Goal: Task Accomplishment & Management: Manage account settings

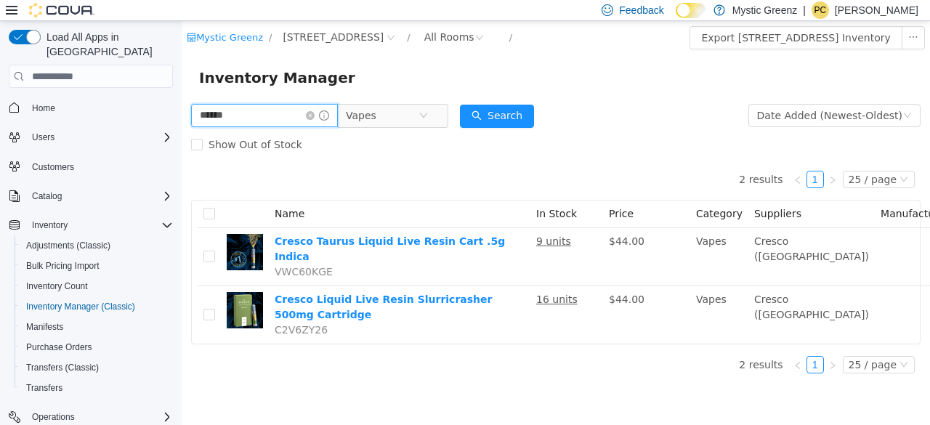
click at [323, 123] on input "******" at bounding box center [264, 115] width 147 height 23
click at [315, 116] on icon "icon: close-circle" at bounding box center [310, 115] width 9 height 9
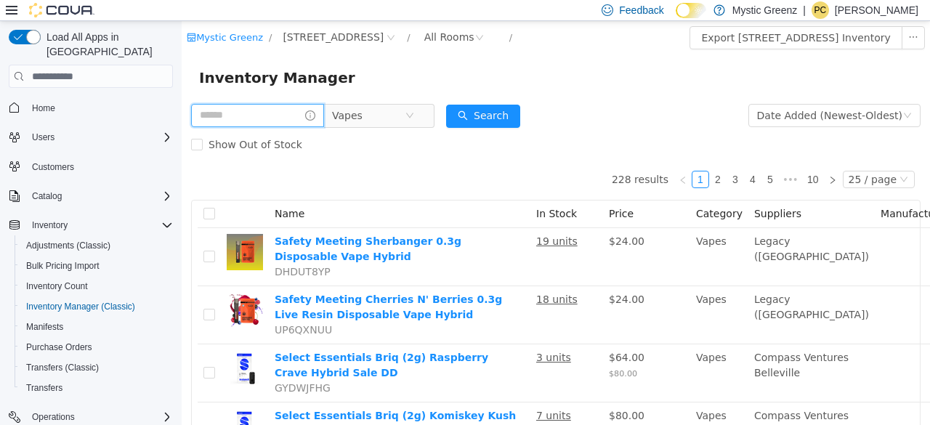
click at [276, 116] on input "text" at bounding box center [257, 115] width 133 height 23
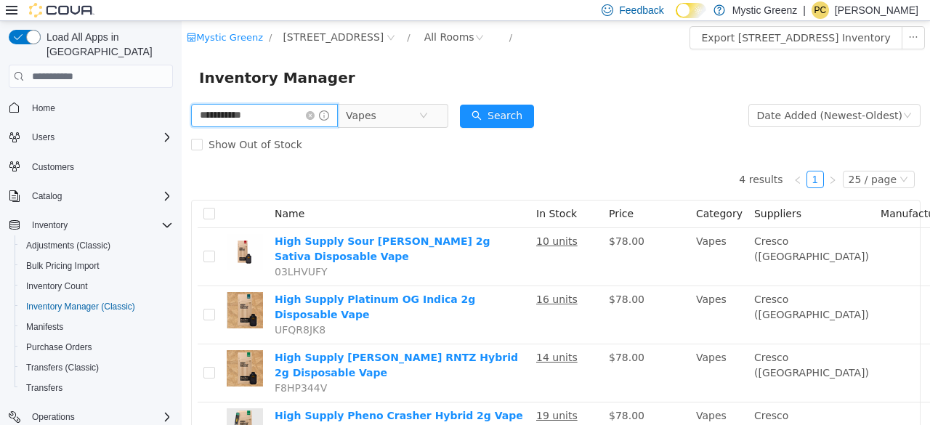
click at [243, 120] on input "**********" at bounding box center [264, 115] width 147 height 23
click at [253, 118] on input "**********" at bounding box center [264, 115] width 147 height 23
type input "**********"
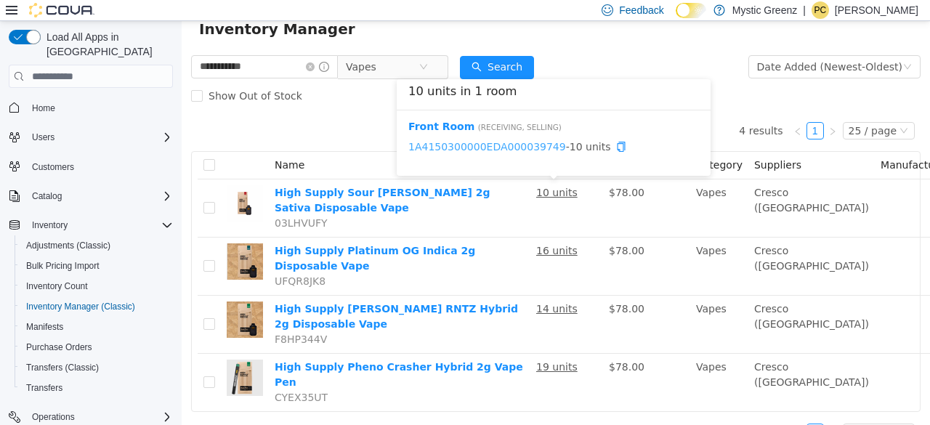
click at [520, 146] on link "1A4150300000EDA000039749" at bounding box center [487, 147] width 158 height 12
drag, startPoint x: 545, startPoint y: 148, endPoint x: 408, endPoint y: 142, distance: 136.7
click at [408, 142] on span "1A4150300000EDA000039749 - 10 units" at bounding box center [553, 147] width 291 height 15
copy span "1A4150300000EDA000039749"
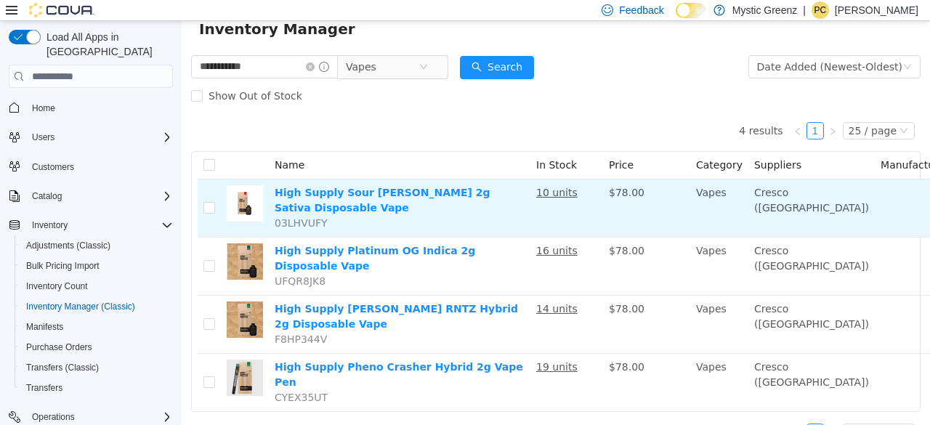
click at [369, 201] on td "High Supply Sour Tangie 2g Sativa Disposable Vape 03LHVUFY" at bounding box center [400, 208] width 262 height 58
click at [368, 198] on link "High Supply Sour Tangie 2g Sativa Disposable Vape" at bounding box center [383, 200] width 216 height 27
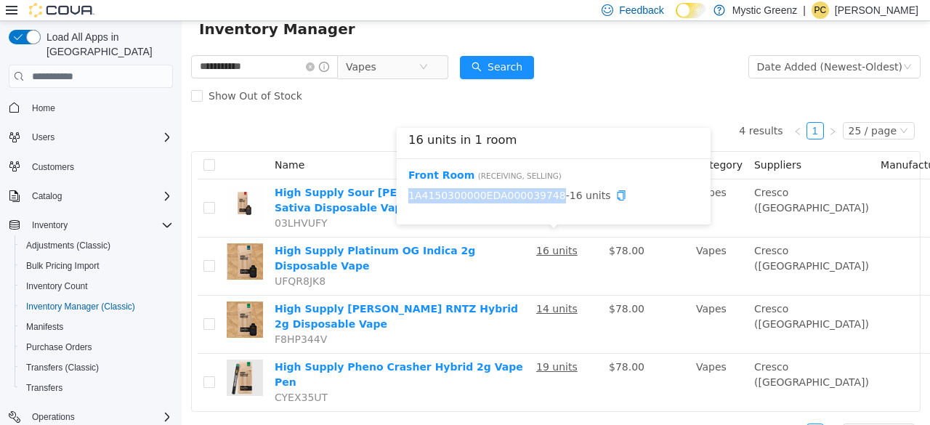
drag, startPoint x: 544, startPoint y: 198, endPoint x: 405, endPoint y: 194, distance: 139.6
click at [405, 194] on div "Front Room ( Receiving, Selling ) 1A4150300000EDA000039748 - 16 units" at bounding box center [554, 191] width 314 height 65
copy link "1A4150300000EDA000039748"
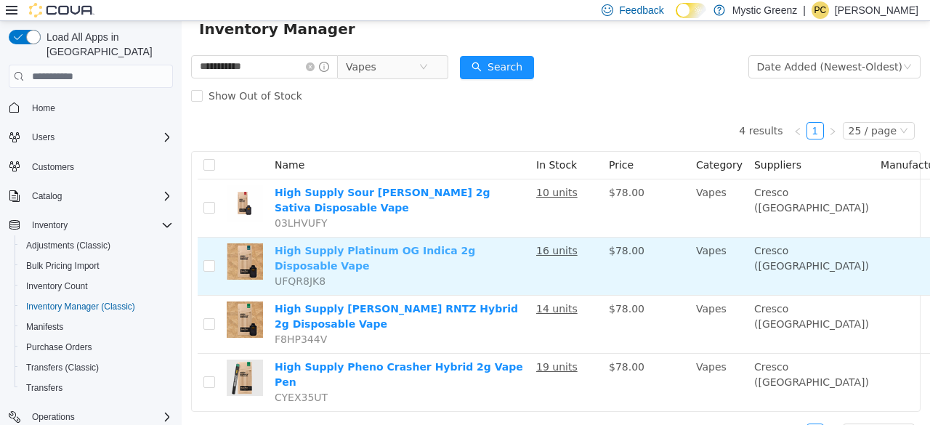
click at [341, 245] on link "High Supply Platinum OG Indica 2g Disposable Vape" at bounding box center [375, 258] width 201 height 27
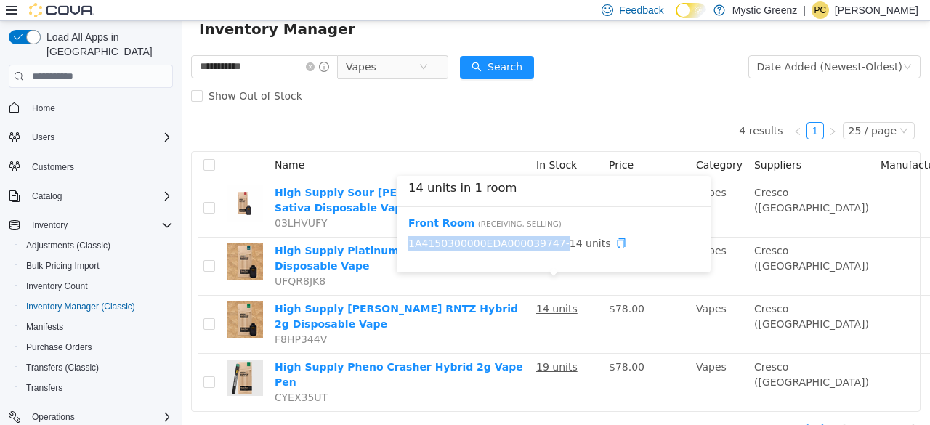
drag, startPoint x: 546, startPoint y: 246, endPoint x: 405, endPoint y: 243, distance: 140.3
click at [405, 243] on div "Front Room ( Receiving, Selling ) 1A4150300000EDA000039747 - 14 units" at bounding box center [554, 239] width 314 height 65
copy span "1A4150300000EDA000039747"
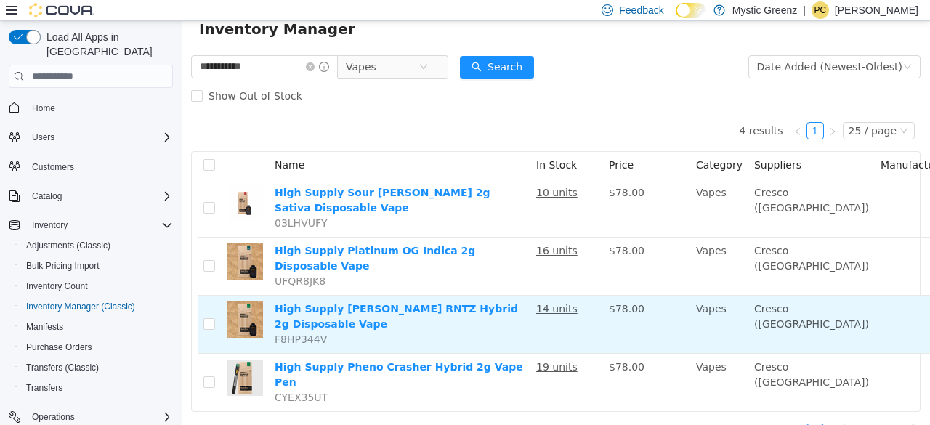
click at [427, 298] on td "High Supply Berry RNTZ Hybrid 2g Disposable Vape F8HP344V" at bounding box center [400, 325] width 262 height 58
click at [418, 303] on link "High Supply Berry RNTZ Hybrid 2g Disposable Vape" at bounding box center [396, 316] width 243 height 27
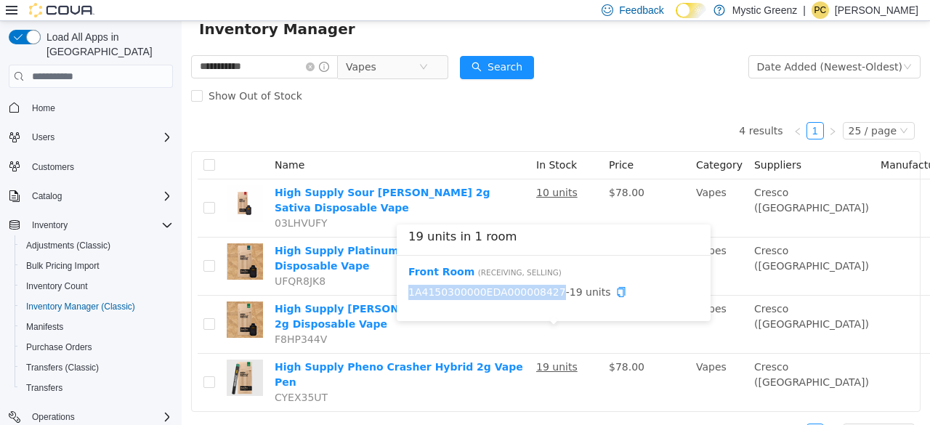
drag, startPoint x: 544, startPoint y: 294, endPoint x: 404, endPoint y: 295, distance: 139.5
click at [404, 295] on div "Front Room ( Receiving, Selling ) 1A4150300000EDA000008427 - 19 units" at bounding box center [554, 288] width 314 height 65
copy link "1A4150300000EDA000008427"
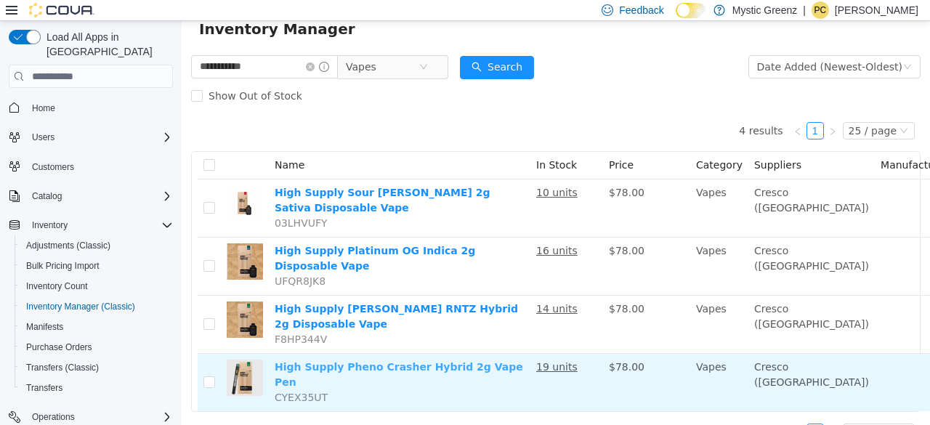
click at [342, 361] on link "High Supply Pheno Crasher Hybrid 2g Vape Pen" at bounding box center [399, 374] width 249 height 27
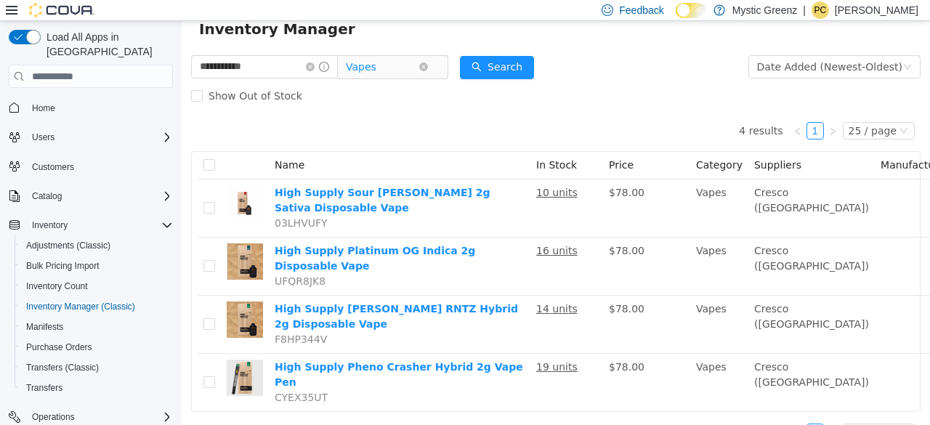
click at [405, 71] on span "Vapes" at bounding box center [382, 67] width 73 height 22
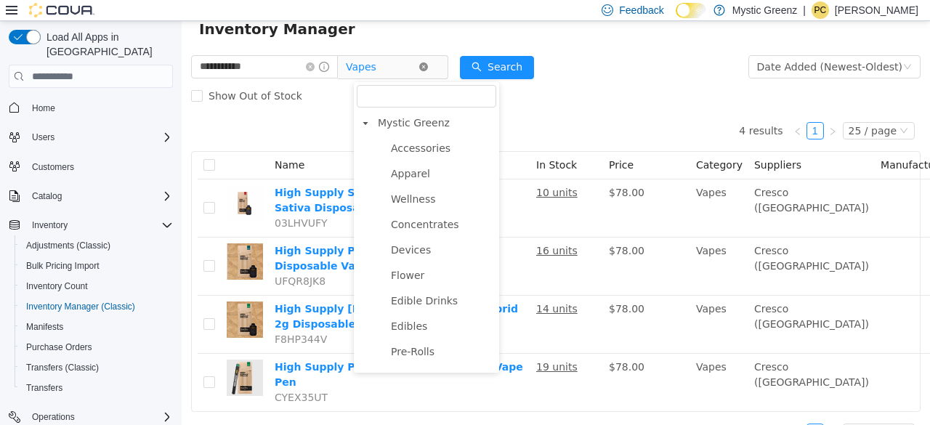
click at [428, 70] on icon "icon: close-circle" at bounding box center [423, 66] width 9 height 9
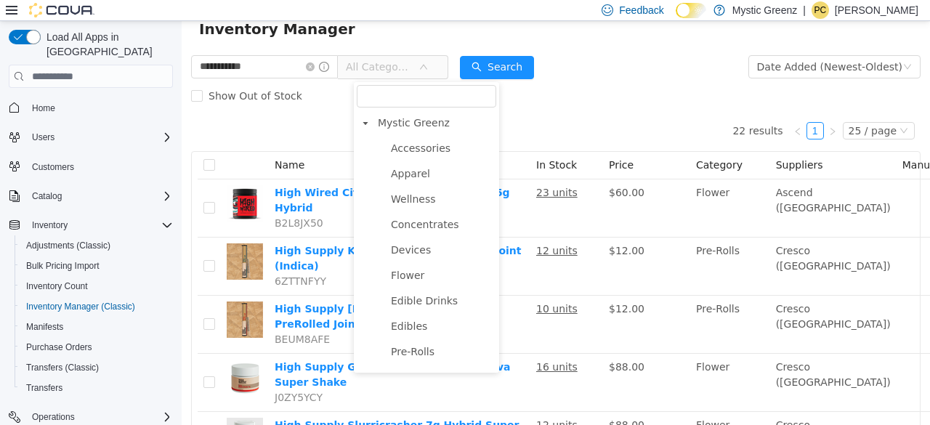
click at [423, 139] on ul "Accessories Apparel Wellness Concentrates Devices Flower Edible Drinks Edibles …" at bounding box center [427, 314] width 140 height 350
click at [416, 219] on span "Concentrates" at bounding box center [425, 225] width 68 height 12
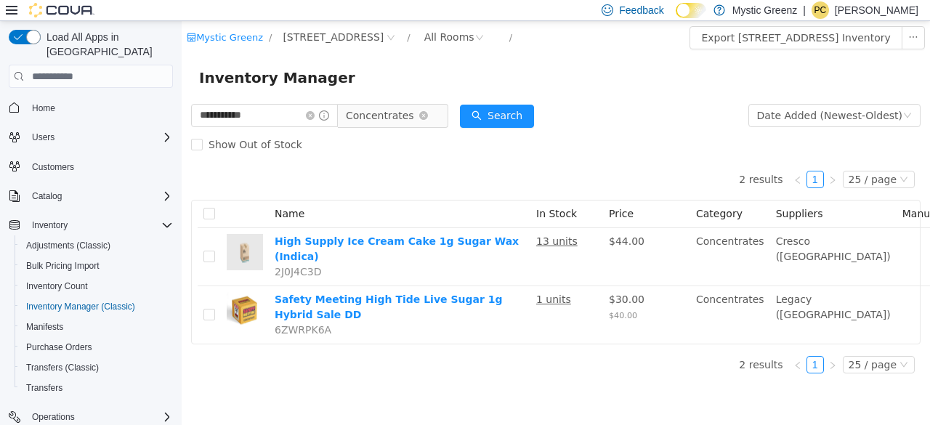
scroll to position [11, 0]
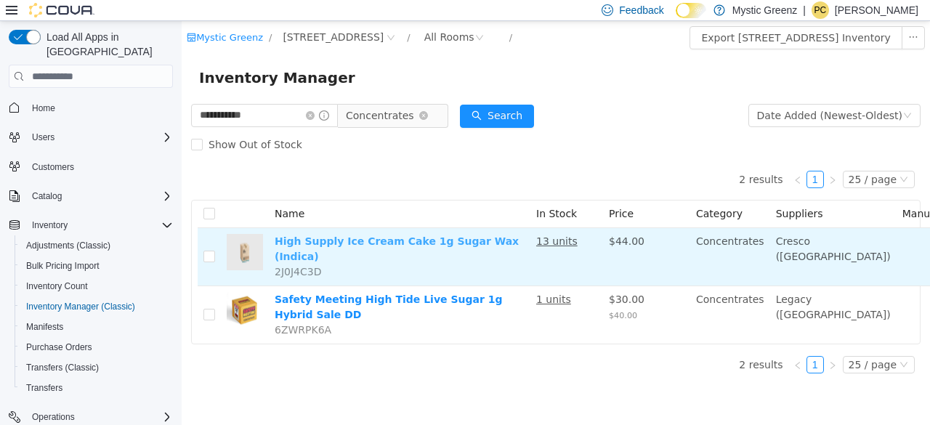
click at [437, 235] on link "High Supply Ice Cream Cake 1g Sugar Wax (Indica)" at bounding box center [397, 248] width 244 height 27
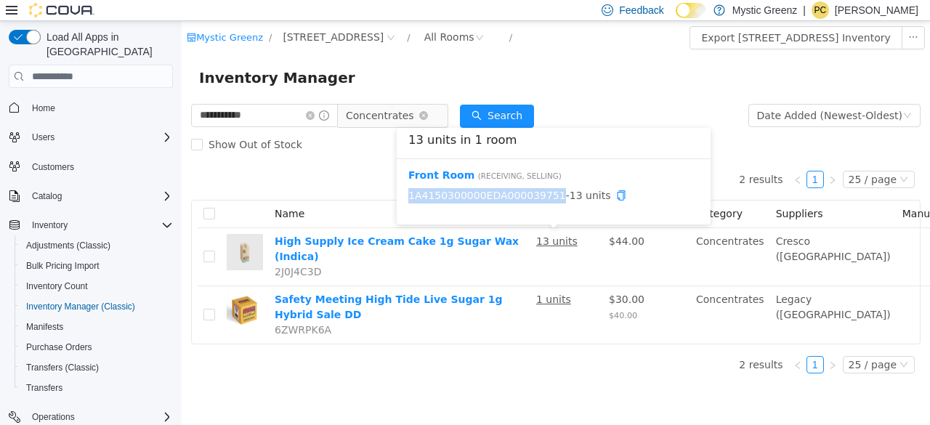
drag, startPoint x: 544, startPoint y: 184, endPoint x: 407, endPoint y: 187, distance: 136.6
click at [407, 187] on div "Front Room ( Receiving, Selling ) 1A4150300000EDA000039751 - 13 units" at bounding box center [554, 191] width 314 height 65
copy link "1A4150300000EDA000039751"
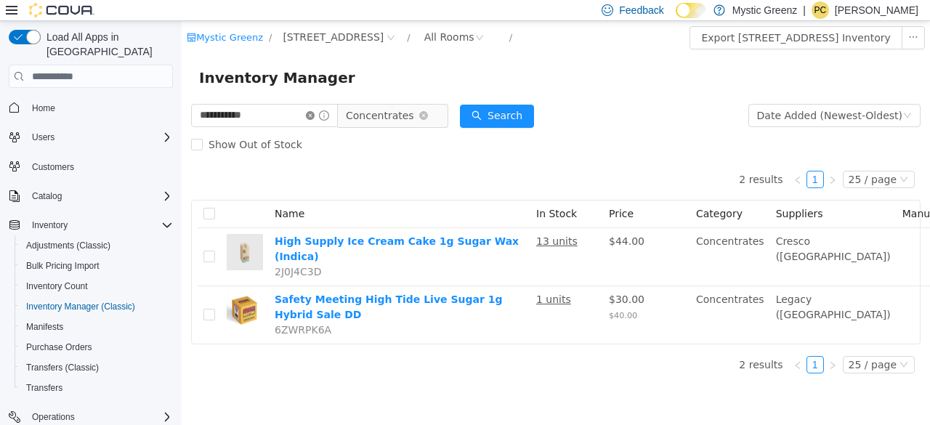
click at [315, 111] on icon "icon: close-circle" at bounding box center [310, 115] width 9 height 9
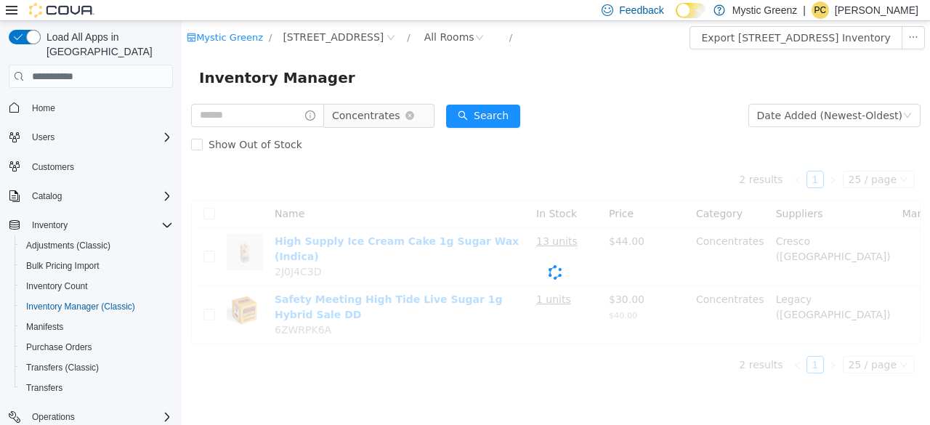
click at [395, 117] on span "Concentrates" at bounding box center [366, 116] width 68 height 22
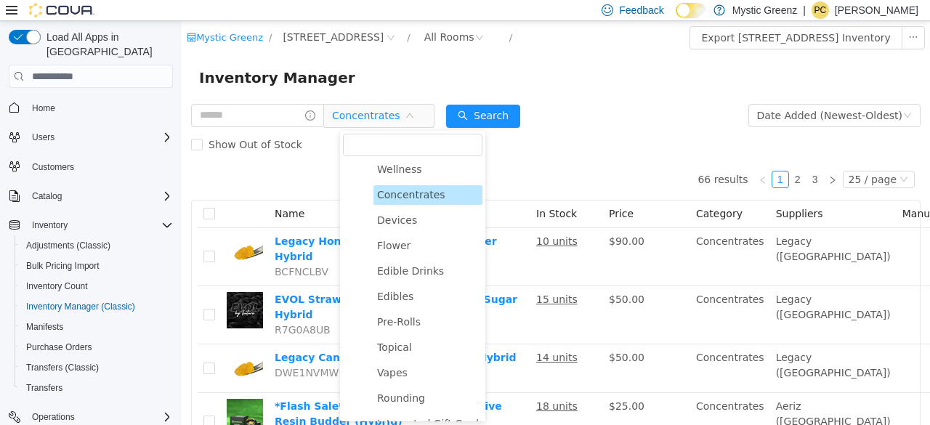
scroll to position [42, 0]
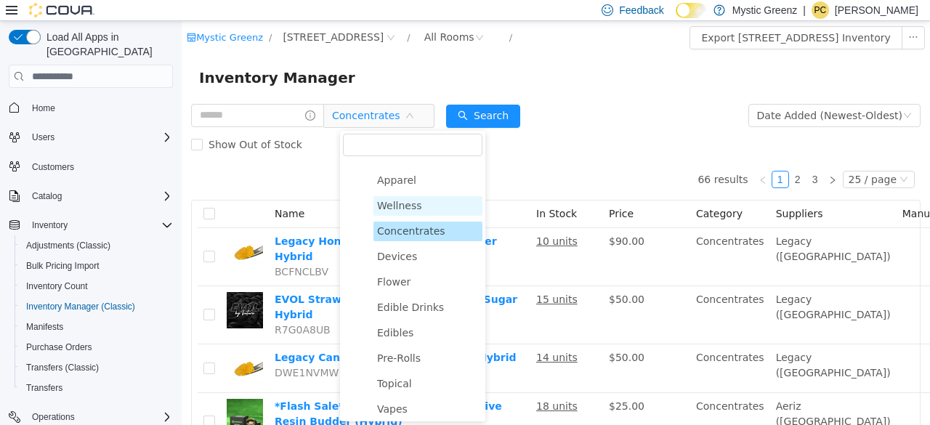
click at [390, 206] on span "Wellness" at bounding box center [399, 206] width 45 height 12
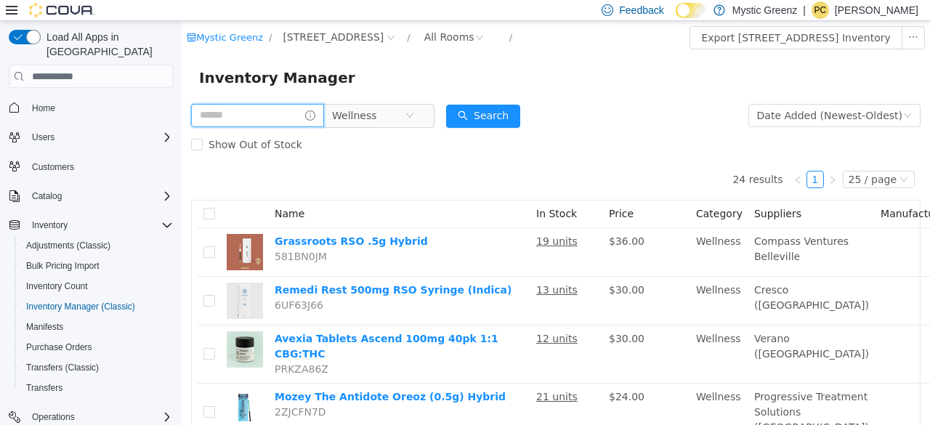
click at [275, 118] on input "text" at bounding box center [257, 115] width 133 height 23
type input "******"
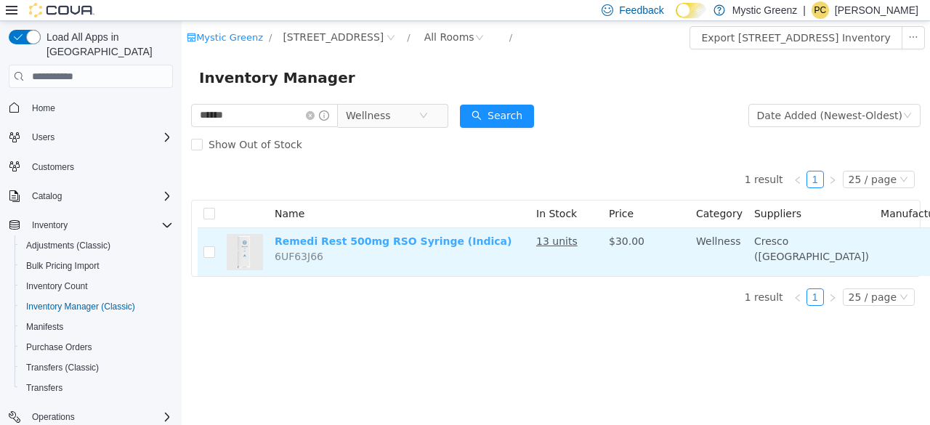
click at [427, 241] on link "Remedi Rest 500mg RSO Syringe (Indica)" at bounding box center [393, 241] width 237 height 12
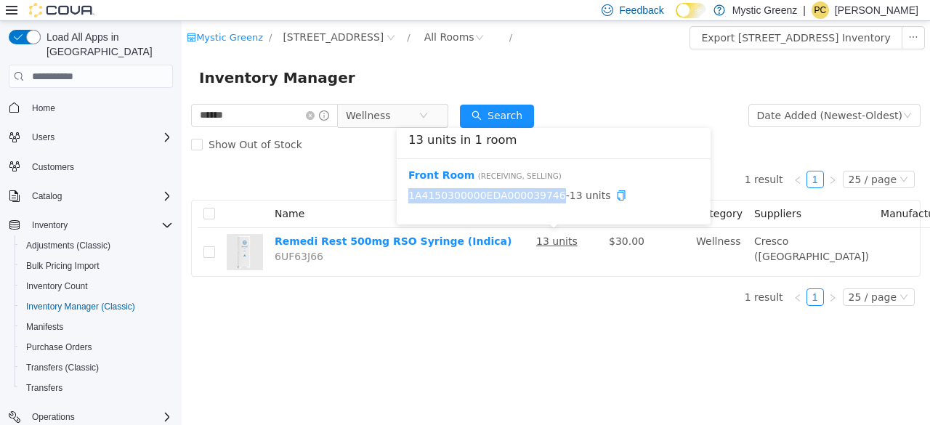
drag, startPoint x: 544, startPoint y: 195, endPoint x: 407, endPoint y: 193, distance: 137.3
click at [407, 193] on div "Front Room ( Receiving, Selling ) 1A4150300000EDA000039746 - 13 units" at bounding box center [554, 191] width 314 height 65
copy link "1A4150300000EDA000039746"
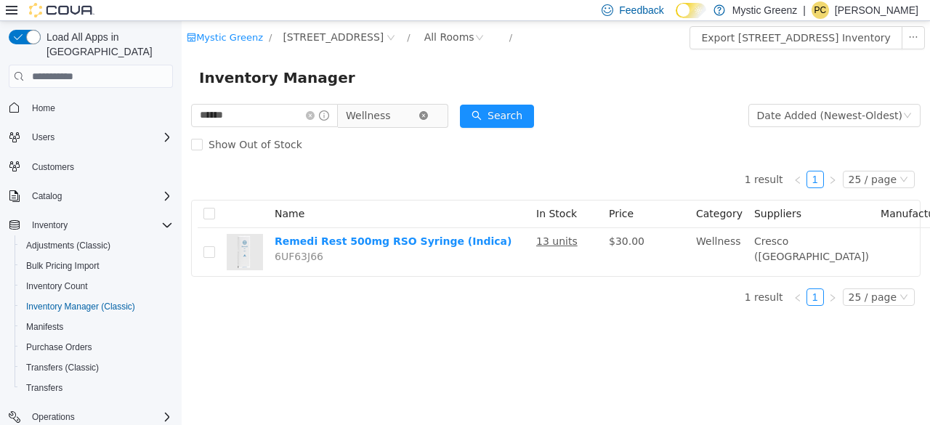
click at [428, 113] on icon "icon: close-circle" at bounding box center [423, 115] width 9 height 9
click at [315, 118] on icon "icon: close-circle" at bounding box center [310, 115] width 9 height 9
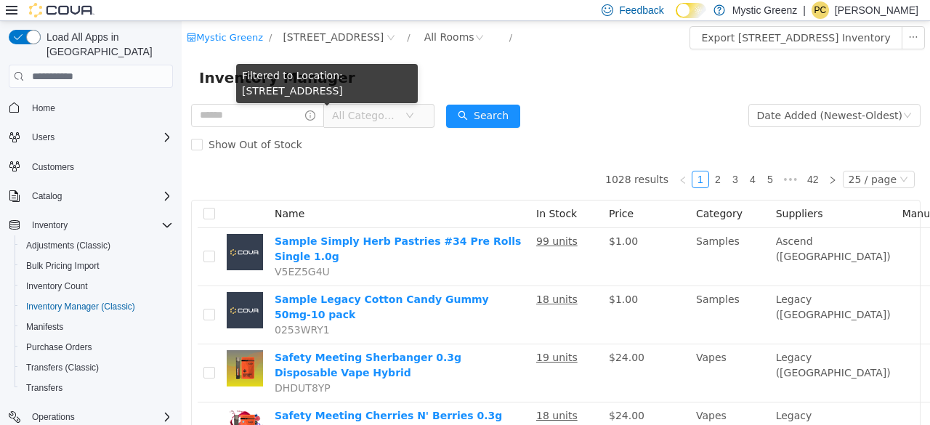
click at [391, 121] on span "All Categories" at bounding box center [365, 115] width 66 height 15
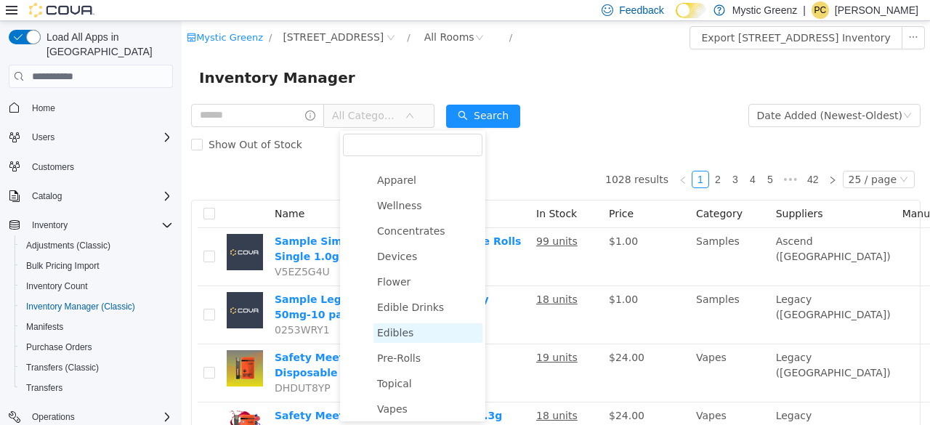
click at [395, 334] on span "Edibles" at bounding box center [395, 333] width 36 height 12
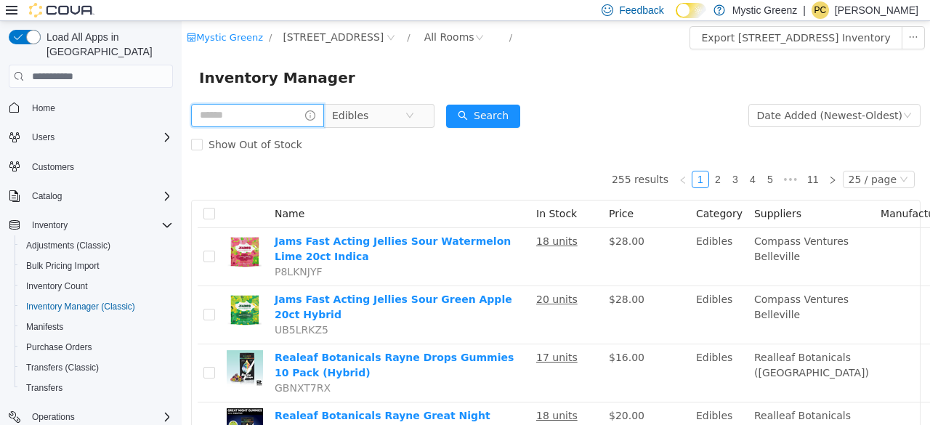
click at [288, 121] on input "text" at bounding box center [257, 115] width 133 height 23
type input "*********"
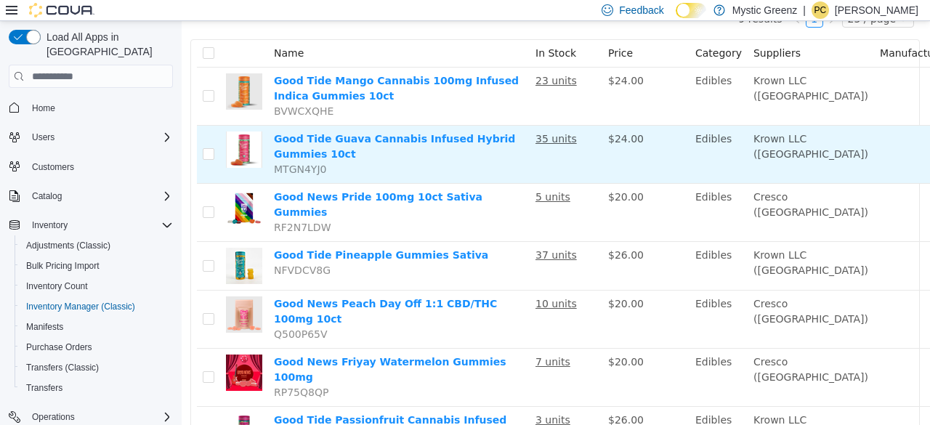
scroll to position [161, 1]
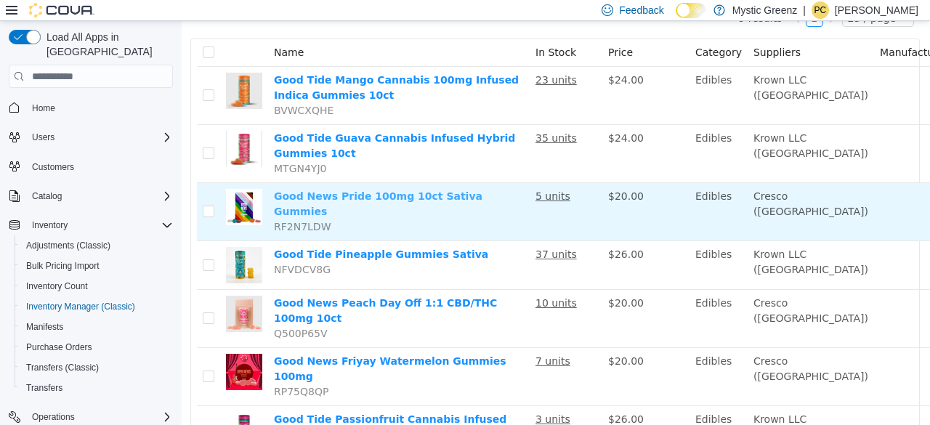
click at [349, 193] on link "Good News Pride 100mg 10ct Sativa Gummies" at bounding box center [378, 203] width 209 height 27
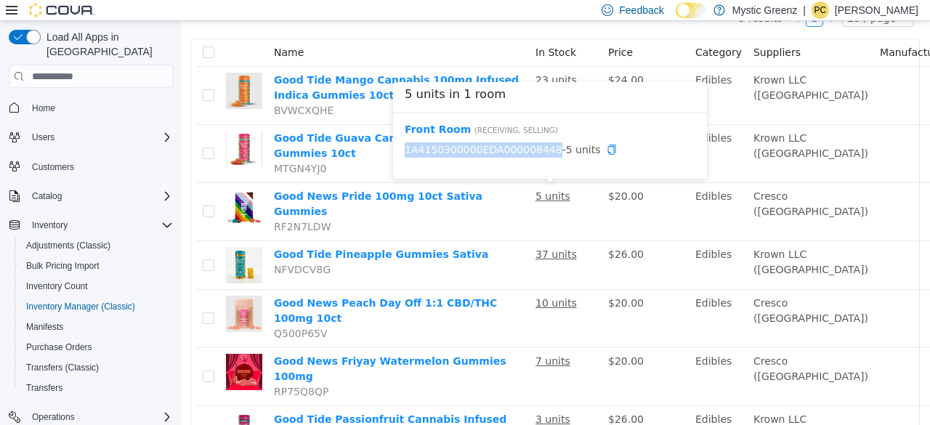
drag, startPoint x: 539, startPoint y: 151, endPoint x: 405, endPoint y: 155, distance: 133.8
click at [405, 155] on span "1A4150300000EDA000008448 - 5 units" at bounding box center [550, 149] width 291 height 15
copy link "1A4150300000EDA000008448"
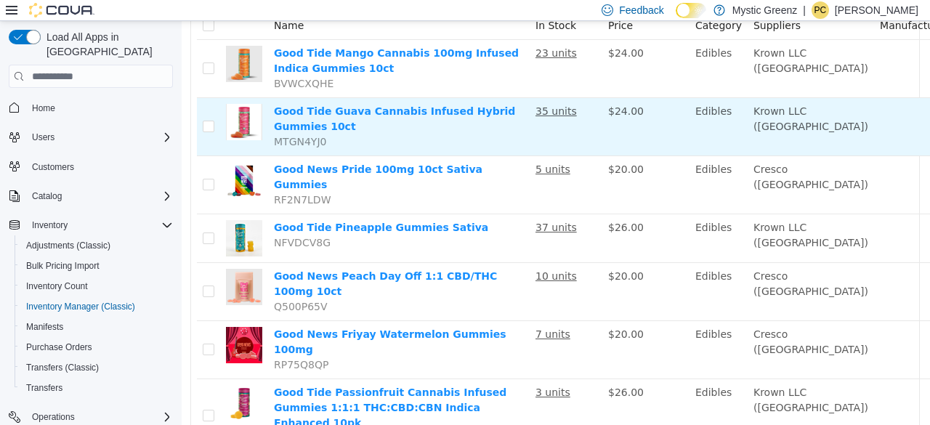
scroll to position [195, 1]
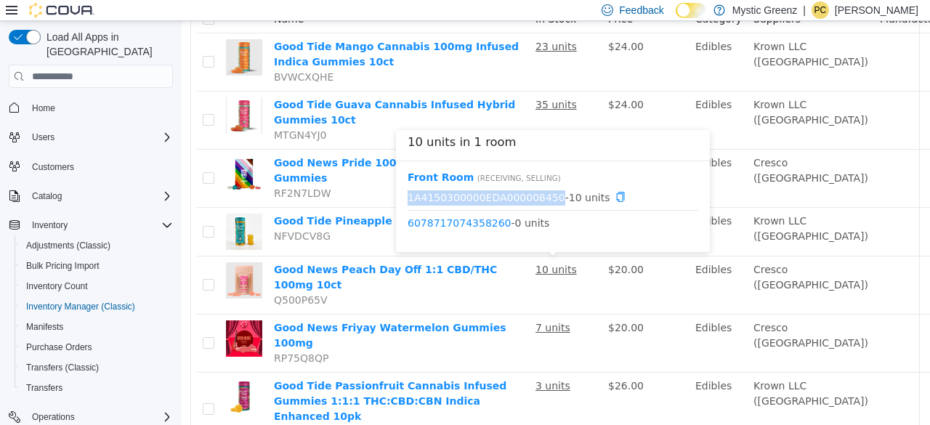
drag, startPoint x: 543, startPoint y: 195, endPoint x: 403, endPoint y: 201, distance: 139.6
click at [403, 201] on div "Front Room ( Receiving, Selling ) 1A4150300000EDA000008450 - 10 units 607871707…" at bounding box center [553, 206] width 314 height 91
copy link "1A4150300000EDA000008450"
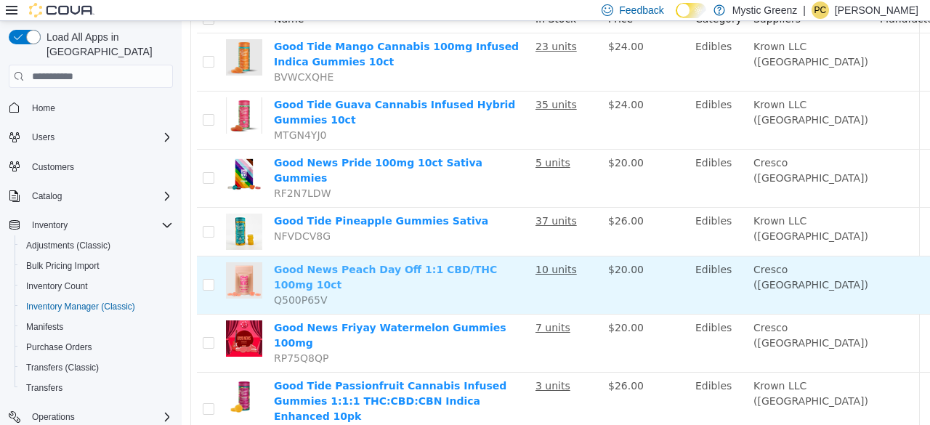
click at [462, 269] on link "Good News Peach Day Off 1:1 CBD/THC 100mg 10ct" at bounding box center [385, 277] width 223 height 27
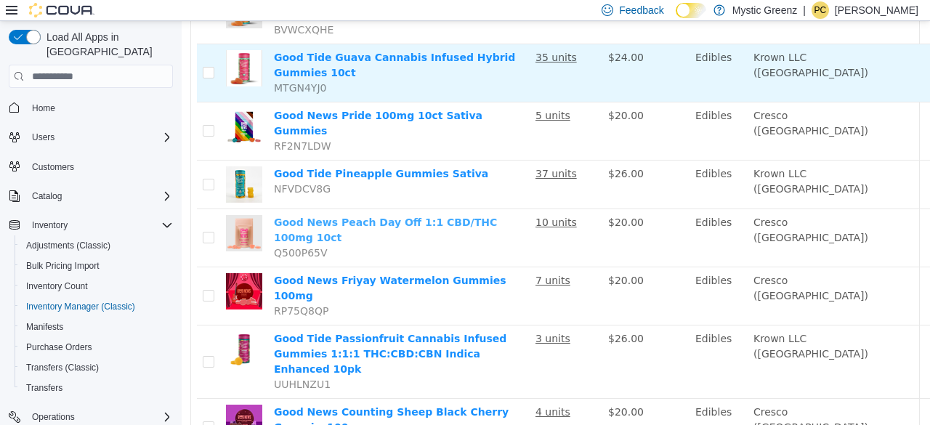
scroll to position [253, 1]
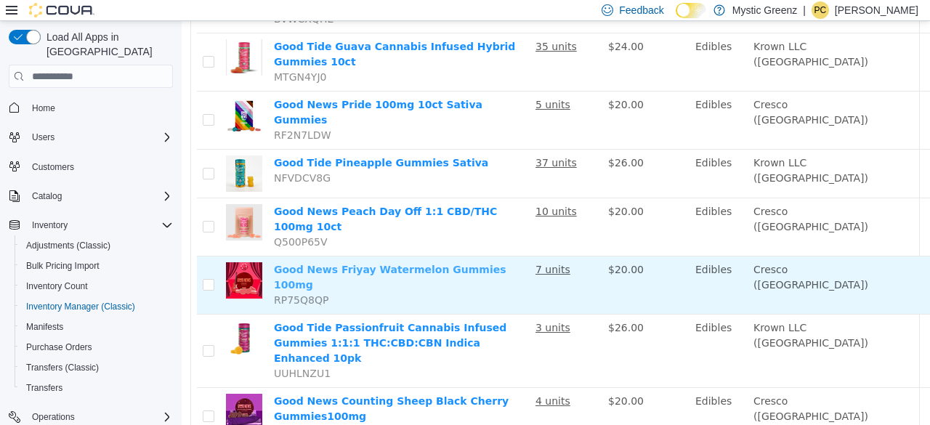
click at [469, 264] on link "Good News Friyay Watermelon Gummies 100mg" at bounding box center [390, 277] width 233 height 27
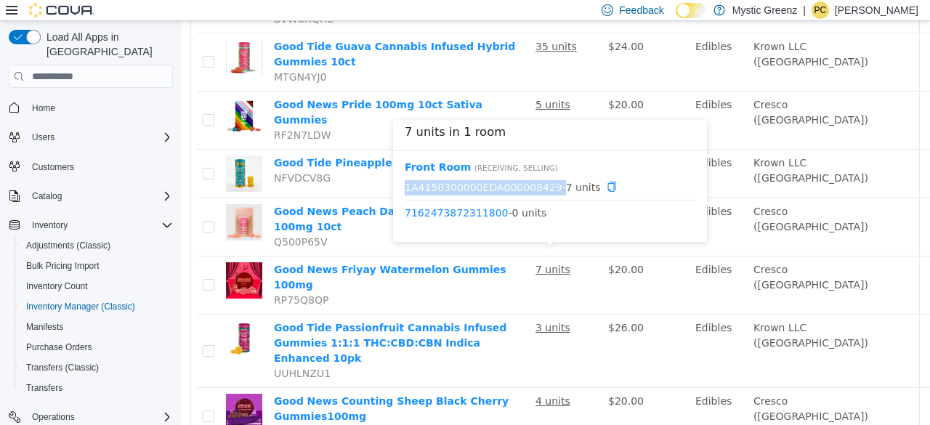
drag, startPoint x: 541, startPoint y: 187, endPoint x: 404, endPoint y: 190, distance: 137.4
click at [404, 190] on div "Front Room ( Receiving, Selling ) 1A4150300000EDA000008429 - 7 units 7162473872…" at bounding box center [550, 196] width 314 height 91
copy span "1A4150300000EDA000008429"
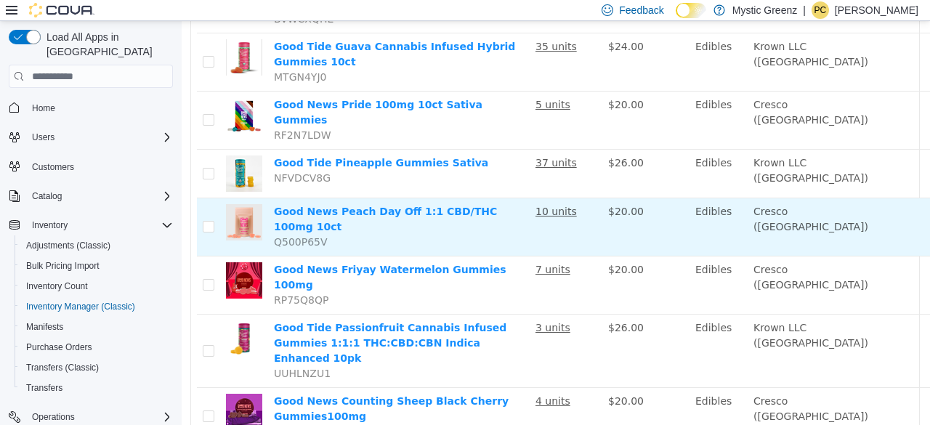
scroll to position [339, 1]
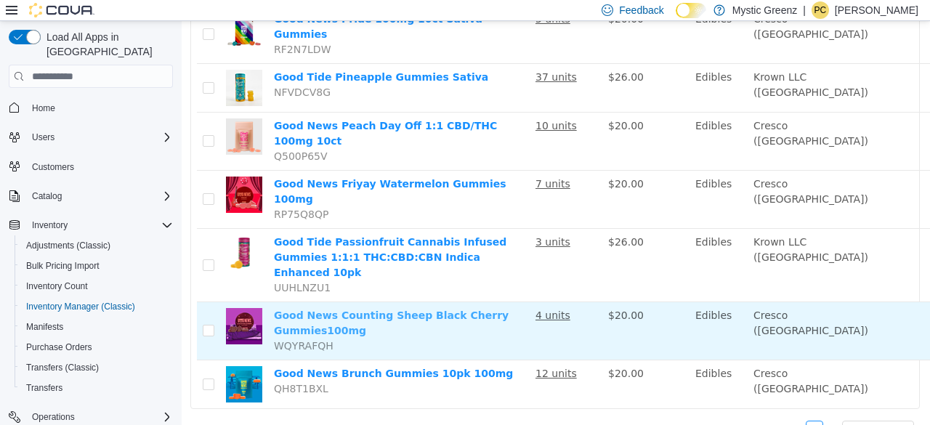
click at [414, 310] on link "Good News Counting Sheep Black Cherry Gummies100mg" at bounding box center [391, 323] width 235 height 27
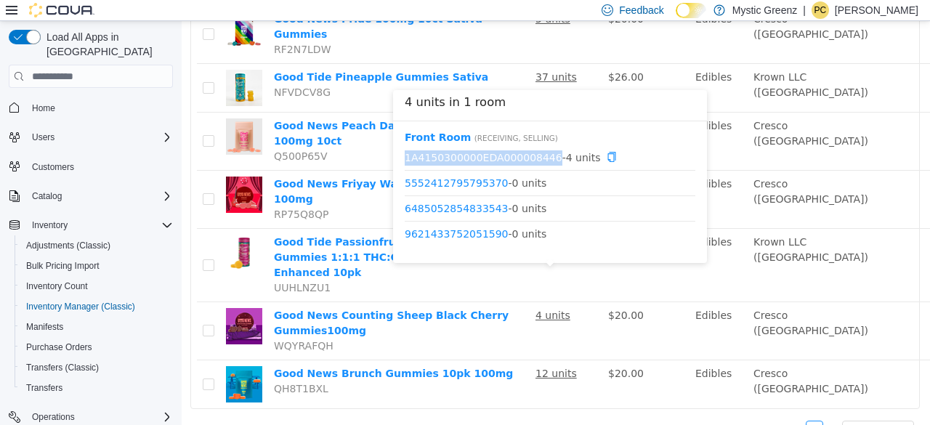
drag, startPoint x: 540, startPoint y: 157, endPoint x: 405, endPoint y: 159, distance: 134.4
click at [405, 159] on span "1A4150300000EDA000008446 - 4 units" at bounding box center [550, 157] width 291 height 15
click at [425, 163] on link "1A4150300000EDA000008446" at bounding box center [484, 157] width 158 height 12
drag, startPoint x: 541, startPoint y: 158, endPoint x: 405, endPoint y: 163, distance: 135.2
click at [405, 163] on span "1A4150300000EDA000008446 - 4 units" at bounding box center [550, 157] width 291 height 15
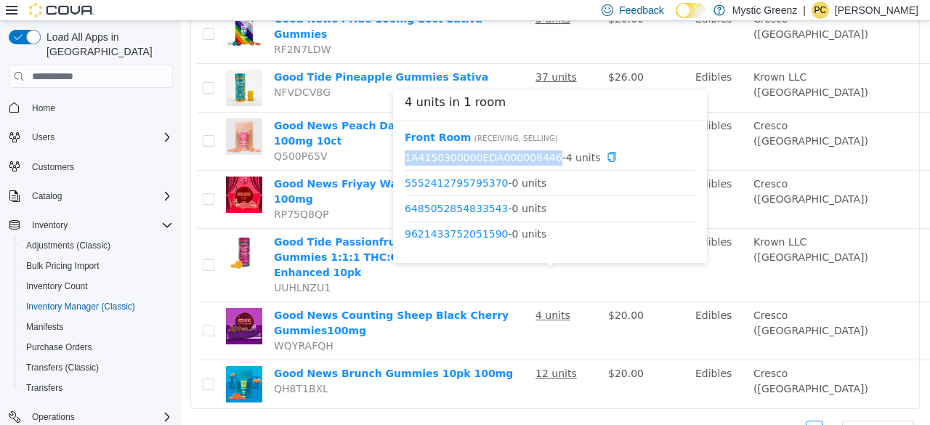
copy link "1A4150300000EDA000008446"
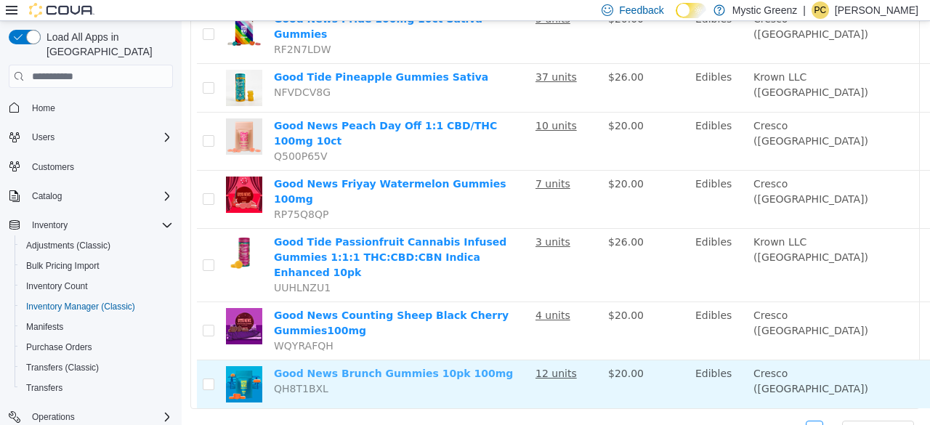
click at [392, 368] on link "Good News Brunch Gummies 10pk 100mg" at bounding box center [393, 374] width 239 height 12
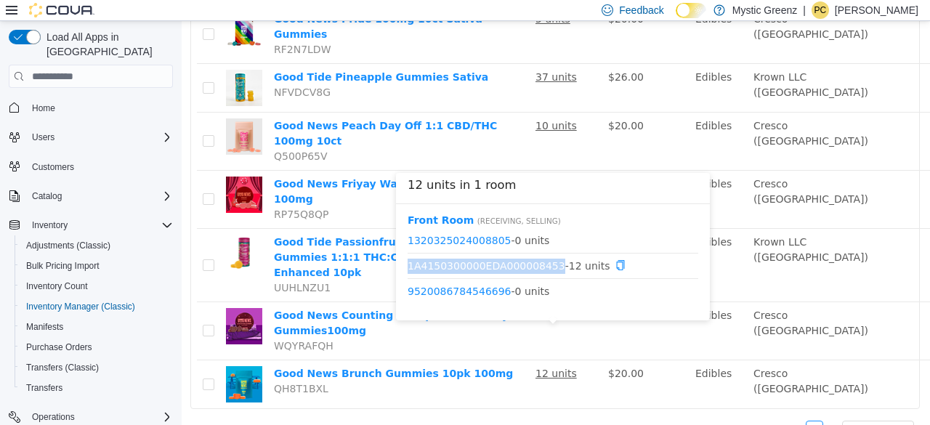
drag, startPoint x: 544, startPoint y: 268, endPoint x: 409, endPoint y: 266, distance: 134.4
click at [409, 266] on span "1A4150300000EDA000008453 - 12 units" at bounding box center [553, 265] width 291 height 15
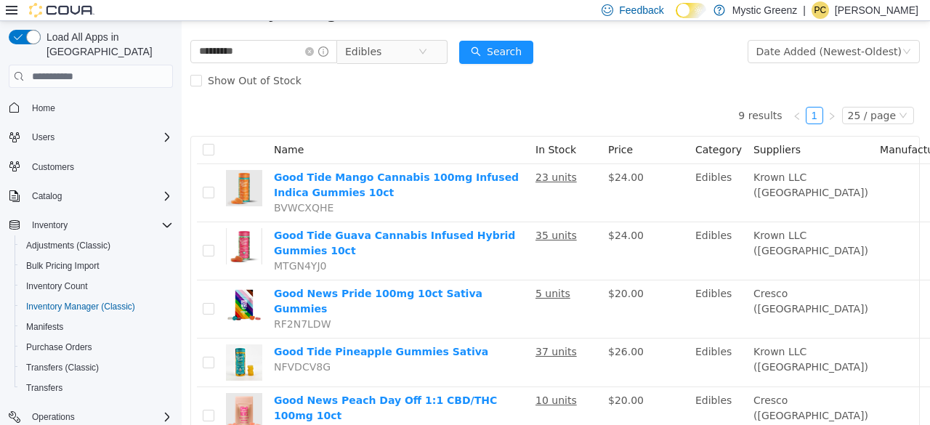
scroll to position [0, 1]
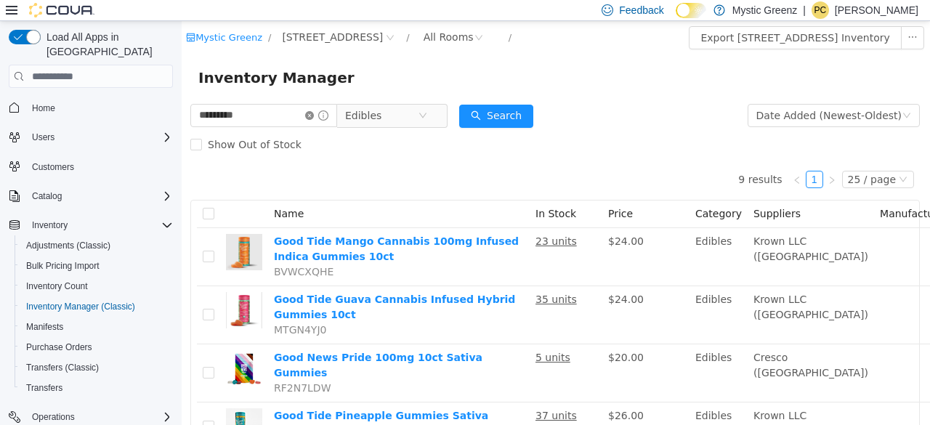
click at [314, 119] on icon "icon: close-circle" at bounding box center [309, 115] width 9 height 9
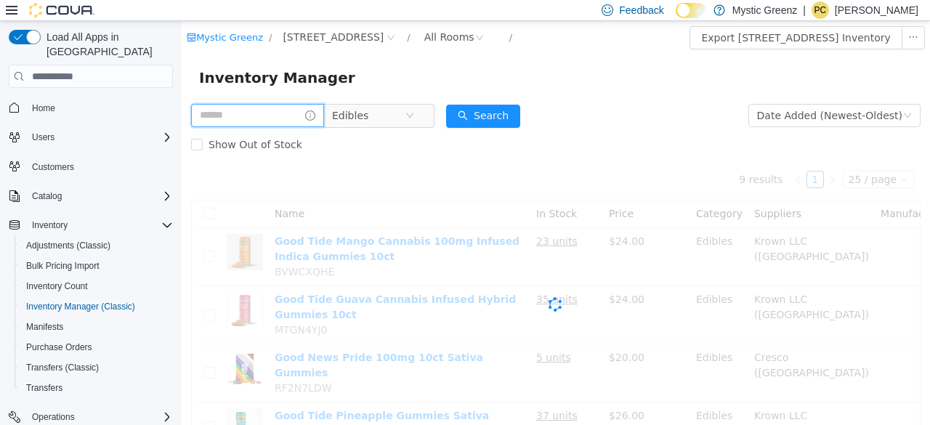
click at [294, 116] on input "text" at bounding box center [257, 115] width 133 height 23
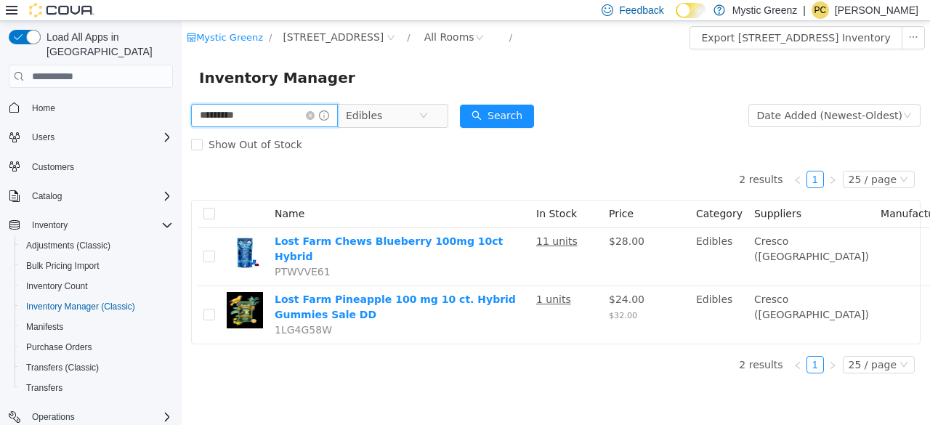
type input "*********"
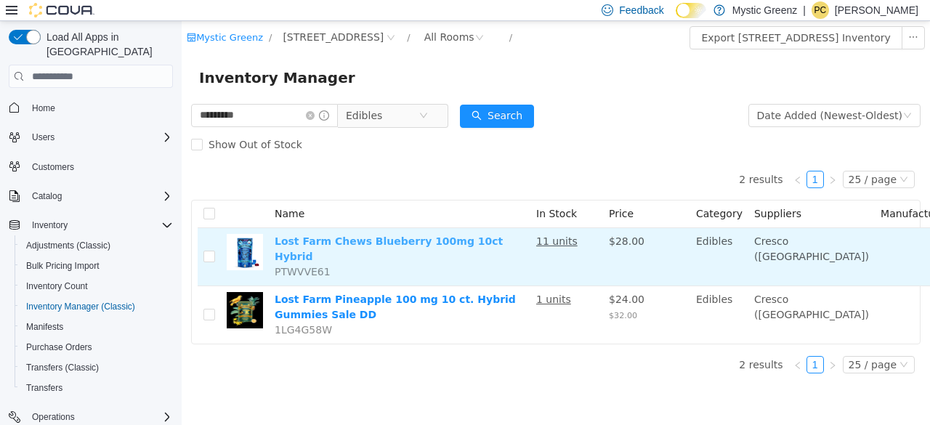
click at [440, 237] on link "Lost Farm Chews Blueberry 100mg 10ct Hybrid" at bounding box center [389, 248] width 228 height 27
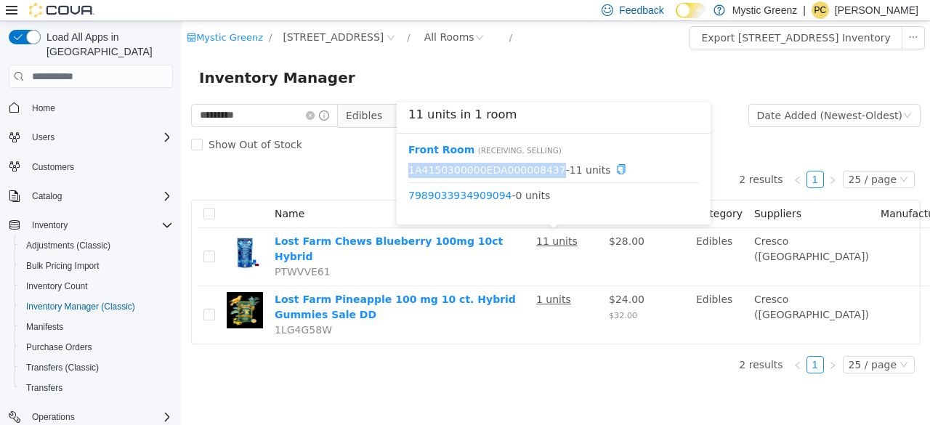
drag, startPoint x: 543, startPoint y: 169, endPoint x: 406, endPoint y: 173, distance: 136.7
click at [406, 173] on div "Front Room ( Receiving, Selling ) 1A4150300000EDA000008437 - 11 units 798903393…" at bounding box center [554, 179] width 314 height 91
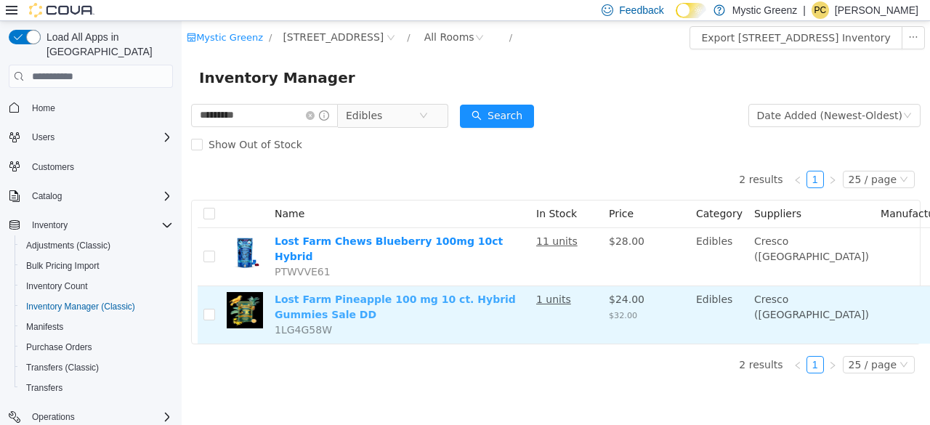
click at [477, 294] on link "Lost Farm Pineapple 100 mg 10 ct. Hybrid Gummies Sale DD" at bounding box center [395, 307] width 241 height 27
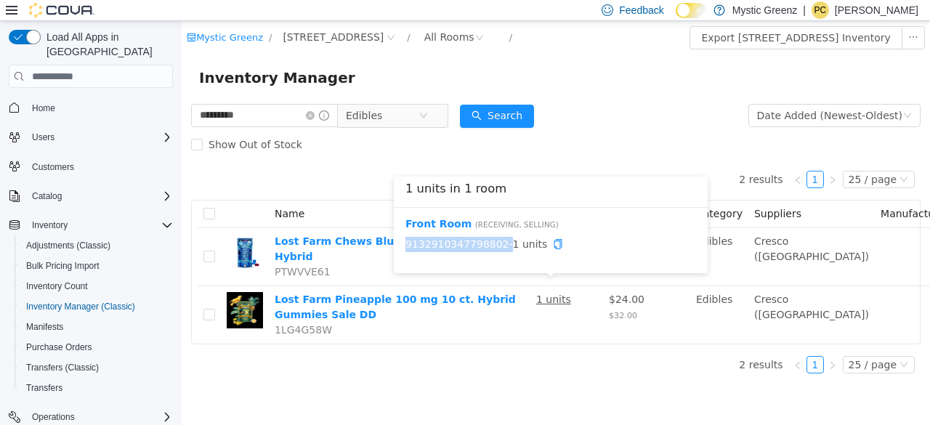
drag, startPoint x: 495, startPoint y: 246, endPoint x: 397, endPoint y: 242, distance: 97.4
click at [397, 242] on div "Front Room ( Receiving, Selling ) 9132910347798802 - 1 units" at bounding box center [551, 240] width 314 height 65
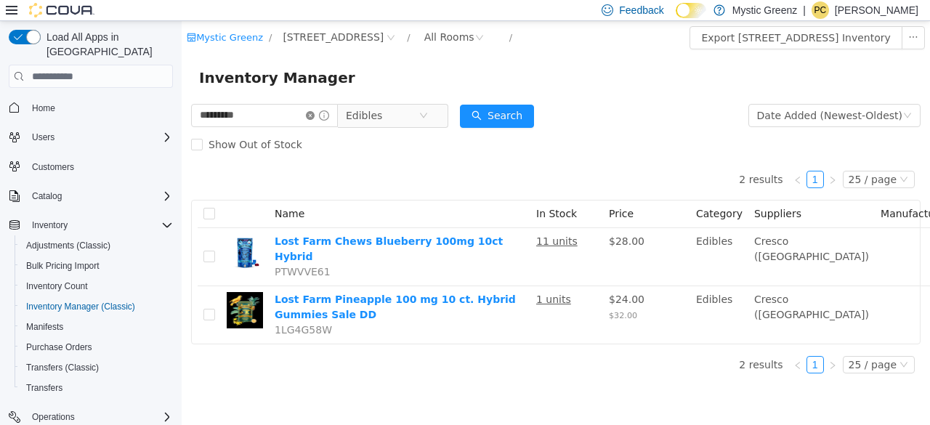
click at [315, 119] on icon "icon: close-circle" at bounding box center [310, 115] width 9 height 9
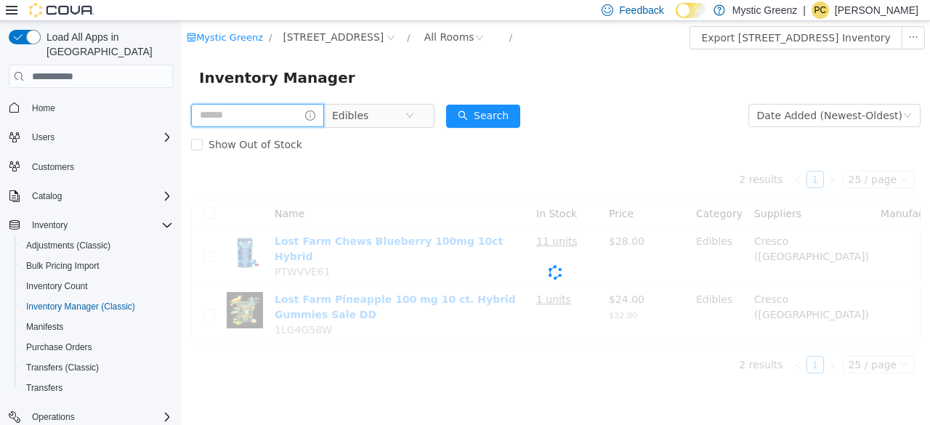
click at [294, 121] on input "text" at bounding box center [257, 115] width 133 height 23
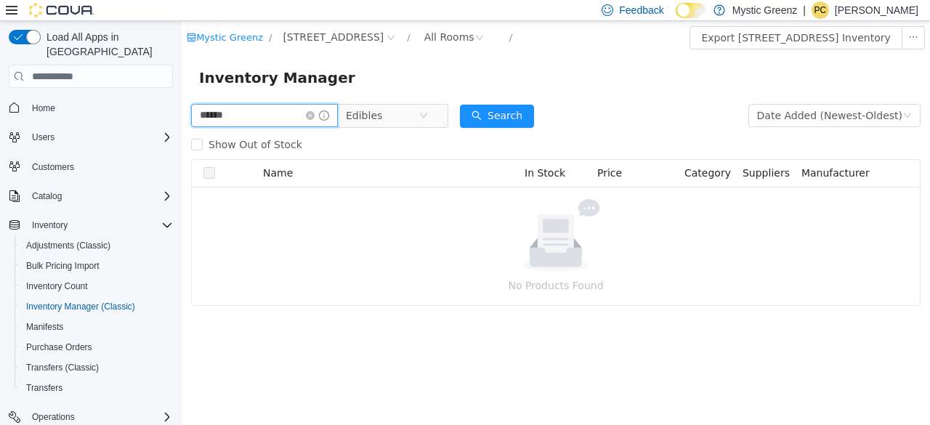
type input "******"
click at [315, 118] on icon "icon: close-circle" at bounding box center [310, 115] width 9 height 9
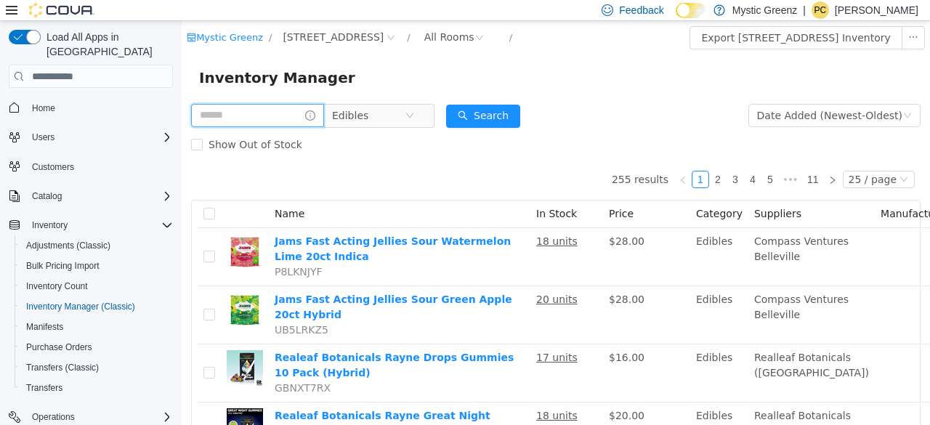
click at [294, 118] on input "text" at bounding box center [257, 115] width 133 height 23
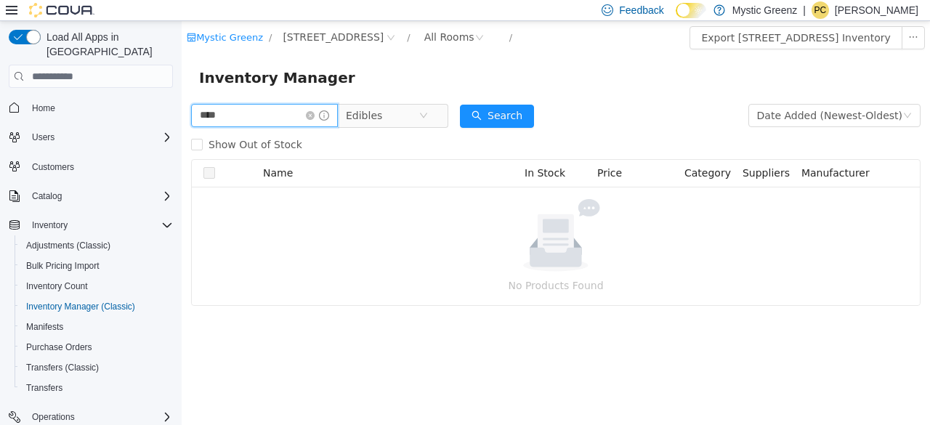
type input "****"
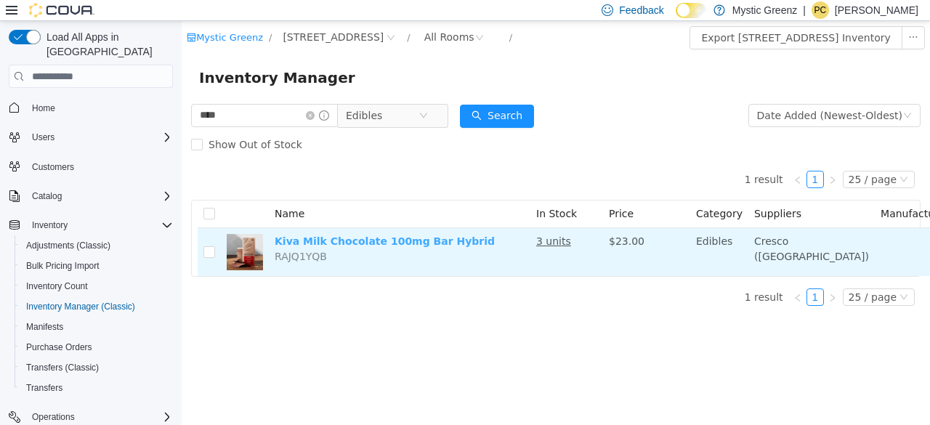
click at [440, 247] on link "Kiva Milk Chocolate 100mg Bar Hybrid" at bounding box center [385, 241] width 220 height 12
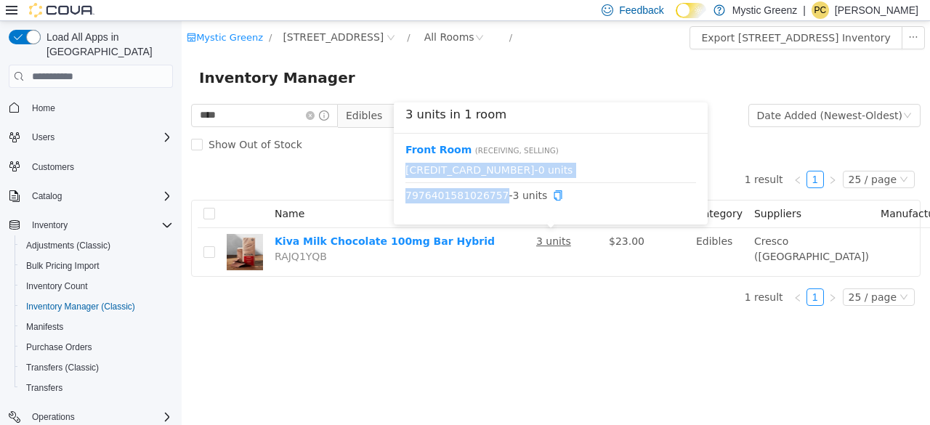
drag, startPoint x: 494, startPoint y: 195, endPoint x: 400, endPoint y: 208, distance: 95.4
click at [400, 208] on div "Front Room ( Receiving, Selling ) 3976699514417461 - 0 units 7976401581026757 -…" at bounding box center [551, 179] width 314 height 91
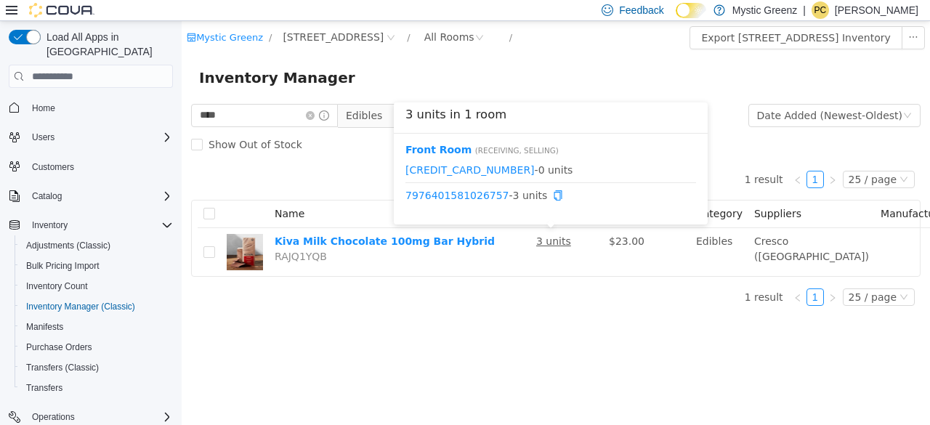
click at [520, 203] on li "7976401581026757 - 3 units" at bounding box center [550, 195] width 291 height 25
drag, startPoint x: 494, startPoint y: 196, endPoint x: 405, endPoint y: 199, distance: 88.7
click at [405, 199] on span "7976401581026757 - 3 units" at bounding box center [550, 195] width 291 height 15
click at [423, 199] on link "7976401581026757" at bounding box center [457, 196] width 104 height 12
drag, startPoint x: 494, startPoint y: 197, endPoint x: 405, endPoint y: 195, distance: 88.7
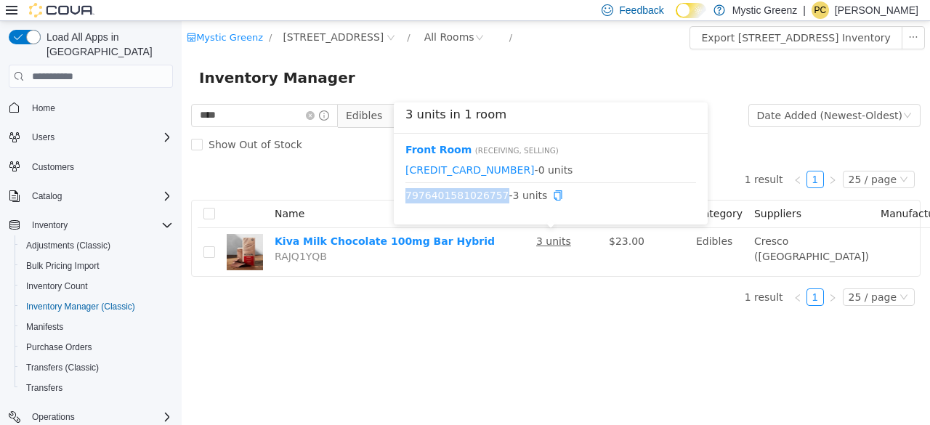
click at [405, 195] on span "7976401581026757 - 3 units" at bounding box center [550, 195] width 291 height 15
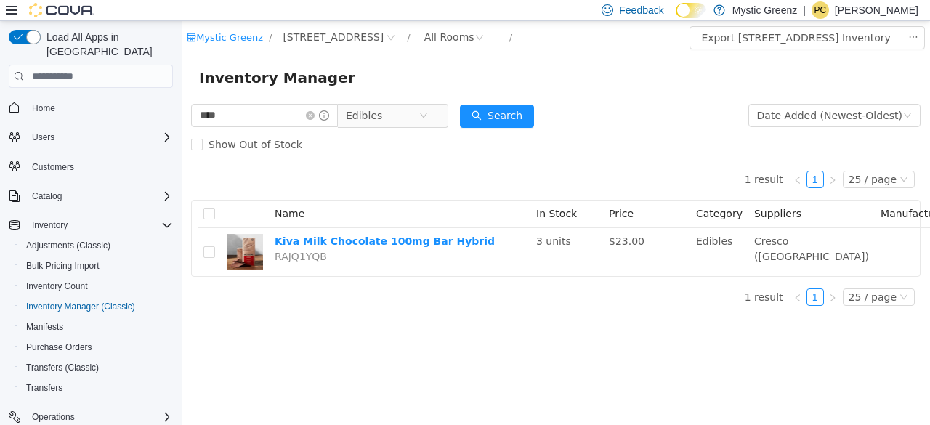
click at [326, 121] on span at bounding box center [317, 115] width 23 height 10
click at [315, 116] on icon "icon: close-circle" at bounding box center [310, 115] width 9 height 9
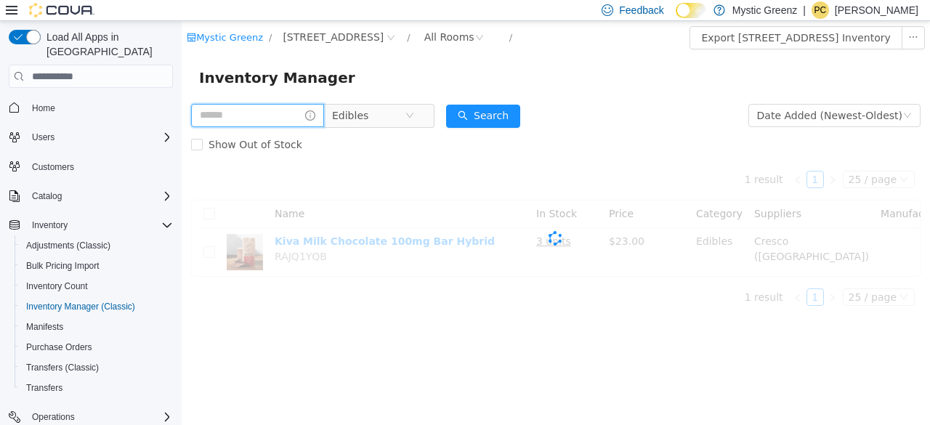
click at [288, 118] on input "text" at bounding box center [257, 115] width 133 height 23
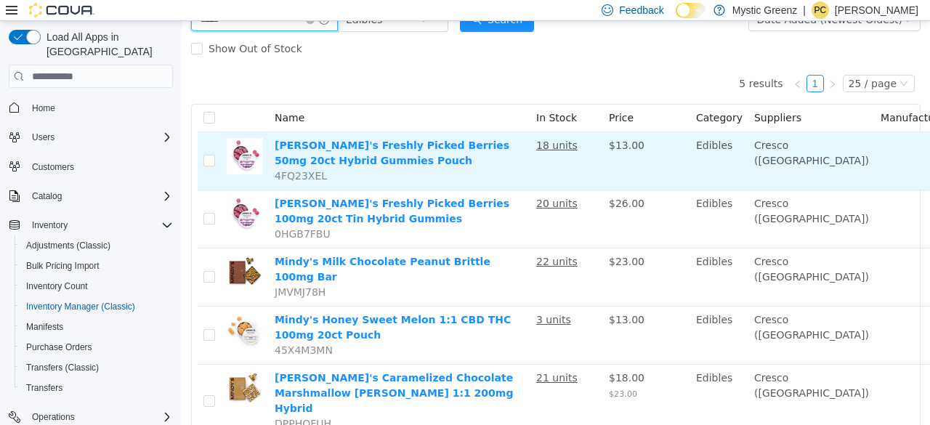
scroll to position [94, 0]
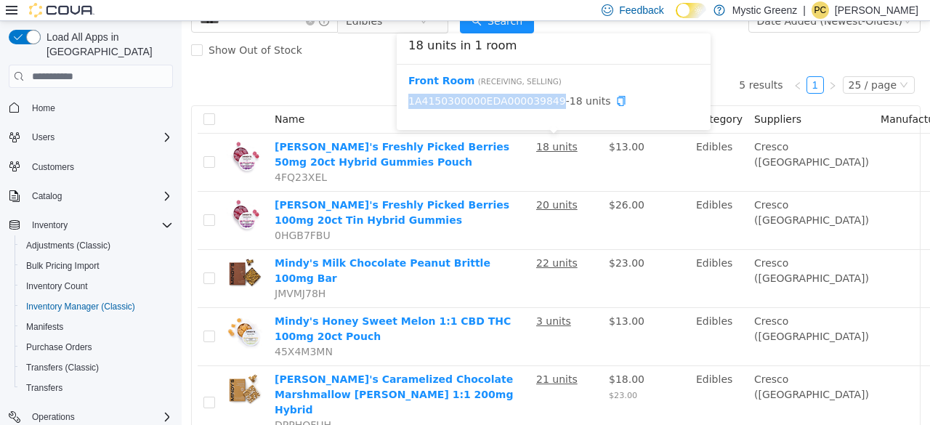
drag, startPoint x: 543, startPoint y: 104, endPoint x: 407, endPoint y: 101, distance: 135.9
click at [407, 101] on div "Front Room ( Receiving, Selling ) 1A4150300000EDA000039849 - 18 units" at bounding box center [554, 97] width 314 height 65
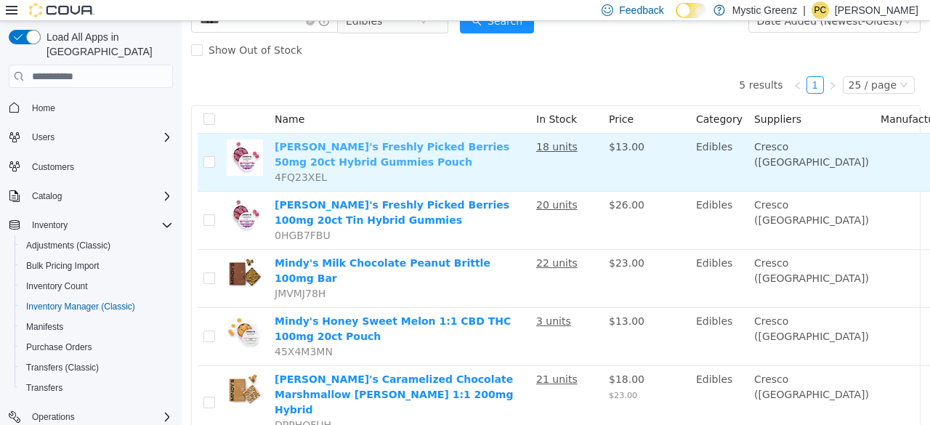
click at [453, 145] on link "Mindy's Freshly Picked Berries 50mg 20ct Hybrid Gummies Pouch" at bounding box center [392, 154] width 235 height 27
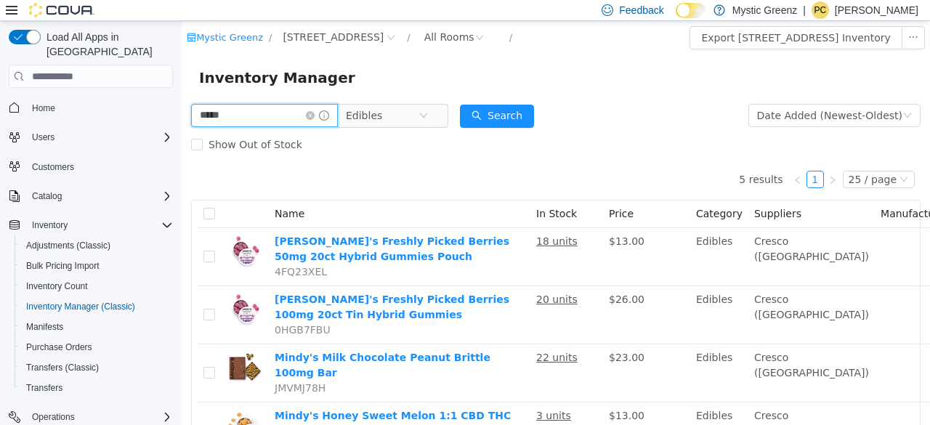
click at [279, 125] on input "*****" at bounding box center [264, 115] width 147 height 23
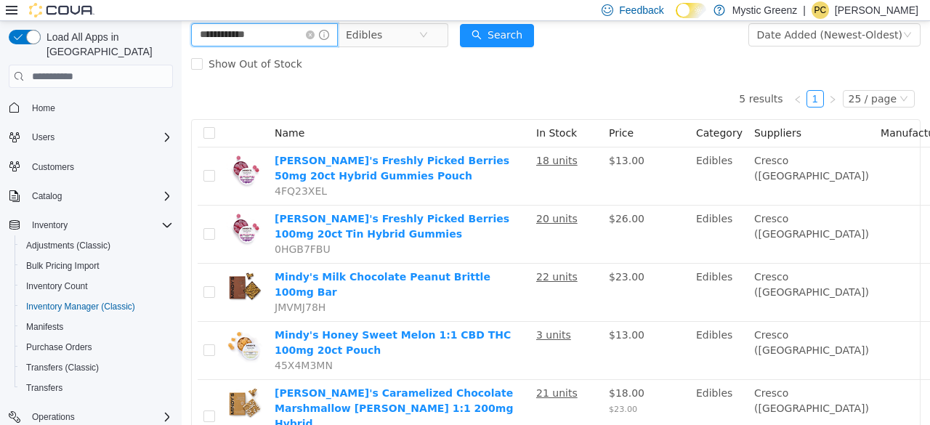
scroll to position [57, 0]
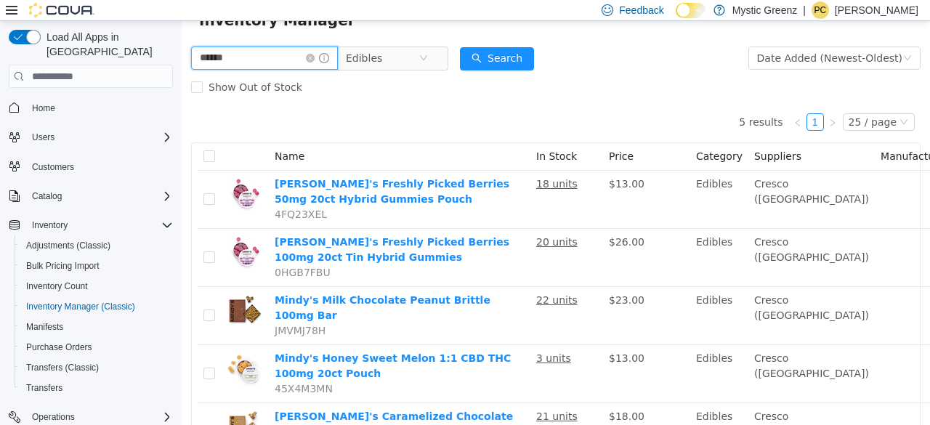
type input "******"
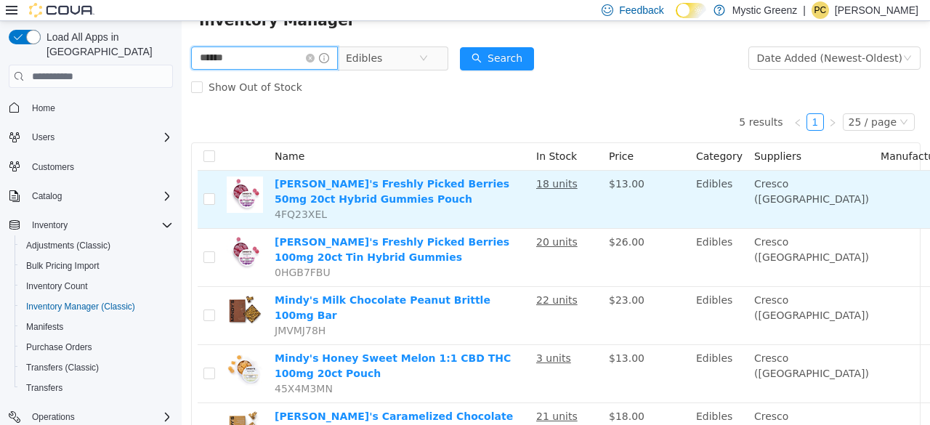
scroll to position [135, 0]
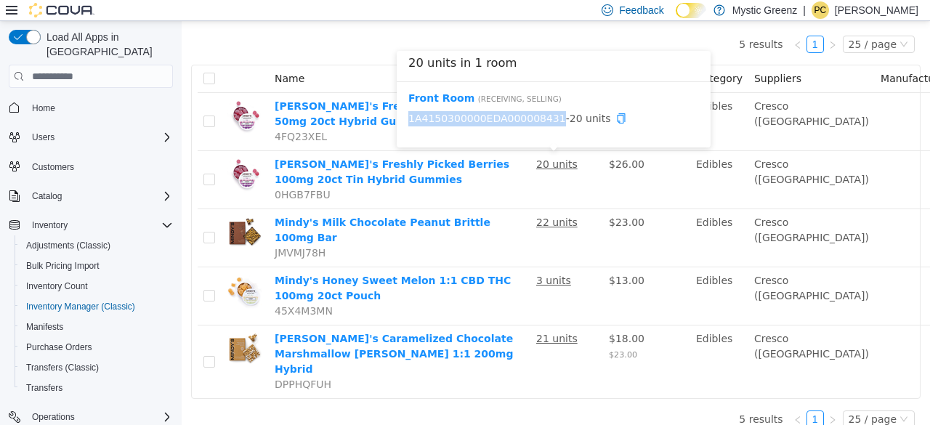
drag, startPoint x: 543, startPoint y: 115, endPoint x: 409, endPoint y: 122, distance: 133.9
click at [409, 122] on span "1A4150300000EDA000008431 - 20 units" at bounding box center [553, 118] width 291 height 15
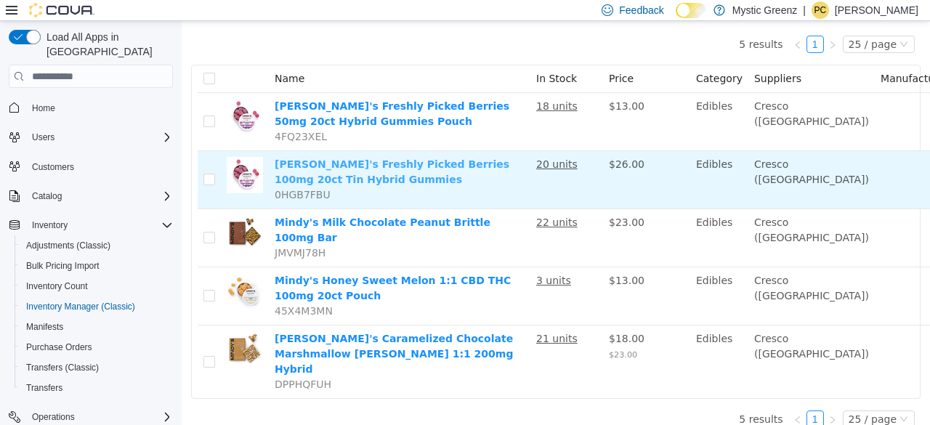
click at [376, 165] on link "Mindy's Freshly Picked Berries 100mg 20ct Tin Hybrid Gummies" at bounding box center [392, 171] width 235 height 27
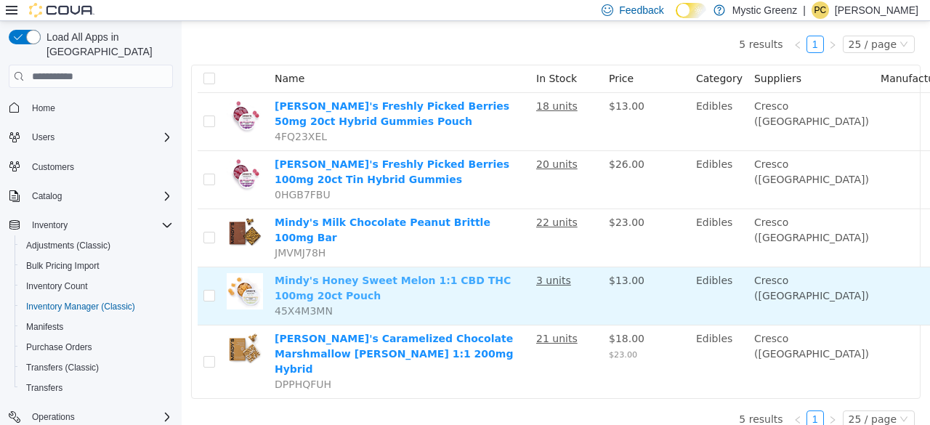
click at [361, 275] on link "Mindy's Honey Sweet Melon 1:1 CBD THC 100mg 20ct Pouch" at bounding box center [393, 288] width 236 height 27
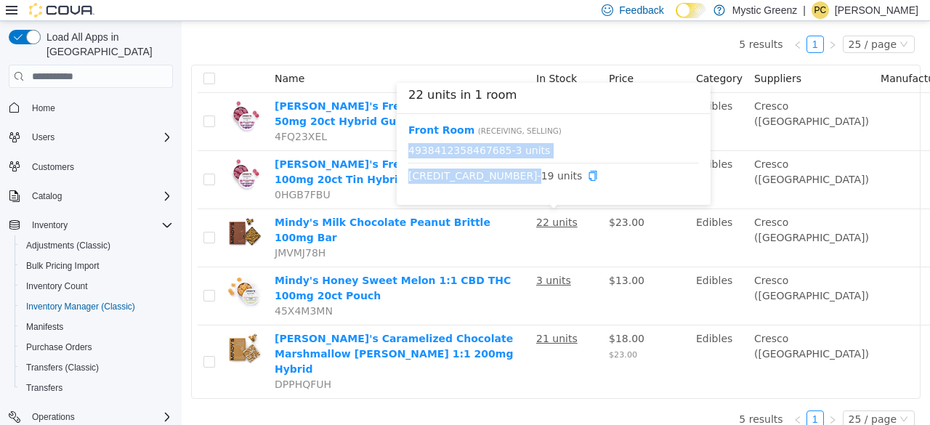
drag, startPoint x: 498, startPoint y: 176, endPoint x: 405, endPoint y: 179, distance: 93.1
click at [405, 179] on div "Front Room ( Receiving, Selling ) 4938412358467685 - 3 units 5915942861398721 -…" at bounding box center [554, 159] width 314 height 91
click at [507, 178] on span "5915942861398721 - 19 units" at bounding box center [553, 176] width 291 height 15
drag, startPoint x: 497, startPoint y: 175, endPoint x: 405, endPoint y: 175, distance: 91.6
click at [405, 175] on div "Front Room ( Receiving, Selling ) 4938412358467685 - 3 units 5915942861398721 -…" at bounding box center [554, 159] width 314 height 91
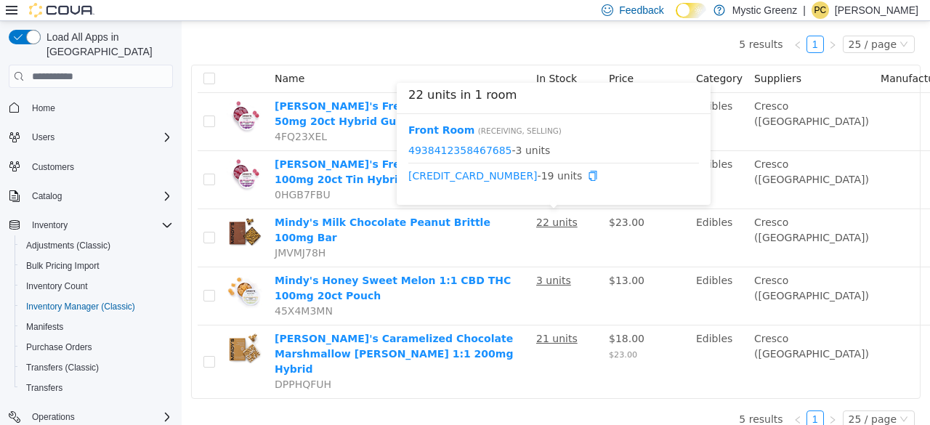
click at [500, 180] on span "5915942861398721 - 19 units" at bounding box center [553, 176] width 291 height 15
drag, startPoint x: 497, startPoint y: 176, endPoint x: 410, endPoint y: 179, distance: 87.2
click at [410, 179] on span "5915942861398721 - 19 units" at bounding box center [553, 176] width 291 height 15
drag, startPoint x: 496, startPoint y: 151, endPoint x: 407, endPoint y: 147, distance: 89.5
click at [407, 147] on div "Front Room ( Receiving, Selling ) 4938412358467685 - 3 units 5915942861398721 -…" at bounding box center [554, 159] width 314 height 91
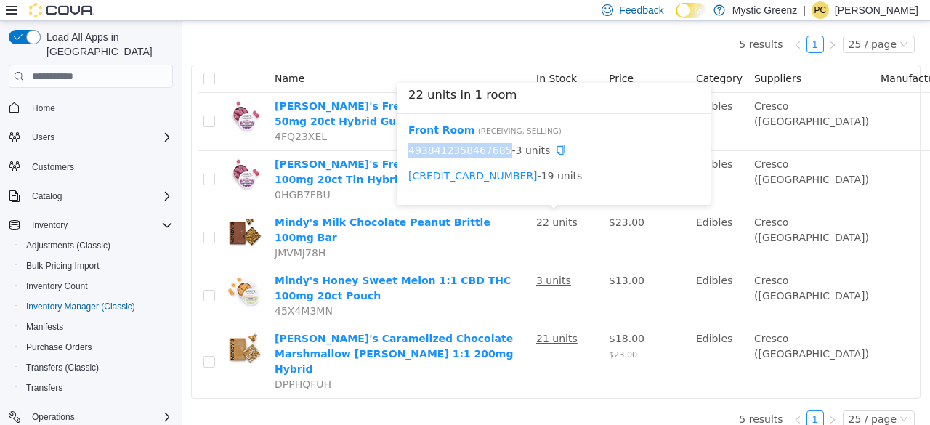
drag, startPoint x: 407, startPoint y: 147, endPoint x: 495, endPoint y: 150, distance: 88.0
click at [495, 150] on div "Front Room ( Receiving, Selling ) 4938412358467685 - 3 units 5915942861398721 -…" at bounding box center [554, 159] width 314 height 91
click at [475, 150] on link "4938412358467685" at bounding box center [460, 150] width 104 height 12
drag, startPoint x: 496, startPoint y: 150, endPoint x: 405, endPoint y: 146, distance: 90.9
click at [405, 146] on div "Front Room ( Receiving, Selling ) 4938412358467685 - 3 units 5915942861398721 -…" at bounding box center [554, 159] width 314 height 91
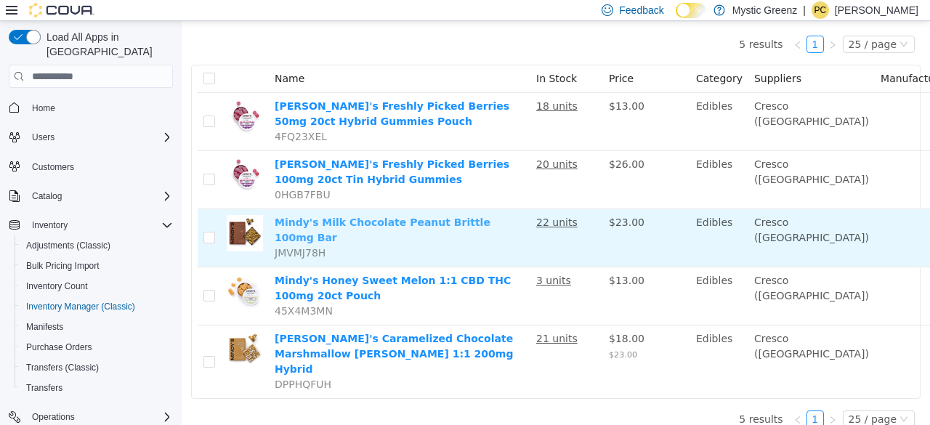
click at [465, 224] on link "Mindy's Milk Chocolate Peanut Brittle 100mg Bar" at bounding box center [383, 230] width 216 height 27
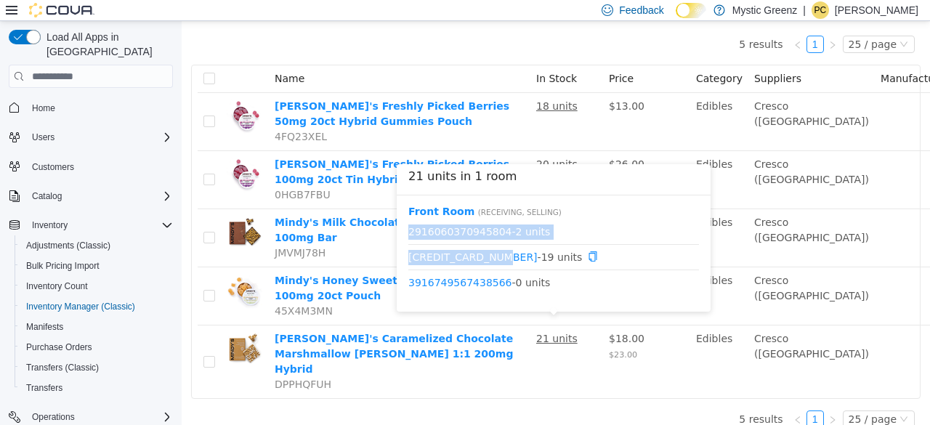
drag, startPoint x: 496, startPoint y: 257, endPoint x: 407, endPoint y: 257, distance: 88.6
click at [407, 257] on div "Front Room ( Receiving, Selling ) 2916060370945804 - 2 units 3850955688416494 -…" at bounding box center [554, 253] width 314 height 116
click at [504, 259] on span "3850955688416494 - 19 units" at bounding box center [553, 256] width 291 height 15
drag, startPoint x: 497, startPoint y: 259, endPoint x: 408, endPoint y: 264, distance: 89.5
click at [408, 264] on div "Front Room ( Receiving, Selling ) 2916060370945804 - 2 units 3850955688416494 -…" at bounding box center [554, 253] width 314 height 116
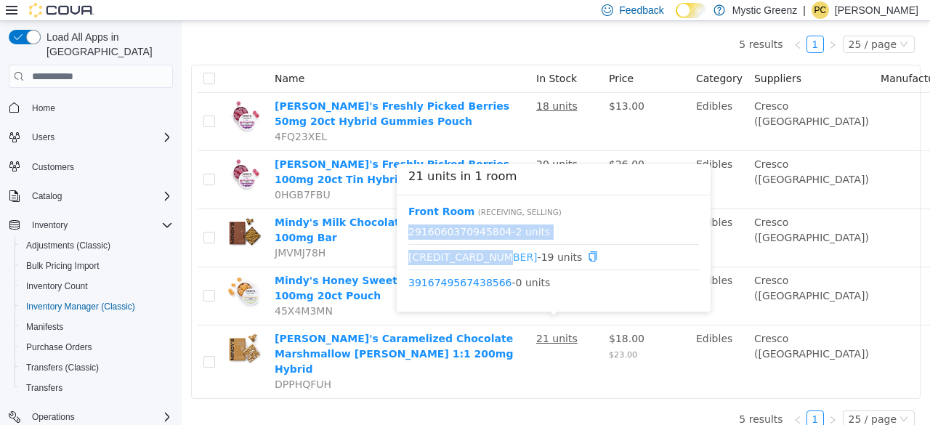
click at [495, 257] on link "3850955688416494" at bounding box center [472, 257] width 129 height 12
drag, startPoint x: 496, startPoint y: 259, endPoint x: 408, endPoint y: 259, distance: 87.9
click at [408, 259] on span "3850955688416494 - 19 units" at bounding box center [553, 256] width 291 height 15
drag, startPoint x: 497, startPoint y: 233, endPoint x: 408, endPoint y: 233, distance: 89.4
click at [408, 233] on div "Front Room ( Receiving, Selling ) 2916060370945804 - 2 units 3850955688416494 -…" at bounding box center [554, 253] width 314 height 116
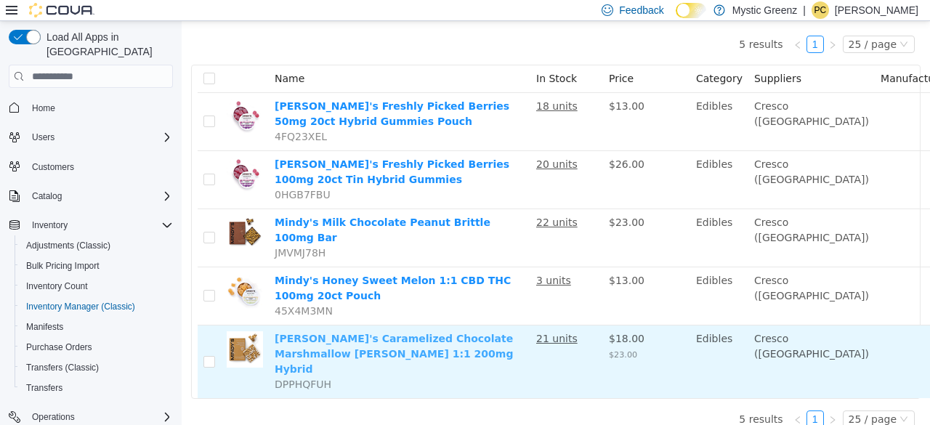
click at [457, 333] on link "Mindy's Caramelized Chocolate Marshmallow Graham 1:1 200mg Hybrid" at bounding box center [394, 354] width 238 height 42
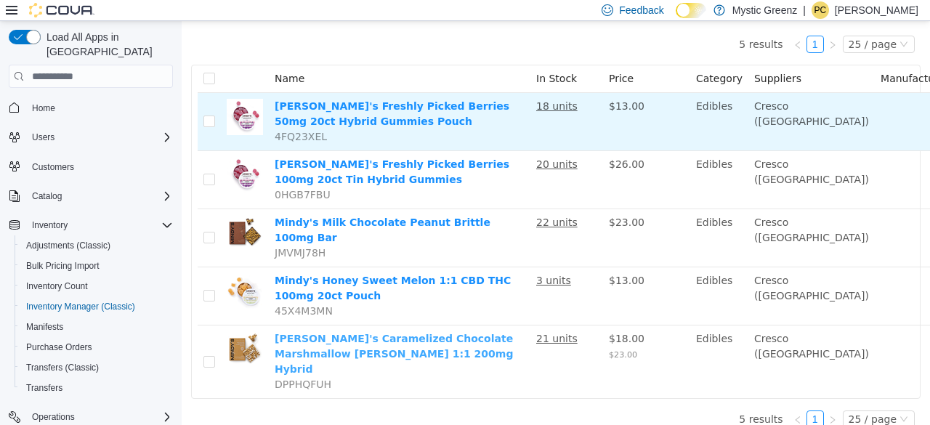
scroll to position [0, 0]
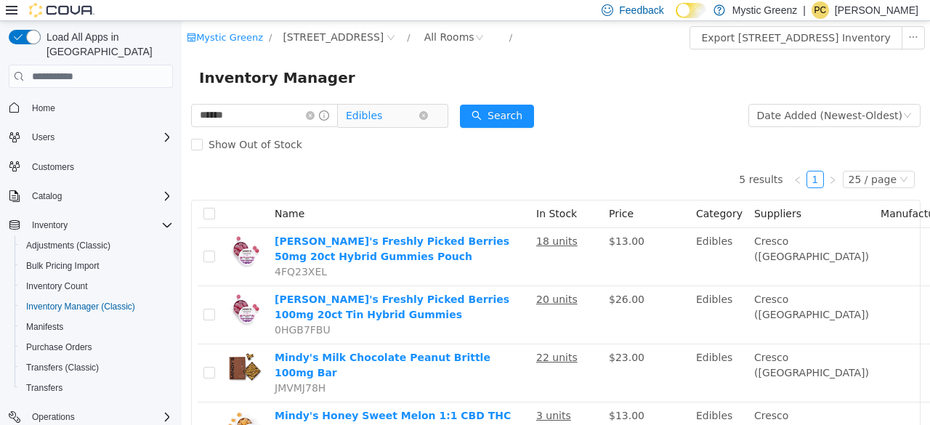
click at [382, 123] on span "Edibles" at bounding box center [364, 116] width 36 height 22
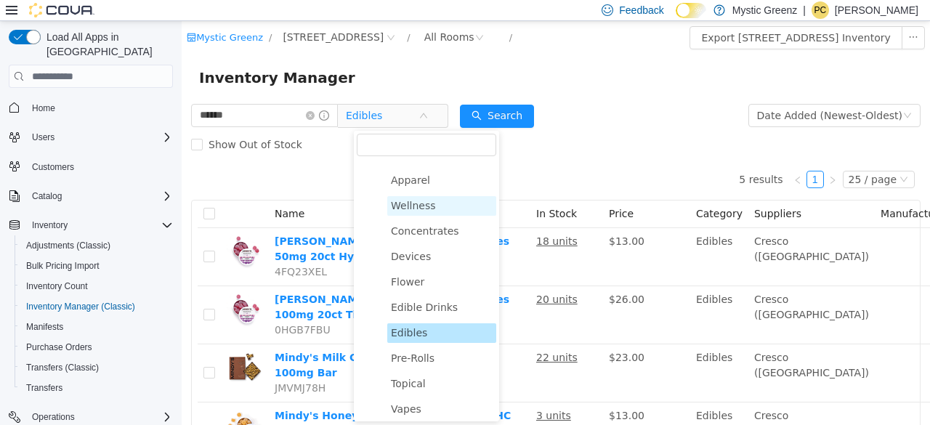
click at [426, 209] on span "Wellness" at bounding box center [413, 206] width 45 height 12
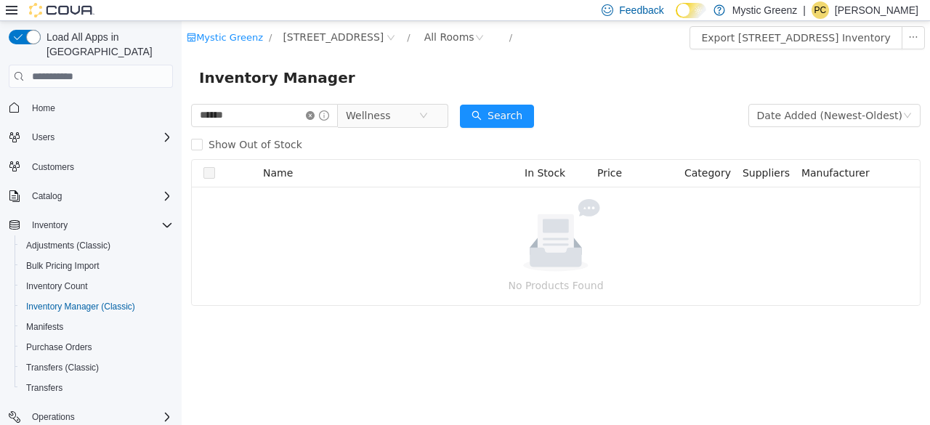
click at [315, 116] on icon "icon: close-circle" at bounding box center [310, 115] width 9 height 9
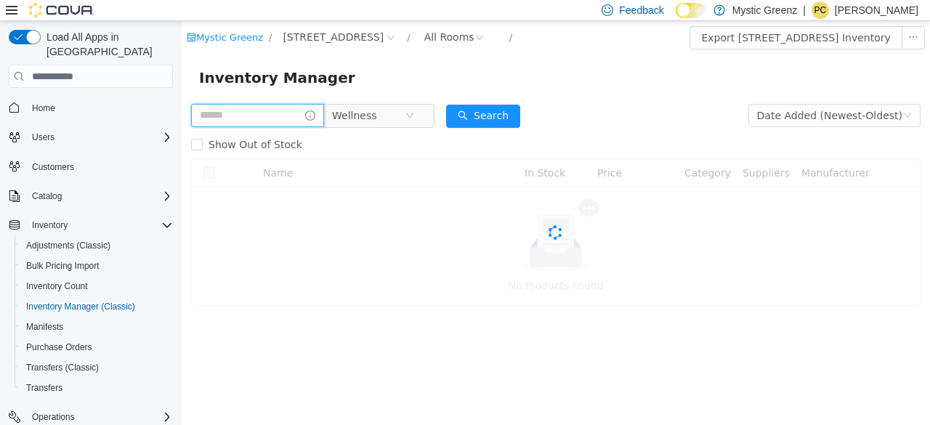
click at [285, 116] on input "text" at bounding box center [257, 115] width 133 height 23
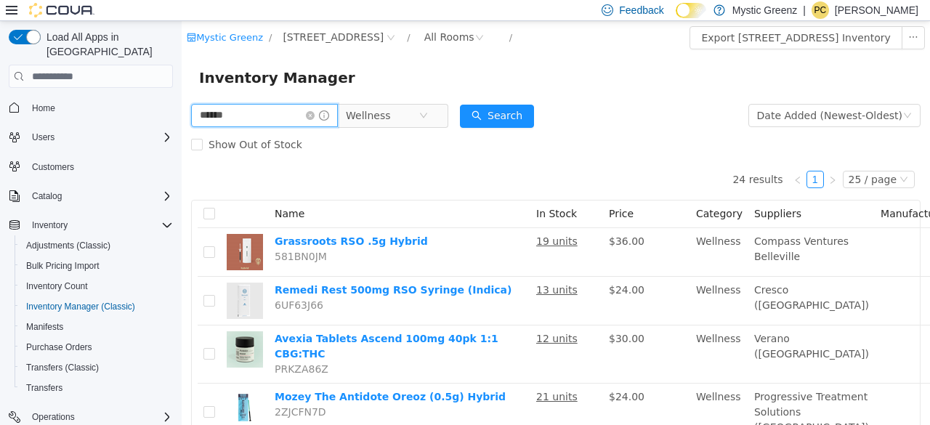
type input "******"
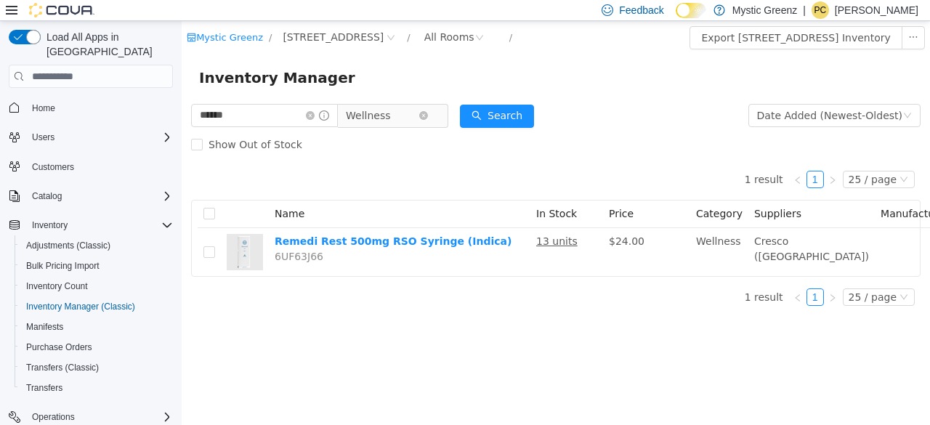
click at [408, 116] on span "Wellness" at bounding box center [382, 116] width 73 height 22
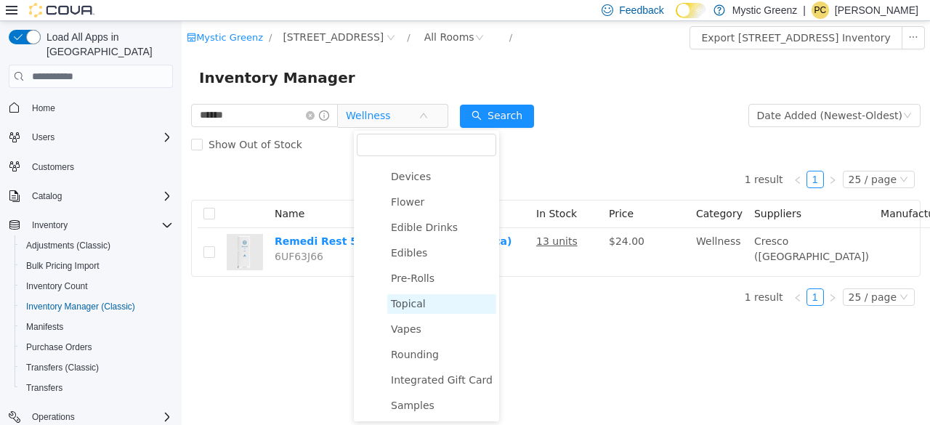
scroll to position [124, 0]
click at [408, 302] on span "Topical" at bounding box center [408, 304] width 35 height 12
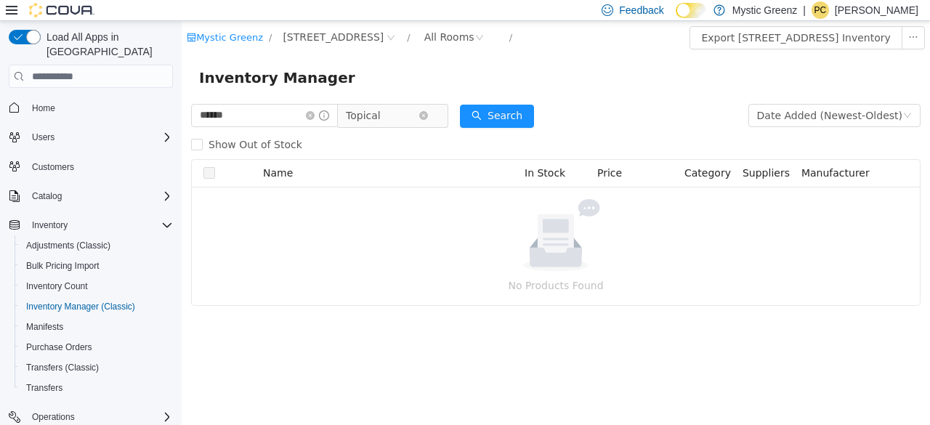
click at [419, 122] on span "Topical" at bounding box center [382, 116] width 73 height 22
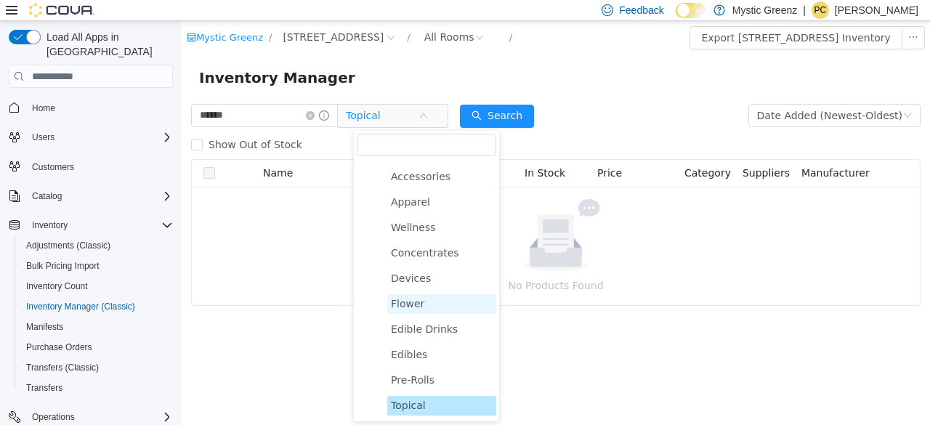
scroll to position [19, 0]
click at [427, 224] on span "Wellness" at bounding box center [413, 229] width 45 height 12
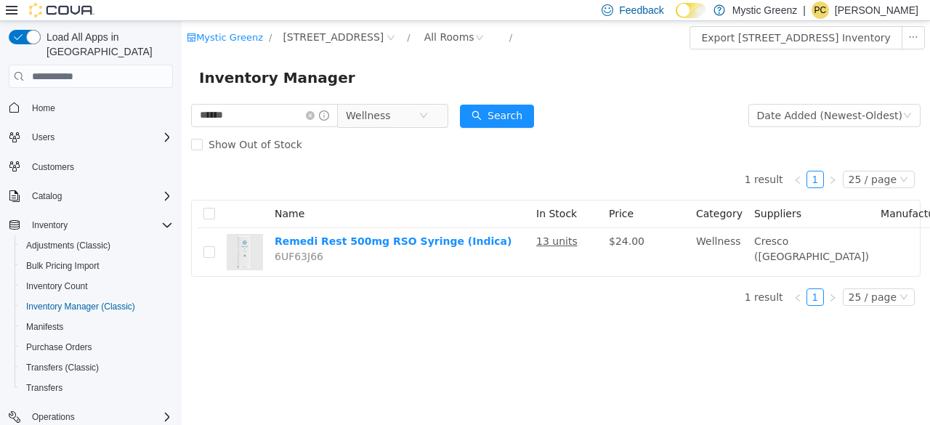
click at [581, 168] on div "1 result 1 25 / page Name In Stock Price Category Suppliers Manufacturer Remedi…" at bounding box center [556, 218] width 730 height 118
click at [391, 116] on span "Wellness" at bounding box center [368, 116] width 45 height 22
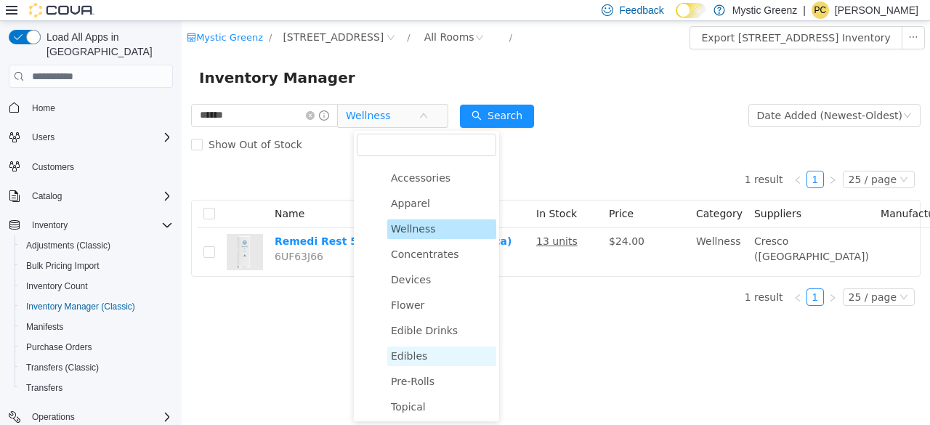
click at [413, 362] on span "Edibles" at bounding box center [409, 356] width 36 height 12
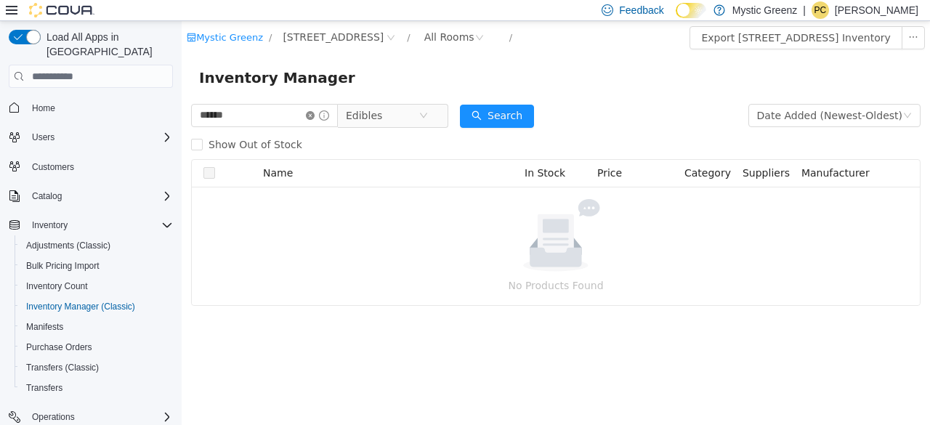
click at [315, 120] on icon "icon: close-circle" at bounding box center [310, 115] width 9 height 9
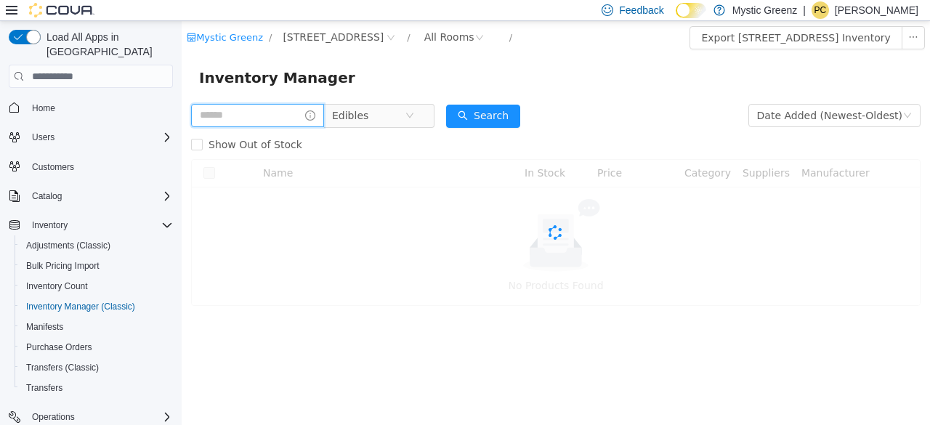
click at [272, 118] on input "text" at bounding box center [257, 115] width 133 height 23
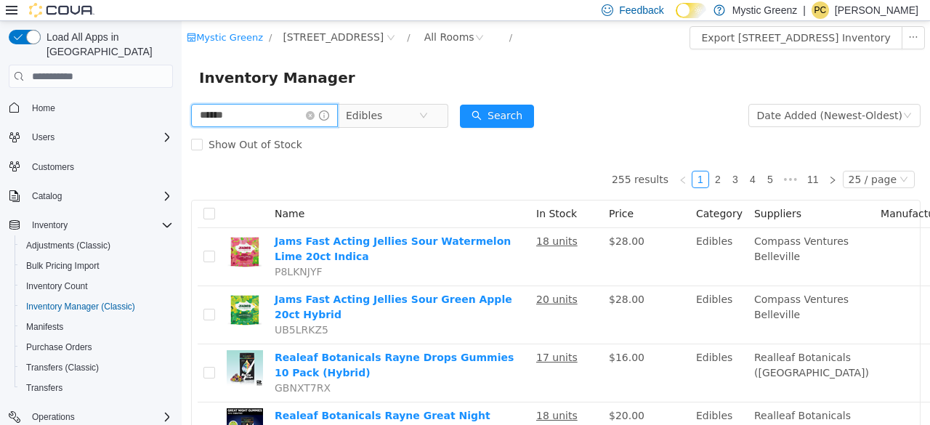
type input "******"
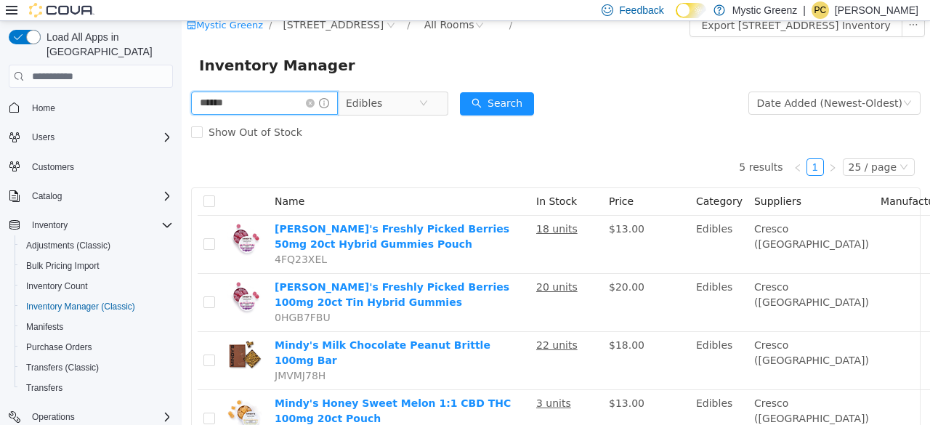
scroll to position [13, 0]
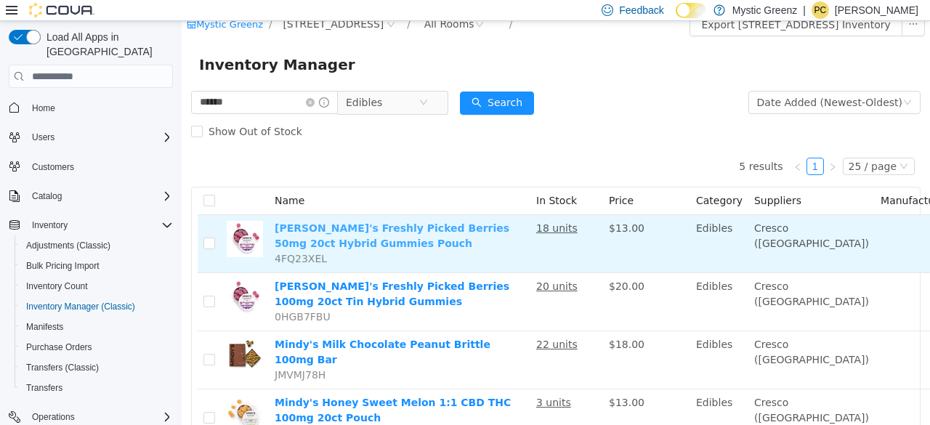
click at [474, 230] on link "Mindy's Freshly Picked Berries 50mg 20ct Hybrid Gummies Pouch" at bounding box center [392, 235] width 235 height 27
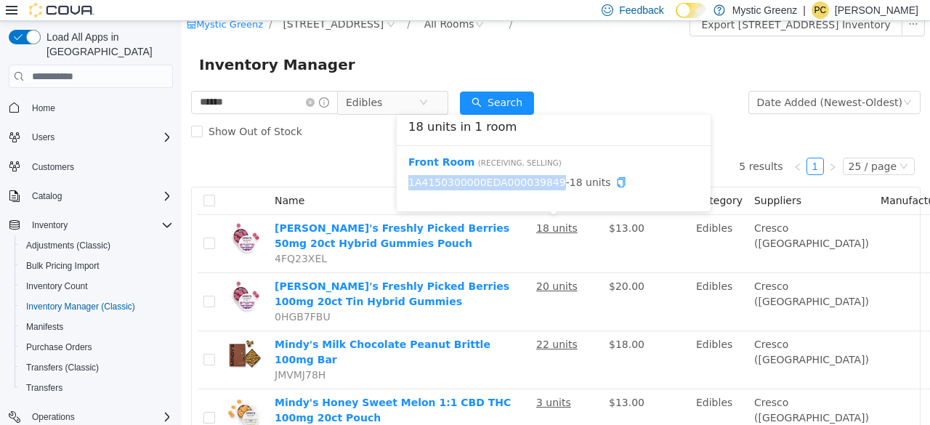
drag, startPoint x: 543, startPoint y: 185, endPoint x: 408, endPoint y: 177, distance: 134.7
click at [408, 177] on span "1A4150300000EDA000039849 - 18 units" at bounding box center [553, 182] width 291 height 15
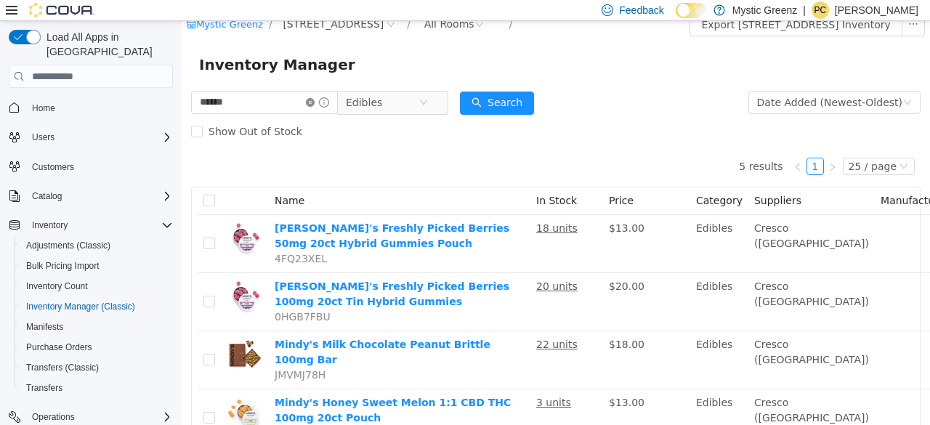
click at [315, 103] on icon "icon: close-circle" at bounding box center [310, 102] width 9 height 9
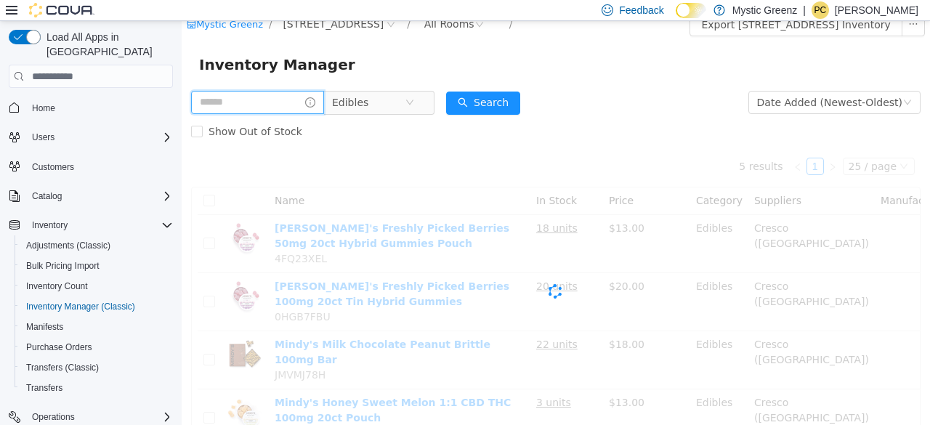
click at [299, 108] on input "text" at bounding box center [257, 102] width 133 height 23
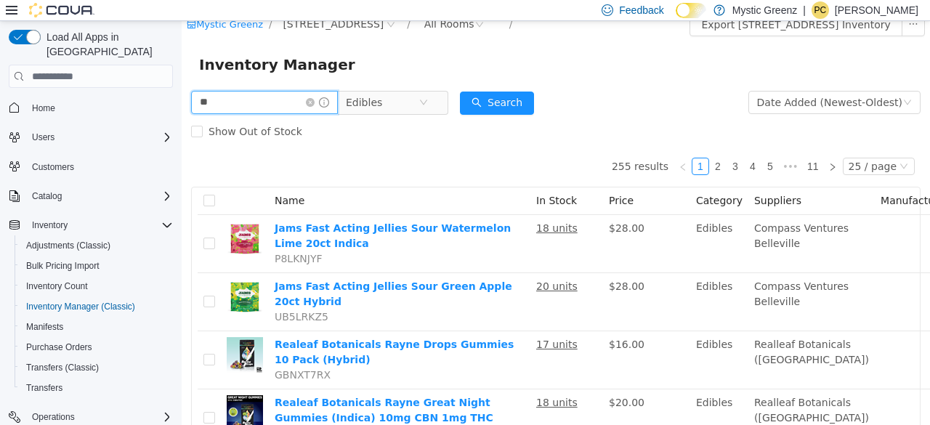
type input "*"
type input "******"
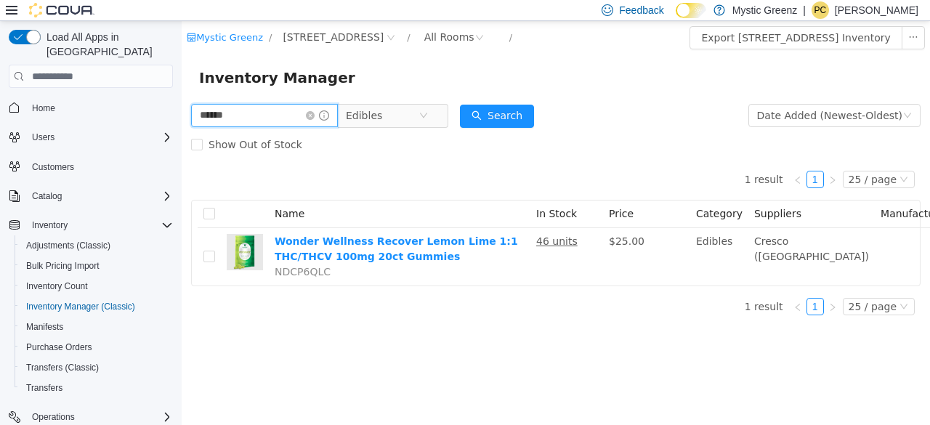
scroll to position [11, 0]
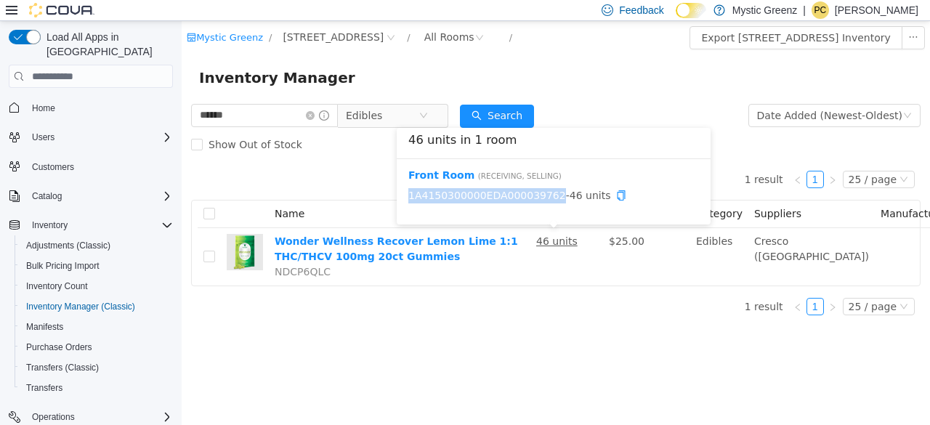
drag, startPoint x: 543, startPoint y: 186, endPoint x: 410, endPoint y: 185, distance: 133.0
click at [410, 188] on span "1A4150300000EDA000039762 - 46 units" at bounding box center [553, 195] width 291 height 15
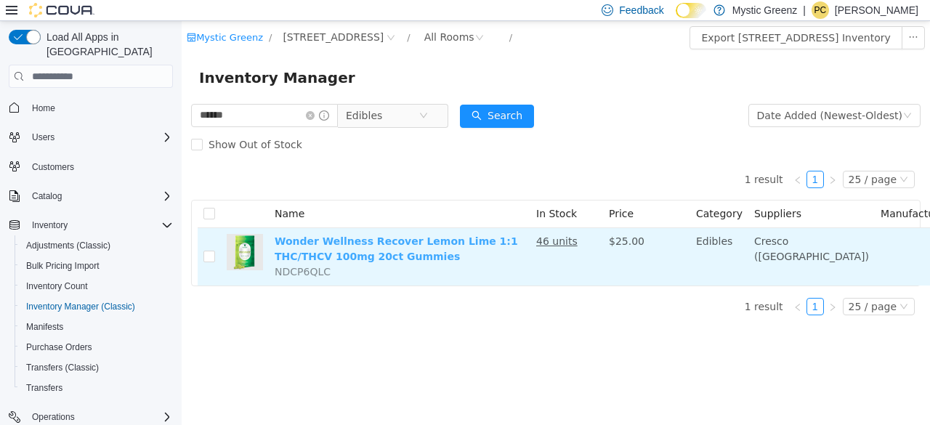
click at [336, 235] on link "Wonder Wellness Recover Lemon Lime 1:1 THC/THCV 100mg 20ct Gummies" at bounding box center [396, 248] width 243 height 27
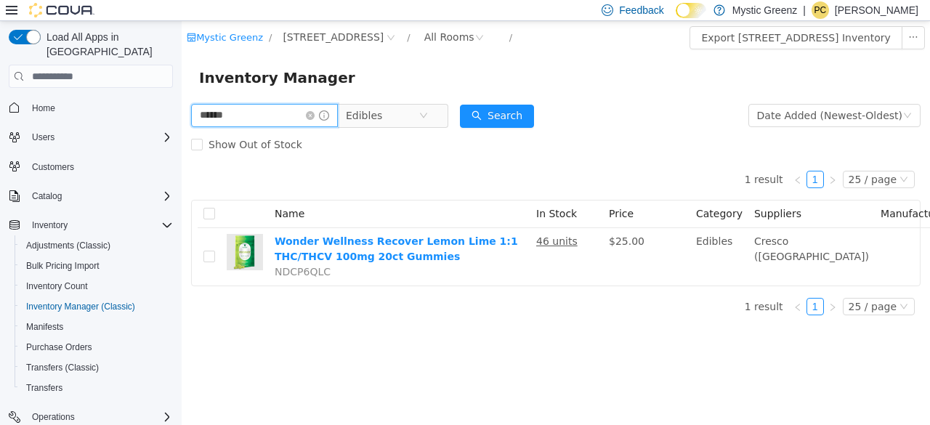
click at [252, 107] on input "******" at bounding box center [264, 115] width 147 height 23
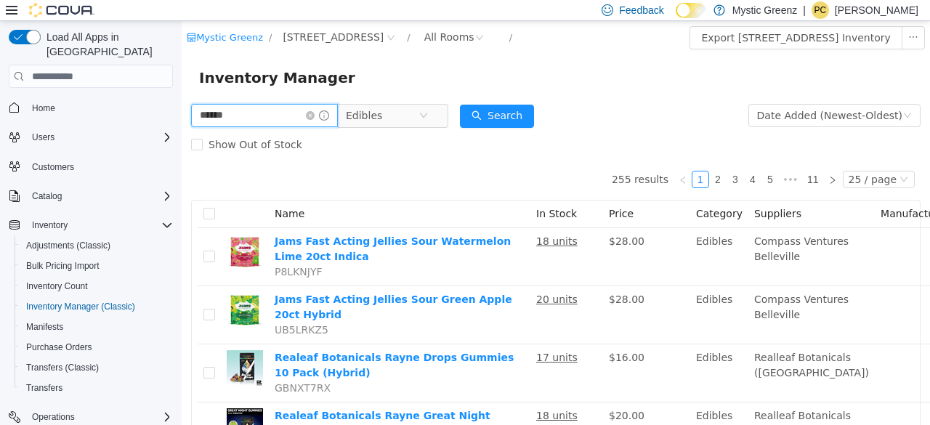
type input "******"
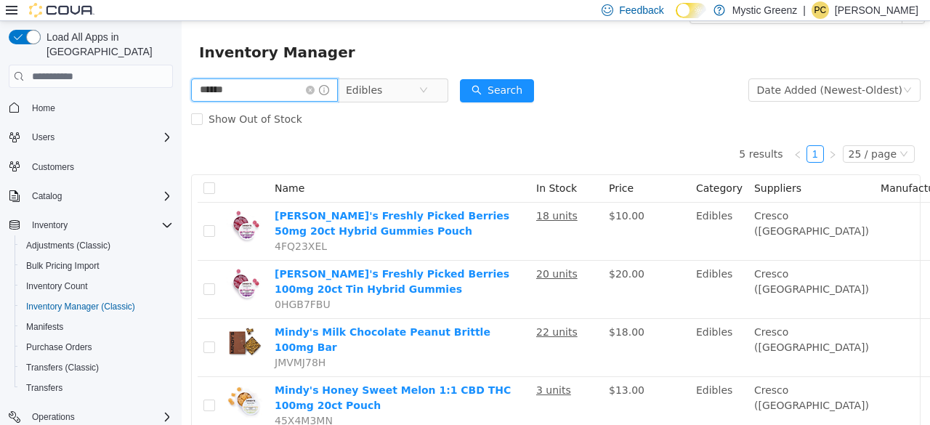
scroll to position [27, 0]
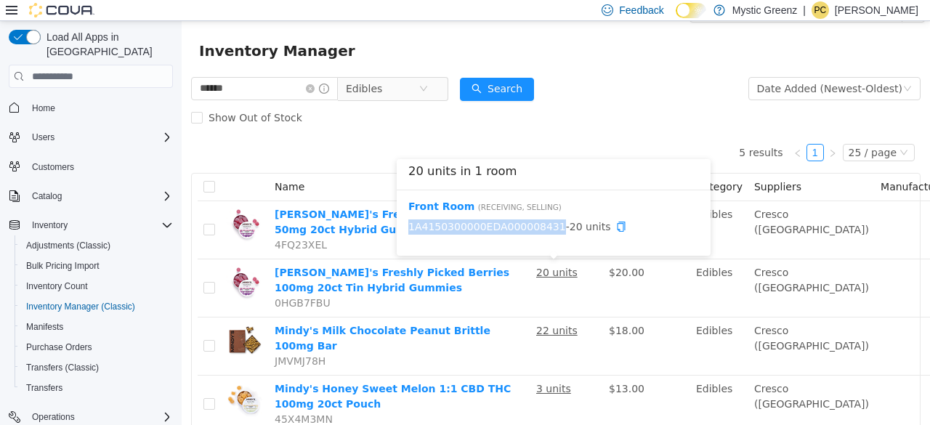
drag, startPoint x: 544, startPoint y: 229, endPoint x: 409, endPoint y: 233, distance: 134.5
click at [409, 233] on span "1A4150300000EDA000008431 - 20 units" at bounding box center [553, 226] width 291 height 15
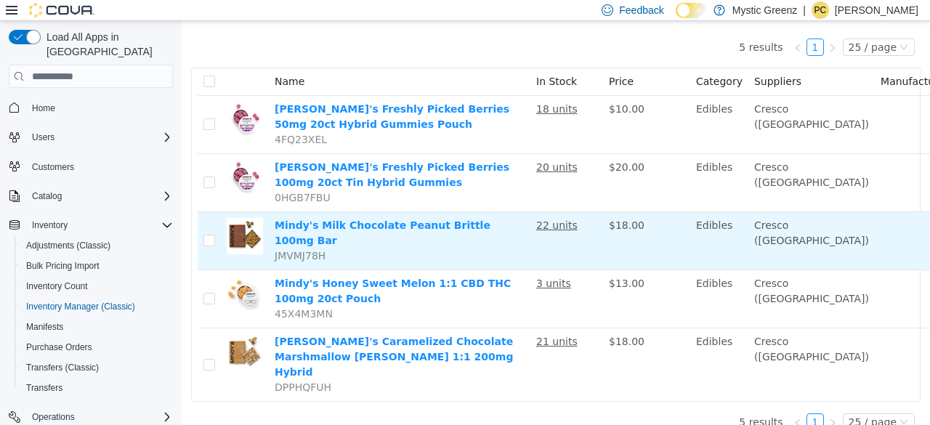
scroll to position [135, 0]
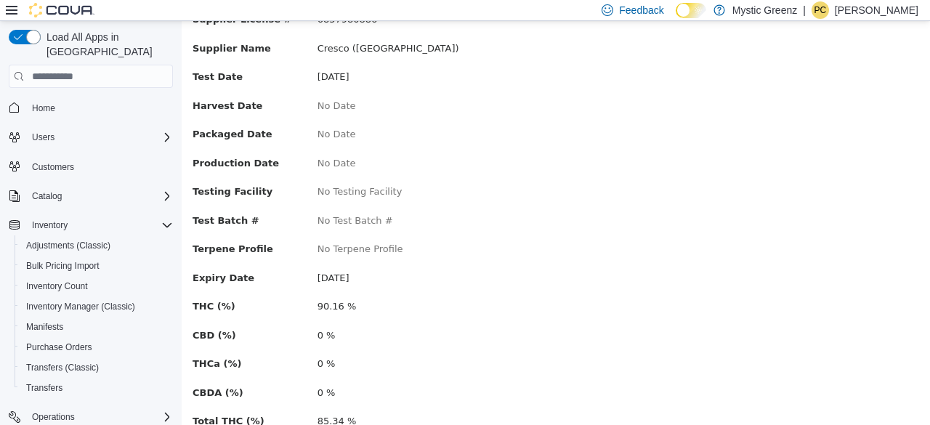
scroll to position [308, 0]
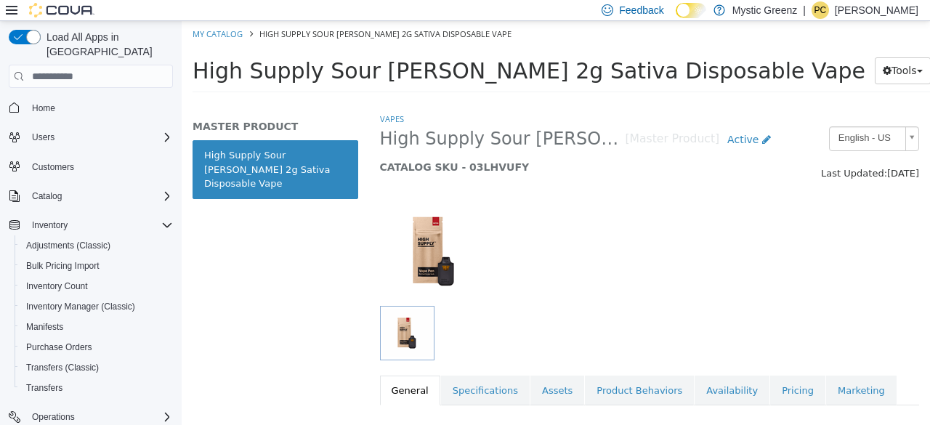
click at [770, 395] on link "Pricing" at bounding box center [797, 391] width 55 height 31
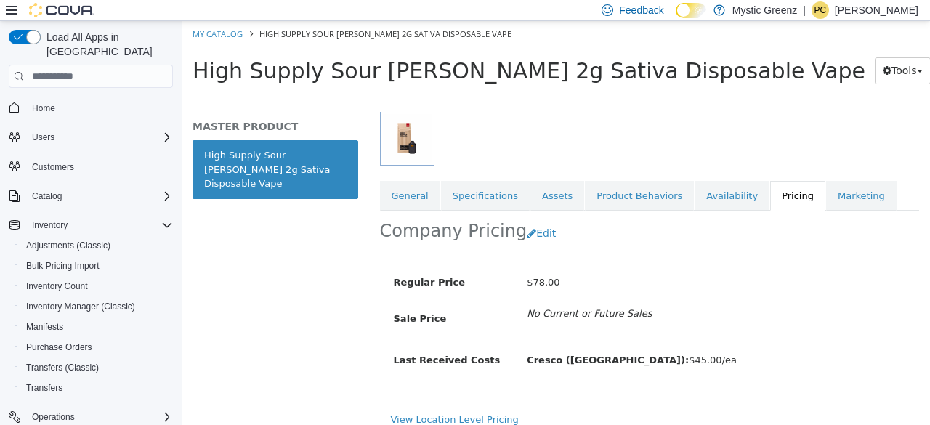
scroll to position [195, 0]
click at [536, 234] on button "Edit" at bounding box center [545, 232] width 37 height 27
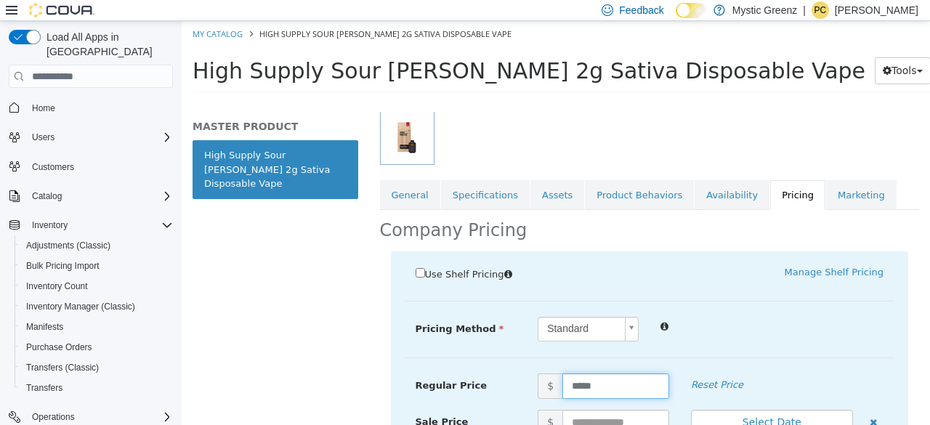
click at [589, 385] on input "*****" at bounding box center [615, 385] width 107 height 25
type input "*****"
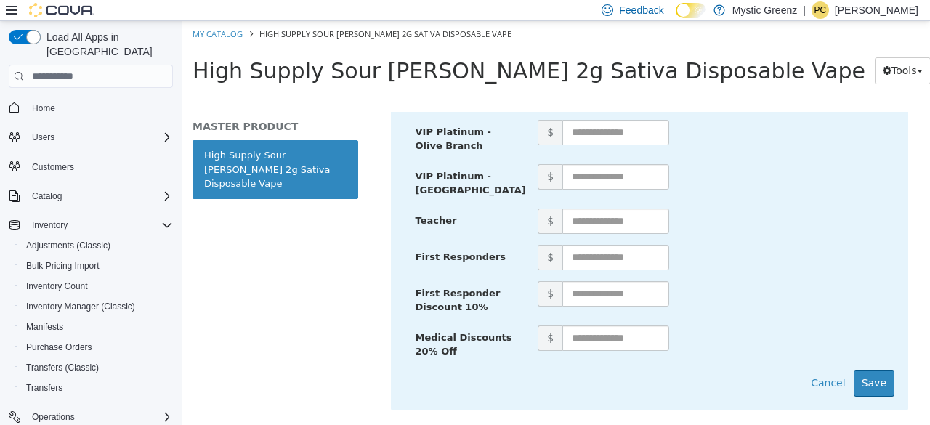
scroll to position [972, 0]
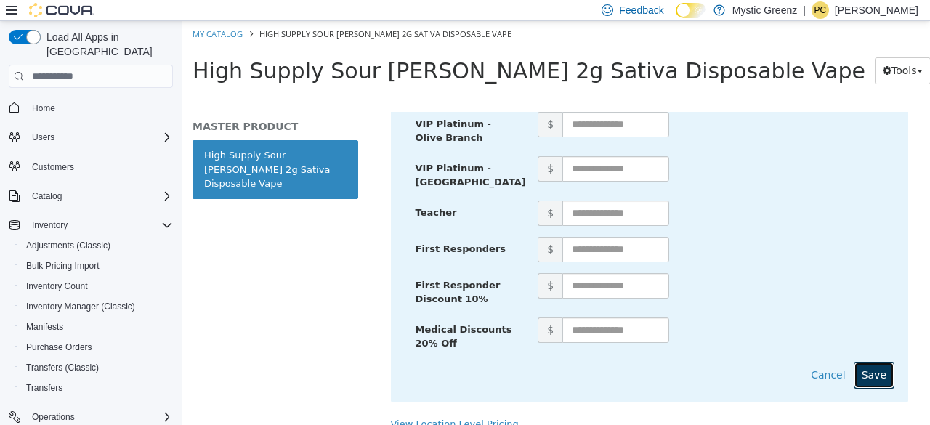
click at [868, 362] on button "Save" at bounding box center [874, 375] width 41 height 27
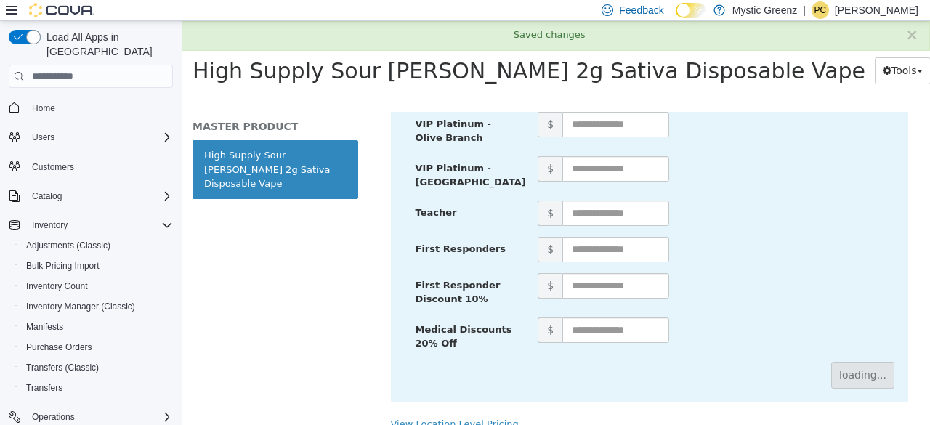
scroll to position [206, 0]
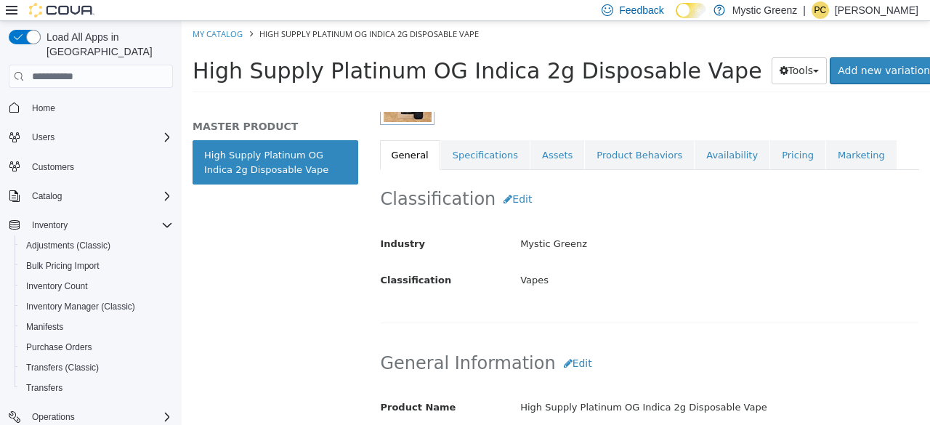
scroll to position [238, 0]
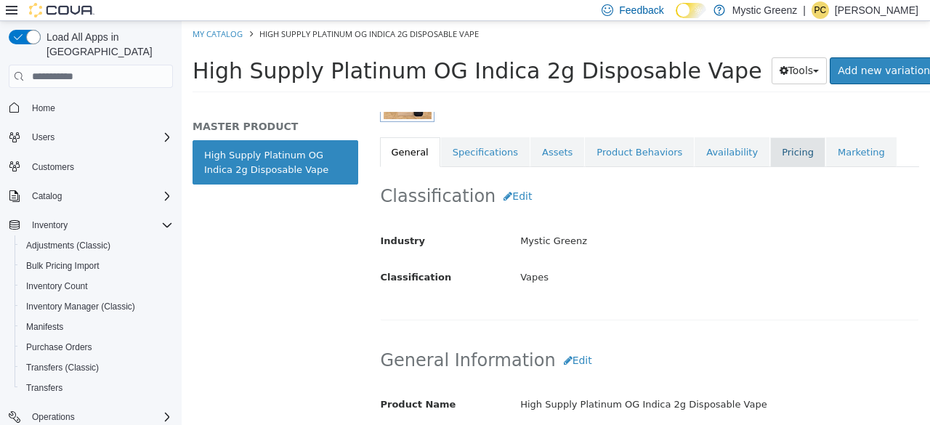
click at [770, 148] on link "Pricing" at bounding box center [797, 152] width 55 height 31
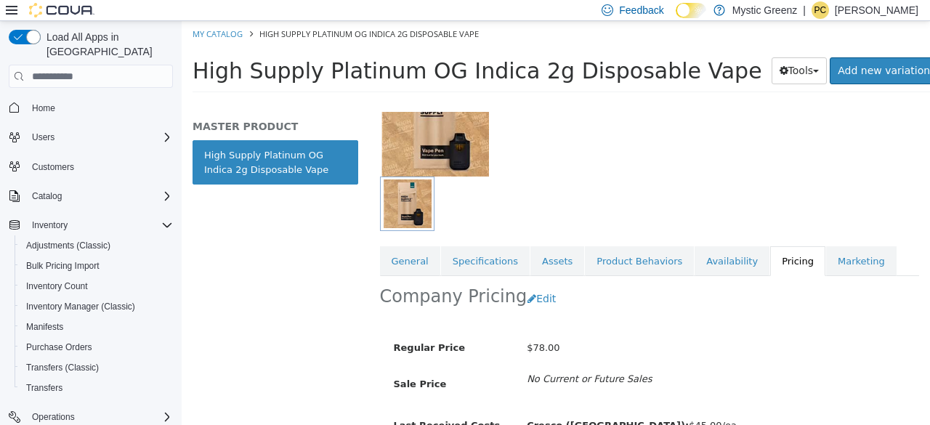
scroll to position [206, 0]
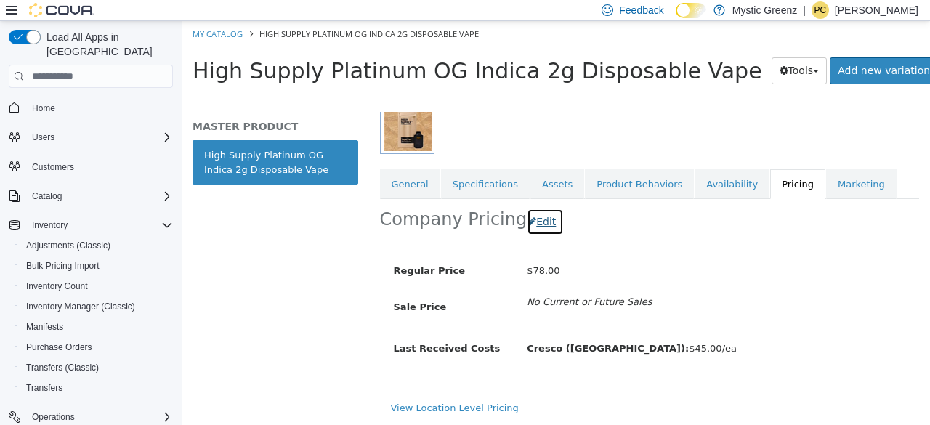
click at [532, 219] on button "Edit" at bounding box center [545, 222] width 37 height 27
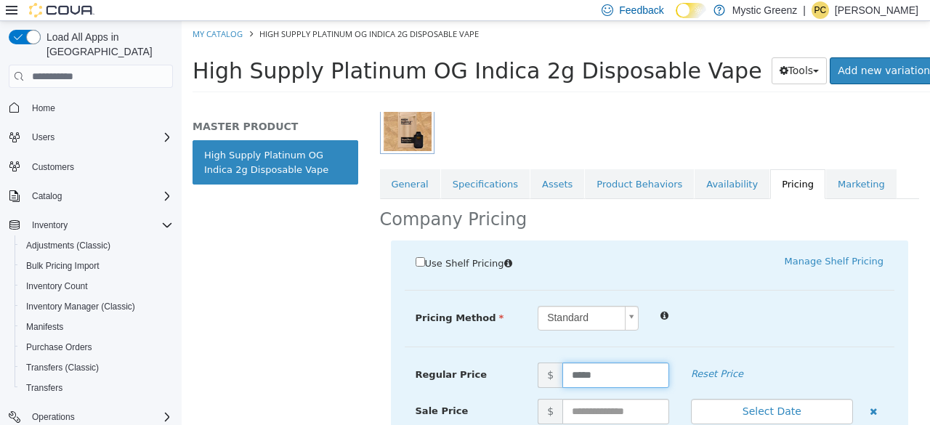
click at [574, 371] on input "*****" at bounding box center [615, 375] width 107 height 25
type input "*****"
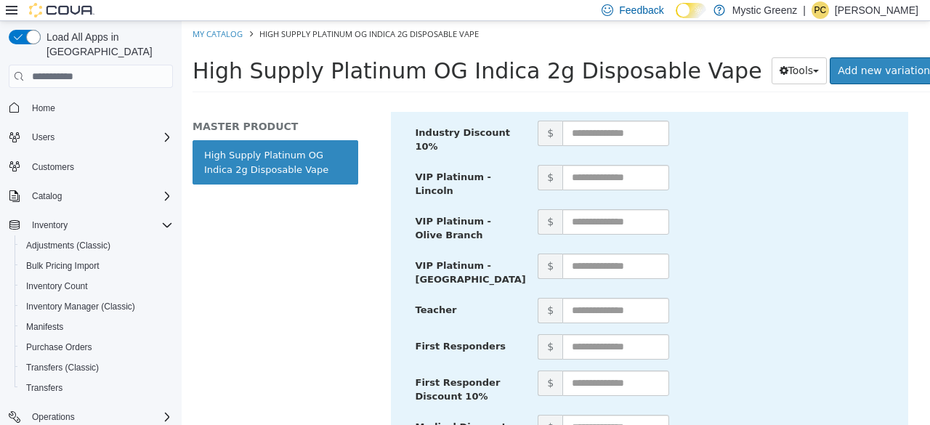
scroll to position [972, 0]
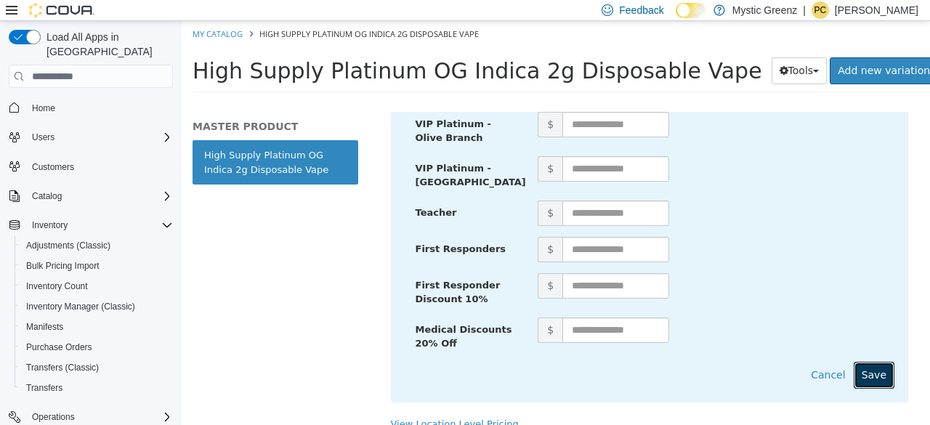
click at [869, 362] on button "Save" at bounding box center [874, 375] width 41 height 27
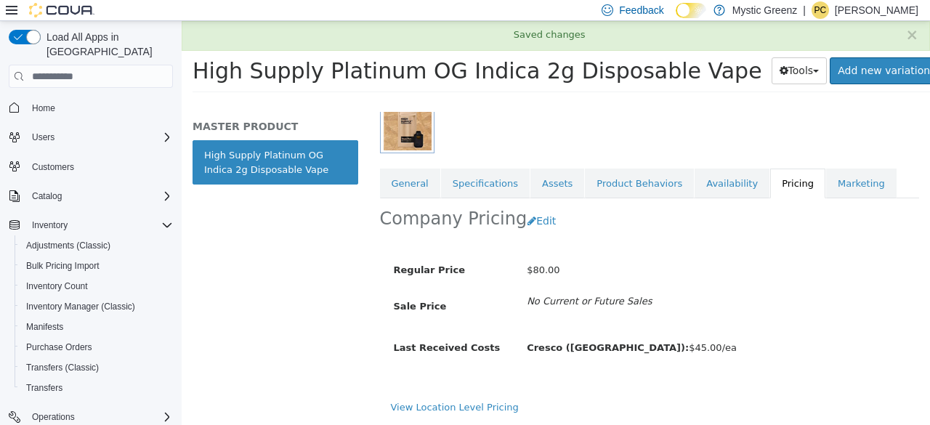
scroll to position [206, 0]
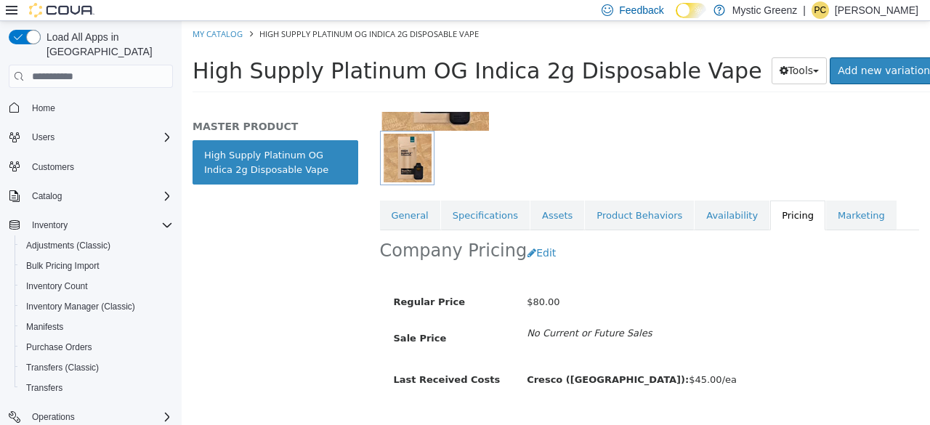
scroll to position [174, 0]
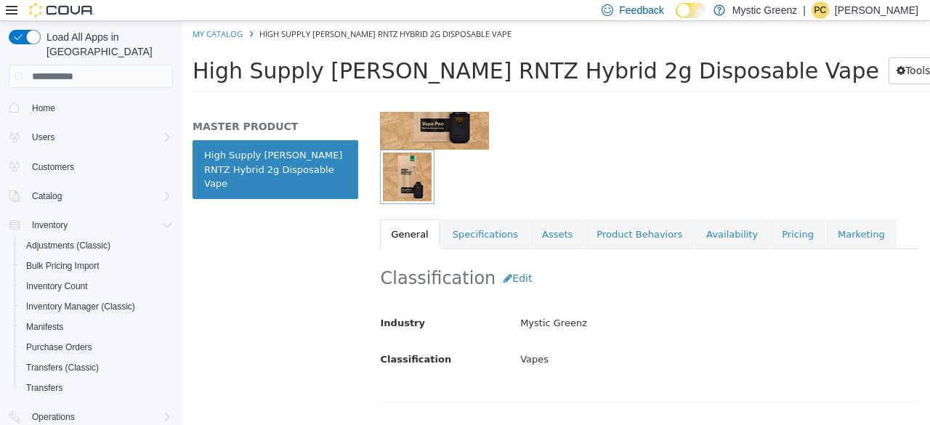
scroll to position [158, 0]
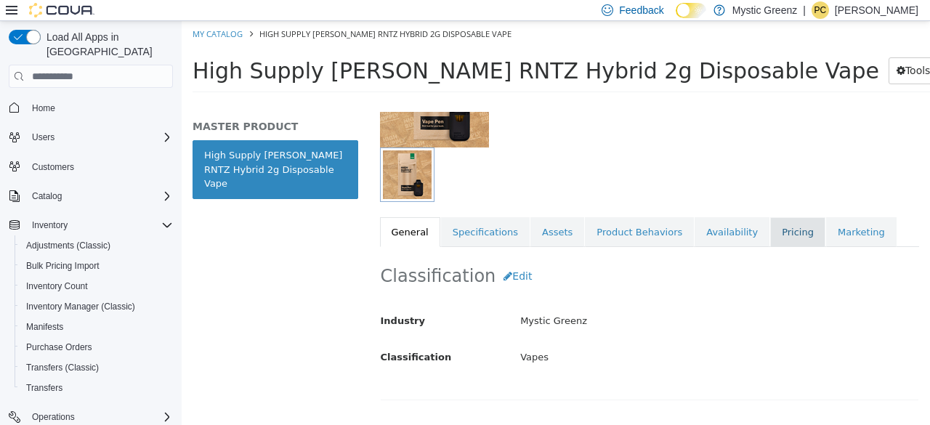
click at [771, 224] on link "Pricing" at bounding box center [797, 232] width 55 height 31
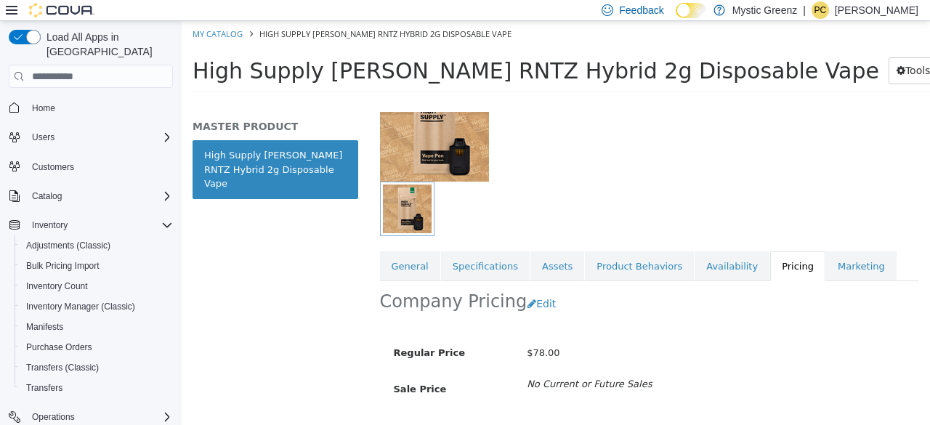
scroll to position [139, 0]
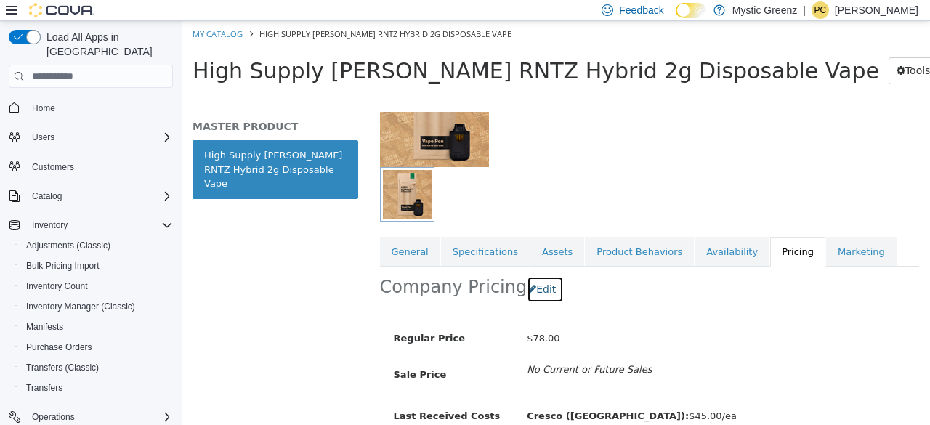
click at [536, 282] on button "Edit" at bounding box center [545, 289] width 37 height 27
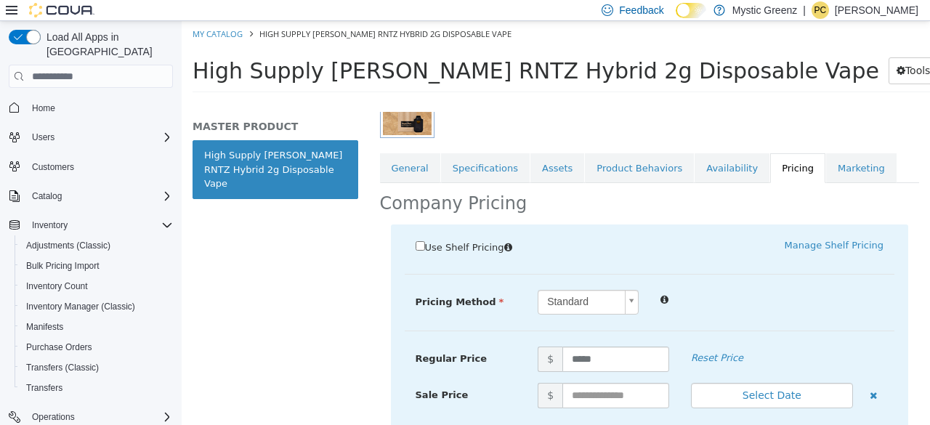
scroll to position [223, 0]
click at [593, 359] on input "*****" at bounding box center [615, 358] width 107 height 25
type input "*****"
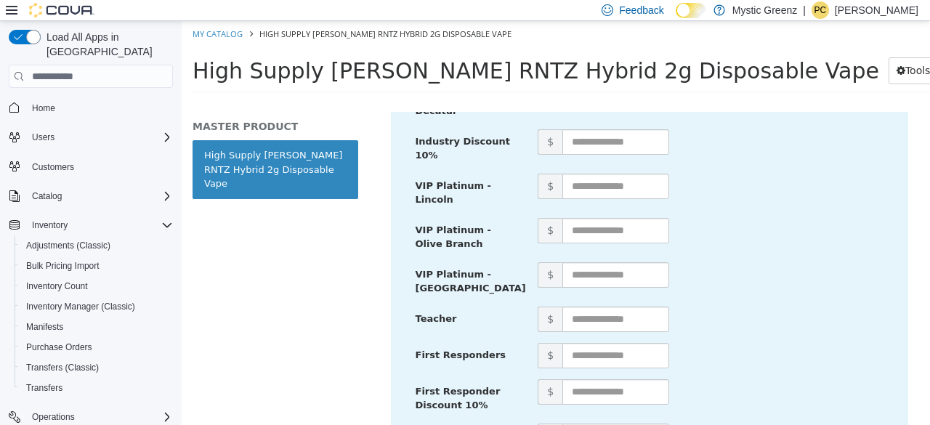
scroll to position [972, 0]
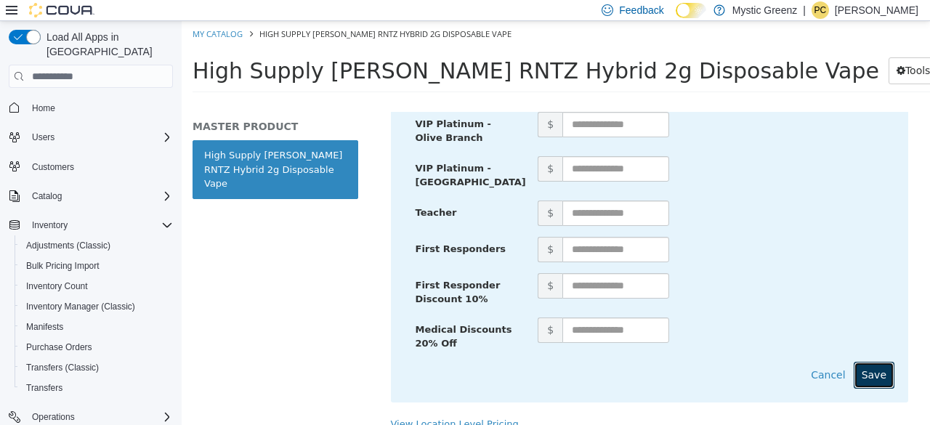
click at [865, 362] on button "Save" at bounding box center [874, 375] width 41 height 27
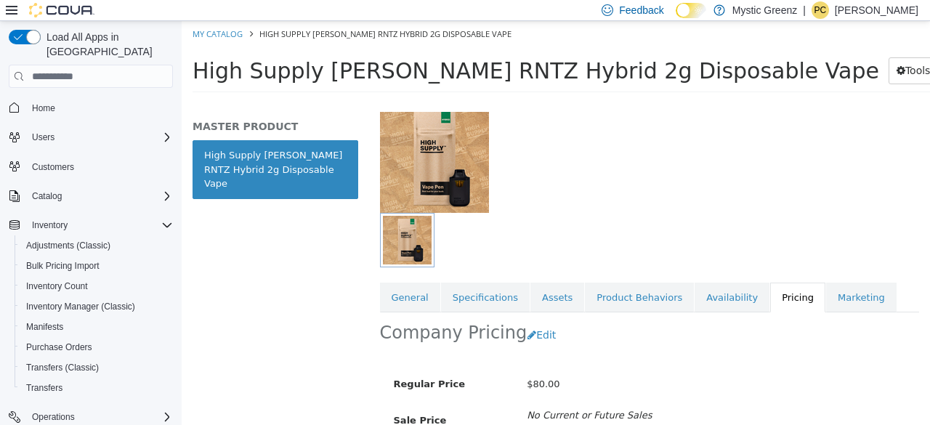
scroll to position [206, 0]
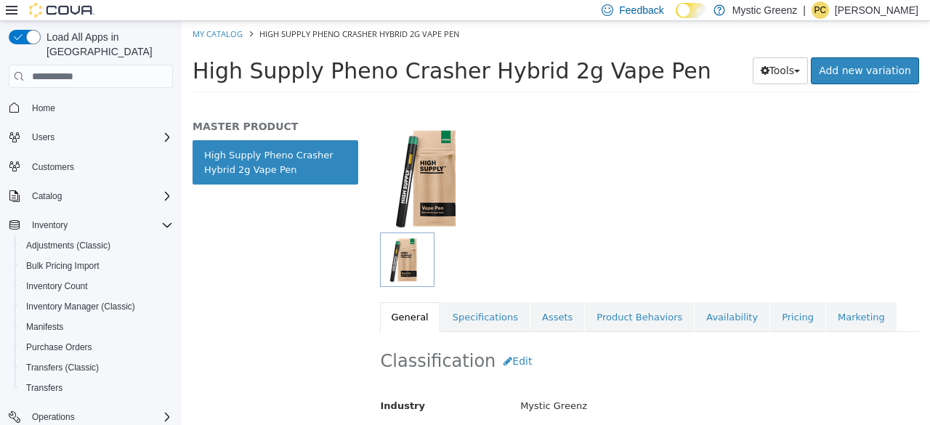
scroll to position [80, 0]
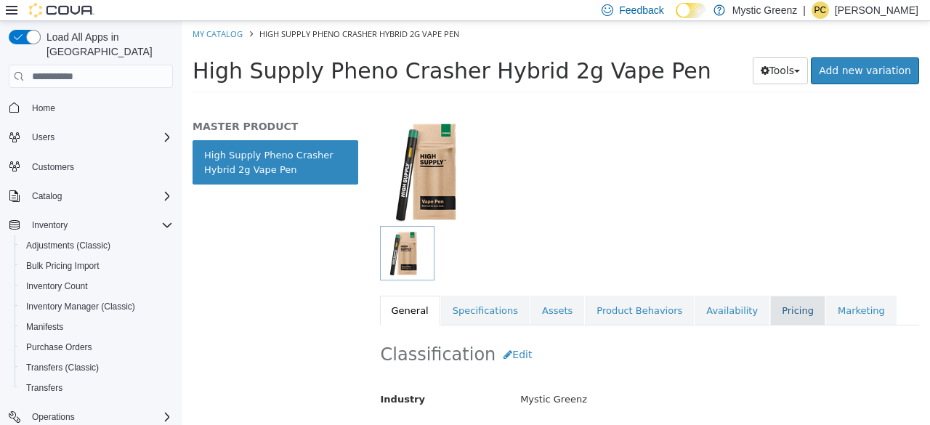
click at [770, 299] on link "Pricing" at bounding box center [797, 311] width 55 height 31
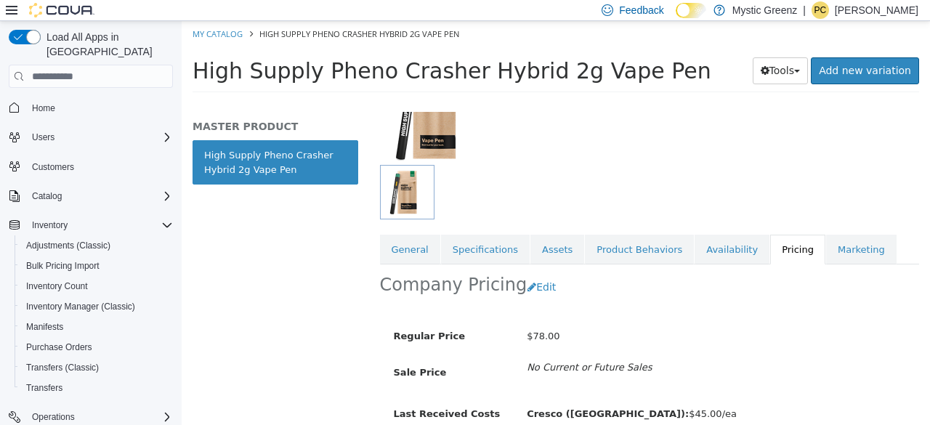
scroll to position [182, 0]
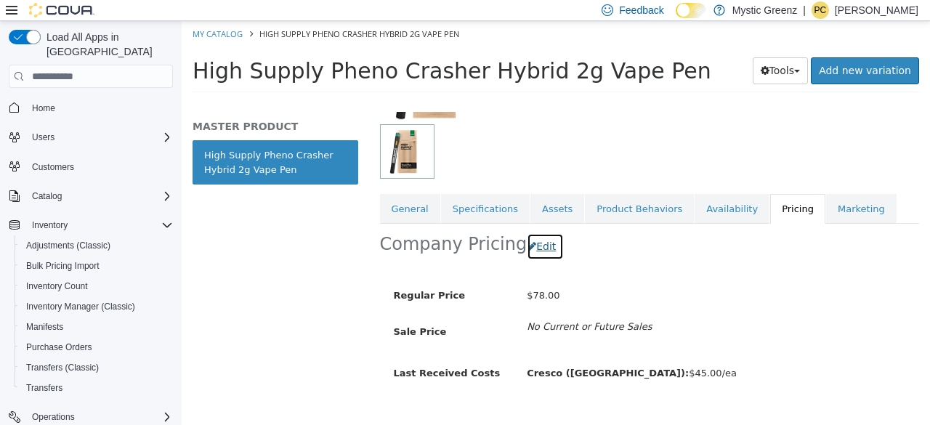
click at [529, 250] on button "Edit" at bounding box center [545, 246] width 37 height 27
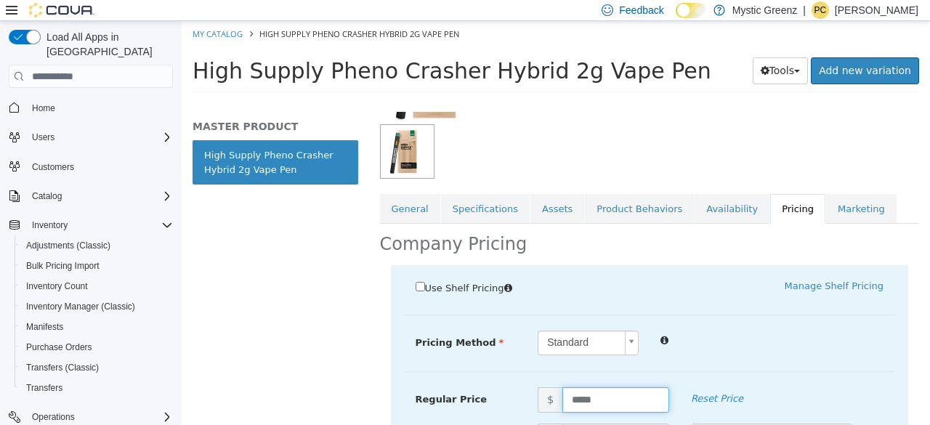
click at [575, 396] on input "*****" at bounding box center [615, 399] width 107 height 25
type input "*****"
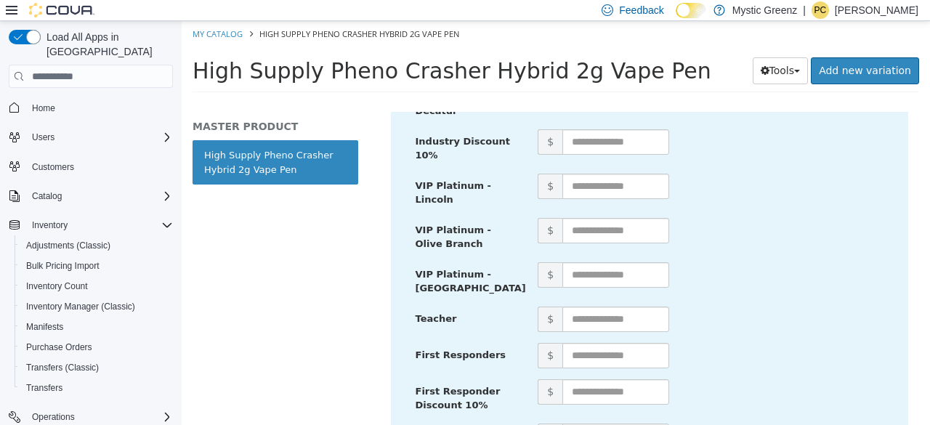
scroll to position [972, 0]
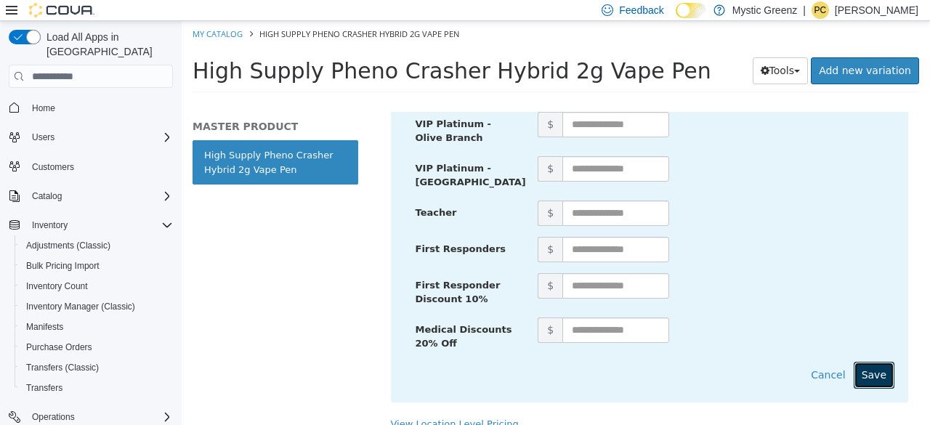
click at [874, 362] on button "Save" at bounding box center [874, 375] width 41 height 27
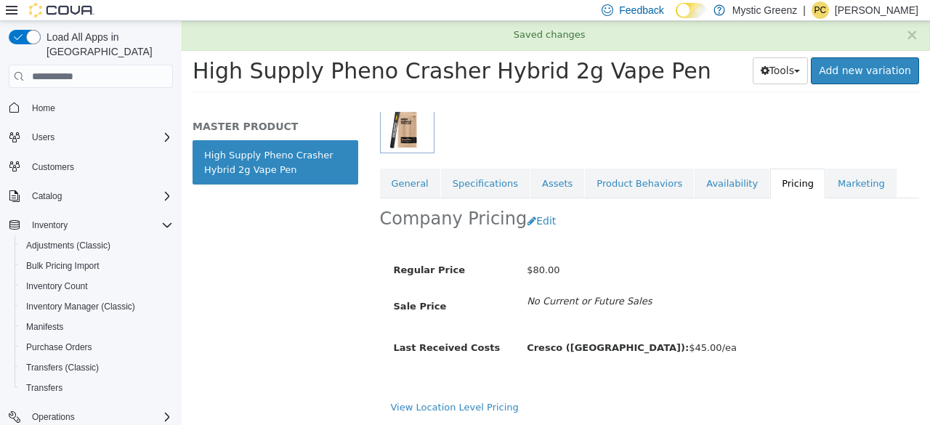
scroll to position [206, 0]
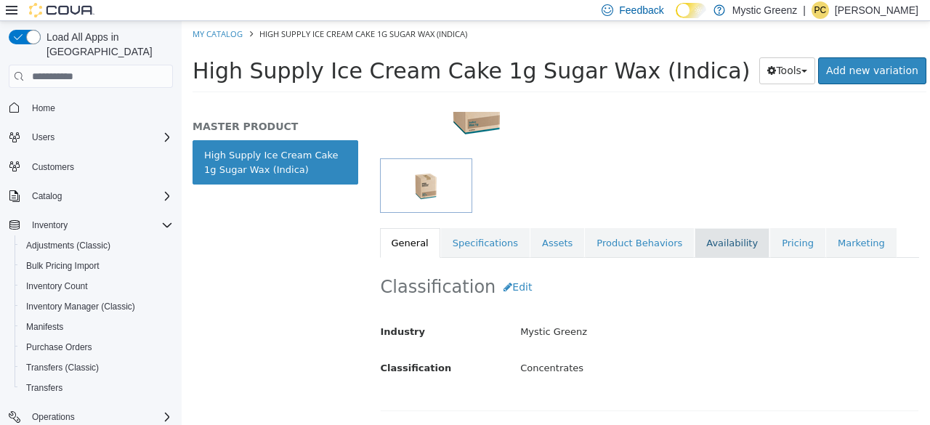
scroll to position [148, 0]
click at [770, 238] on link "Pricing" at bounding box center [797, 242] width 55 height 31
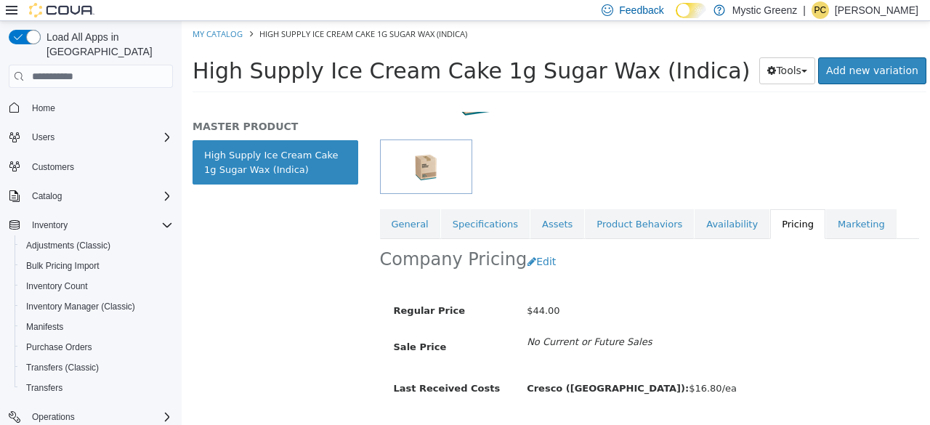
scroll to position [206, 0]
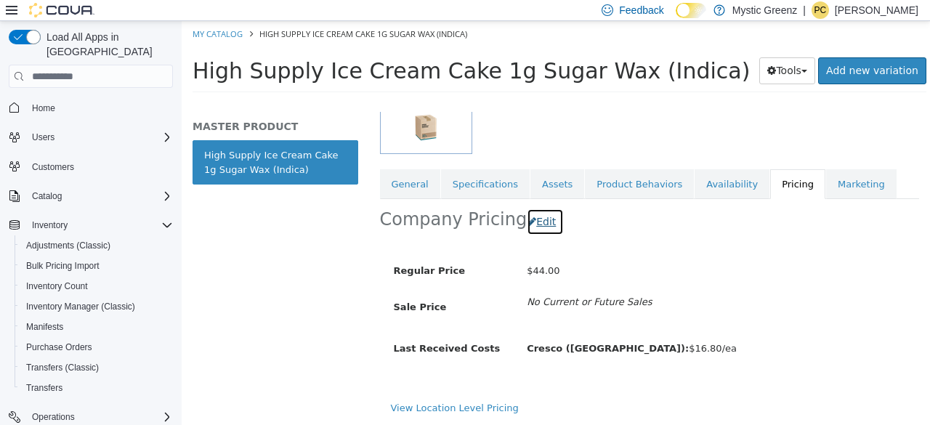
click at [538, 227] on button "Edit" at bounding box center [545, 222] width 37 height 27
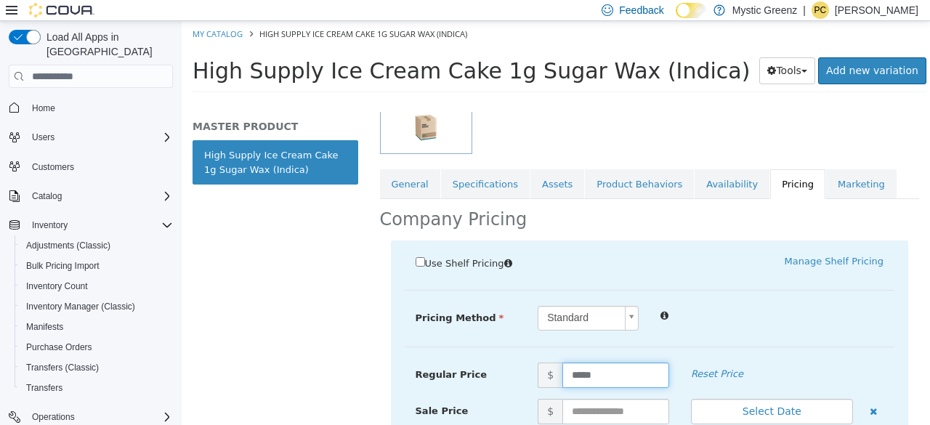
click at [605, 376] on input "*****" at bounding box center [615, 375] width 107 height 25
type input "*"
type input "***"
click at [616, 376] on input "***" at bounding box center [615, 375] width 107 height 25
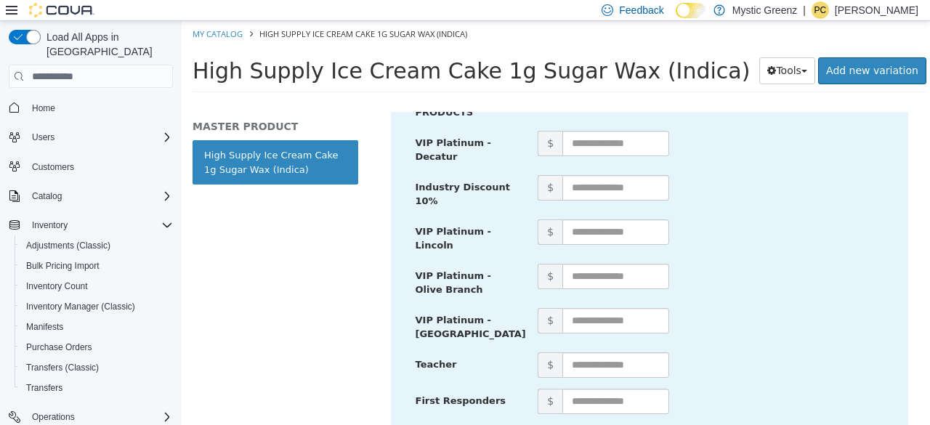
scroll to position [970, 0]
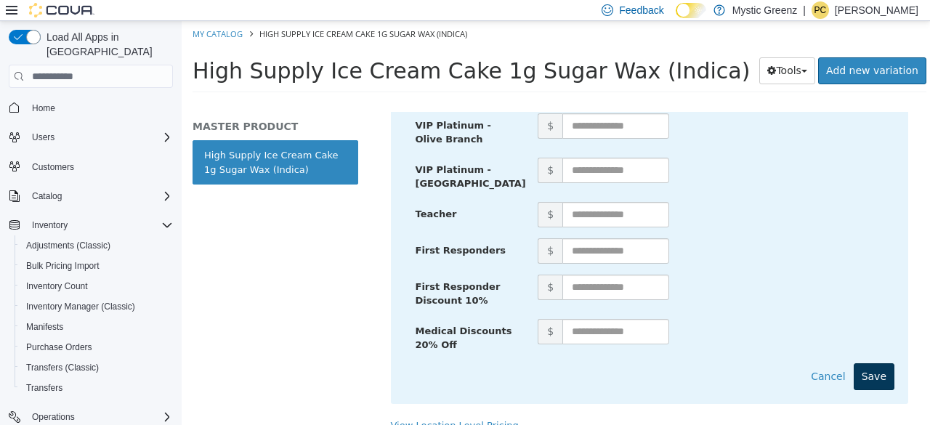
type input "*****"
click at [876, 368] on button "Save" at bounding box center [874, 376] width 41 height 27
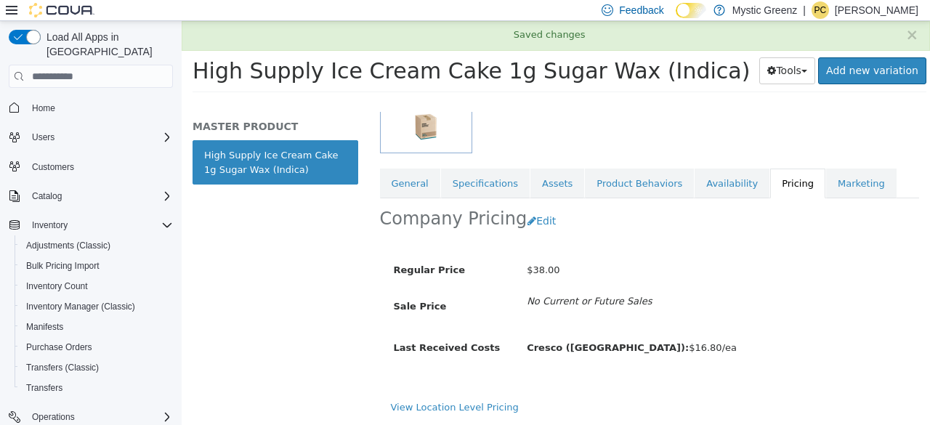
scroll to position [206, 0]
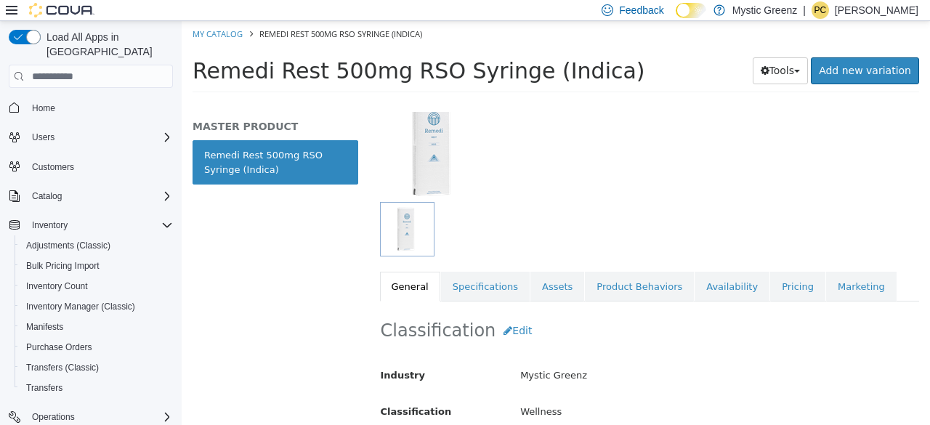
scroll to position [116, 0]
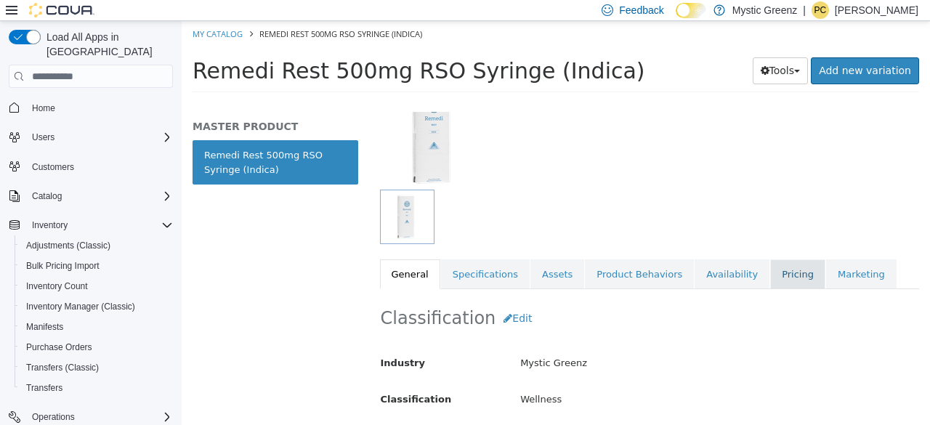
click at [770, 280] on link "Pricing" at bounding box center [797, 274] width 55 height 31
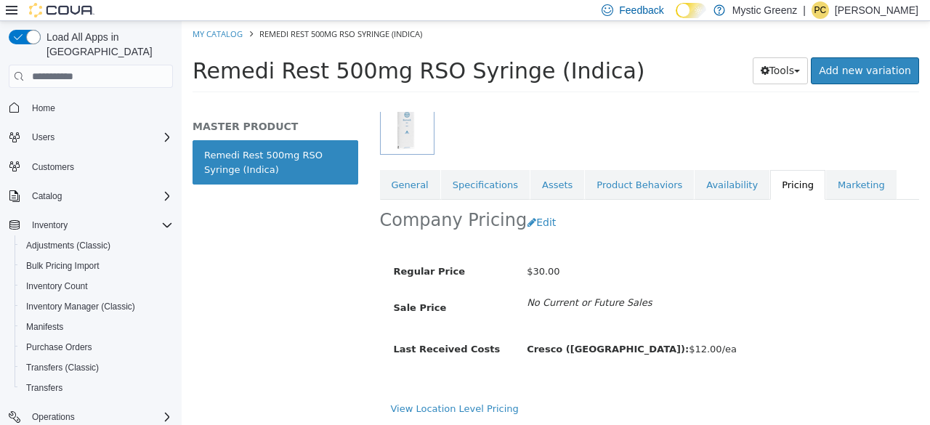
scroll to position [206, 0]
click at [531, 219] on button "Edit" at bounding box center [545, 222] width 37 height 27
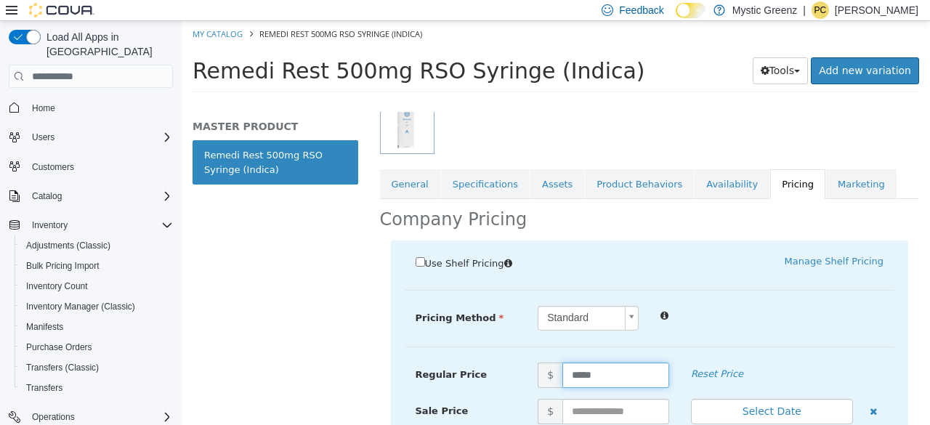
click at [581, 372] on input "*****" at bounding box center [615, 375] width 107 height 25
type input "*****"
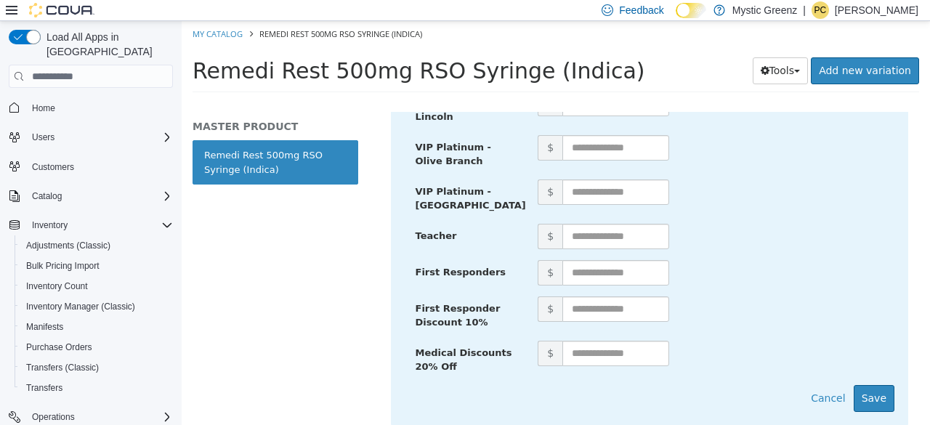
scroll to position [972, 0]
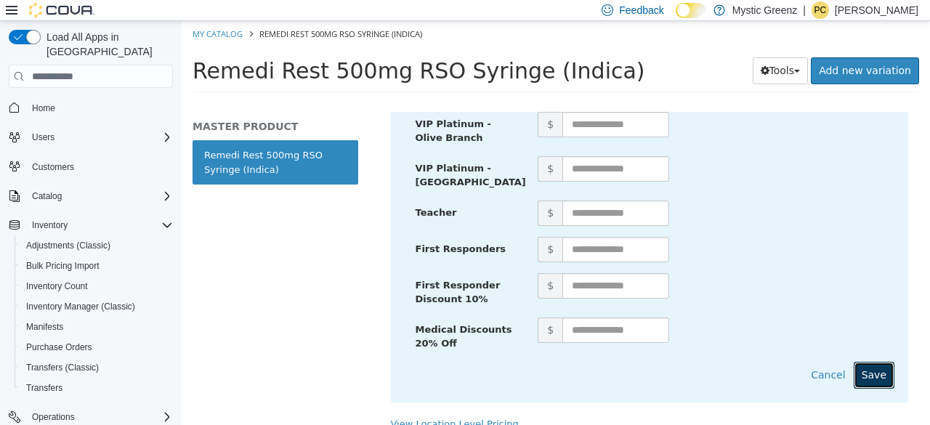
click at [869, 362] on button "Save" at bounding box center [874, 375] width 41 height 27
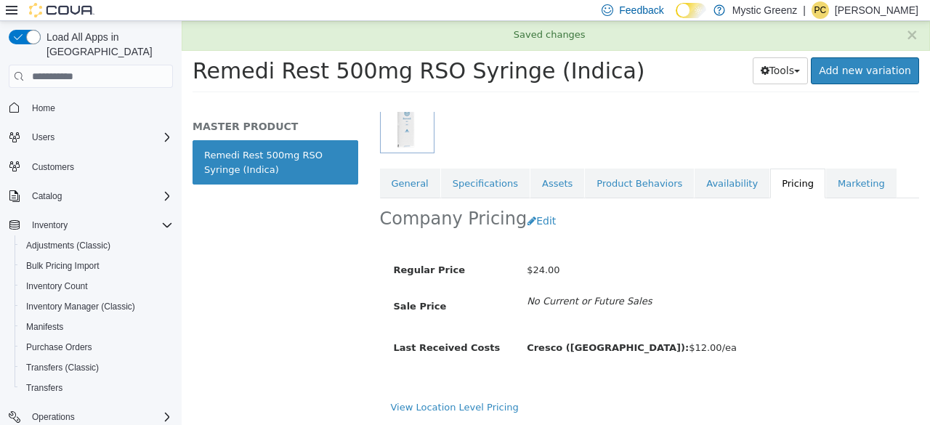
scroll to position [206, 0]
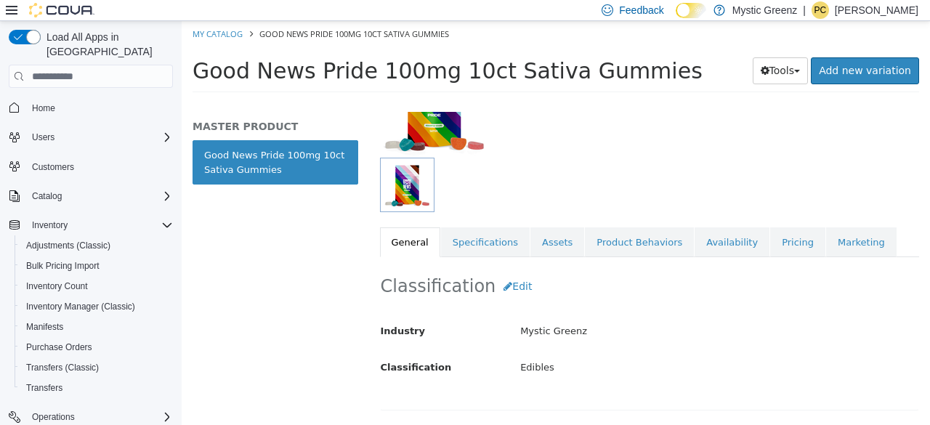
scroll to position [154, 0]
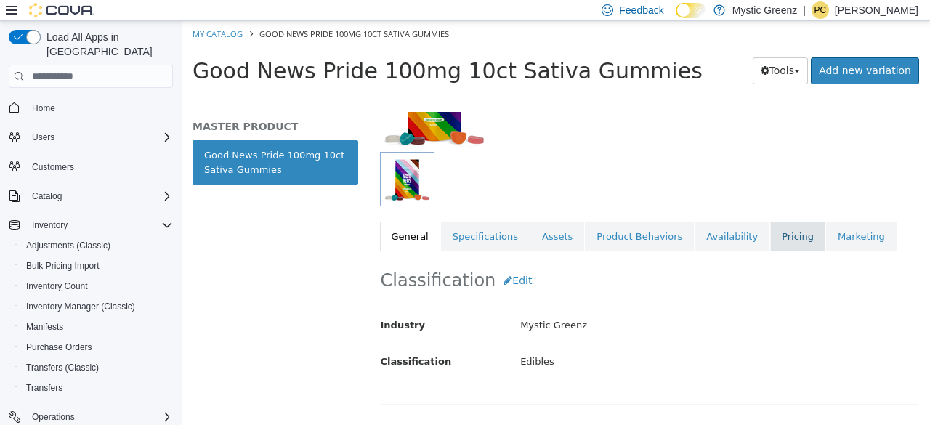
click at [770, 227] on link "Pricing" at bounding box center [797, 237] width 55 height 31
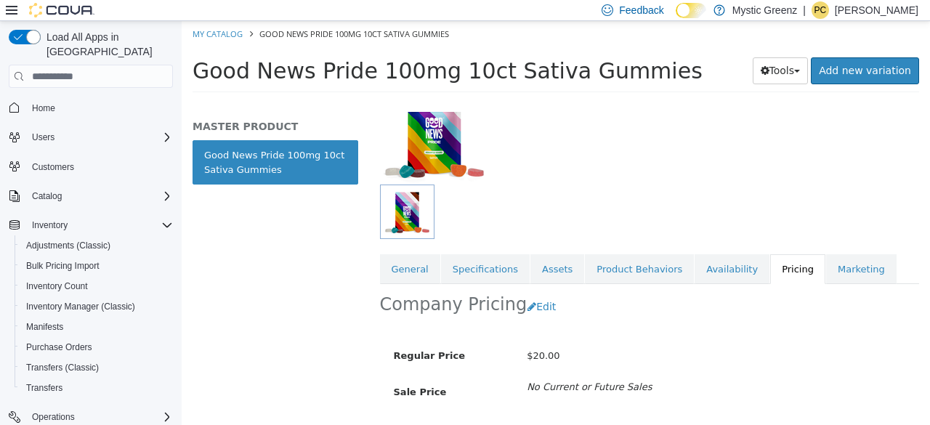
scroll to position [121, 0]
click at [531, 307] on button "Edit" at bounding box center [545, 307] width 37 height 27
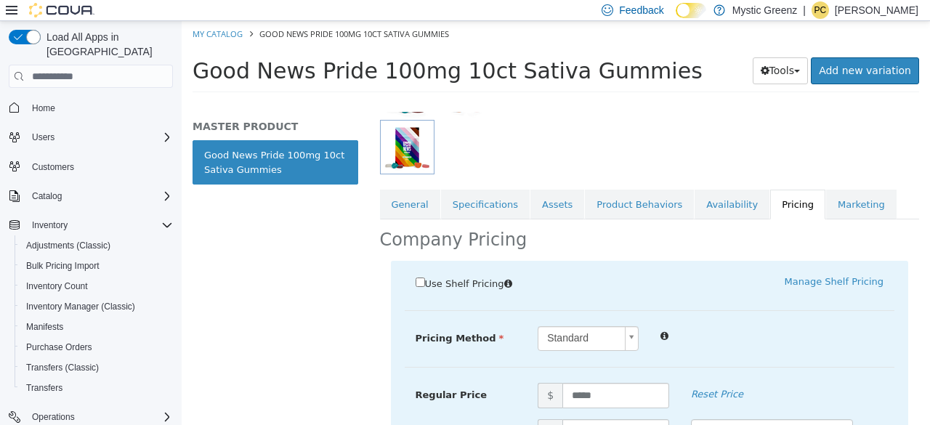
scroll to position [193, 0]
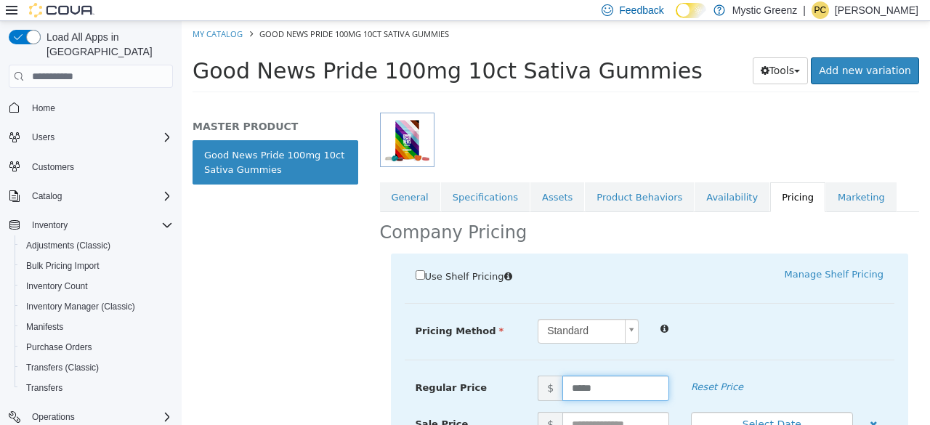
click at [583, 392] on input "*****" at bounding box center [615, 388] width 107 height 25
type input "*****"
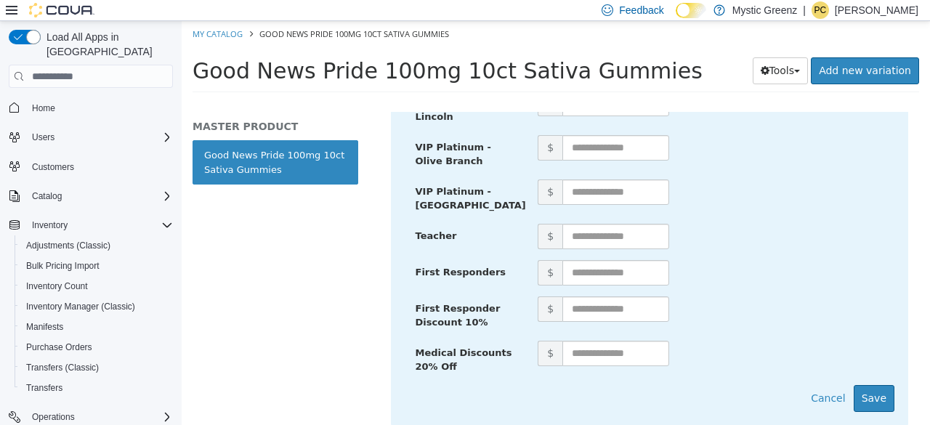
scroll to position [972, 0]
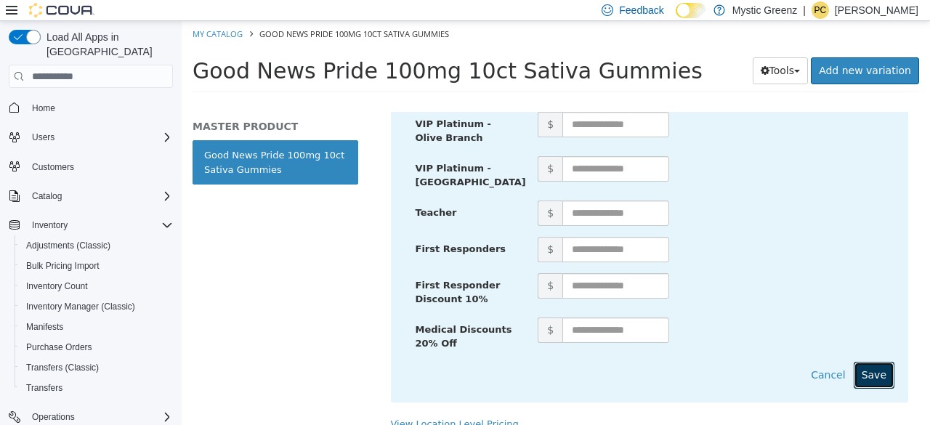
click at [857, 362] on button "Save" at bounding box center [874, 375] width 41 height 27
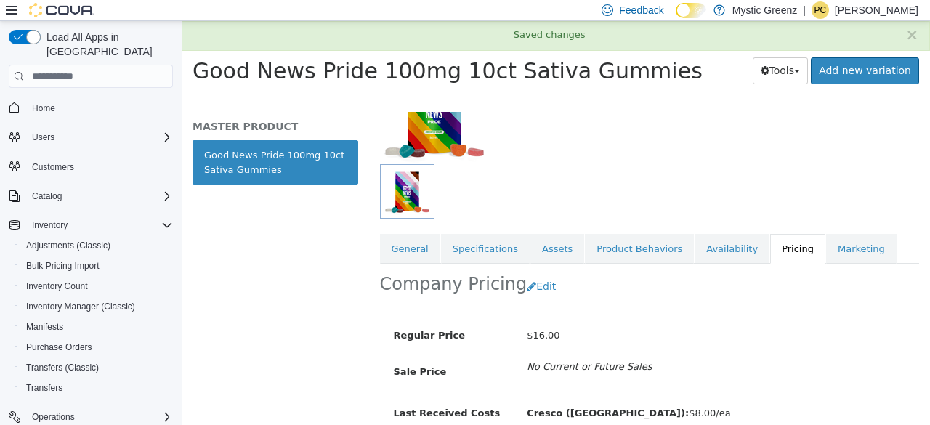
scroll to position [141, 0]
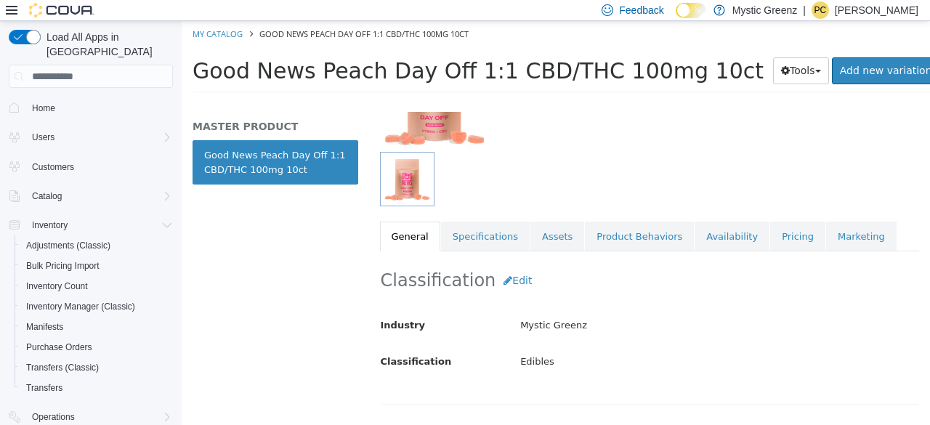
scroll to position [155, 0]
click at [782, 241] on link "Pricing" at bounding box center [797, 235] width 55 height 31
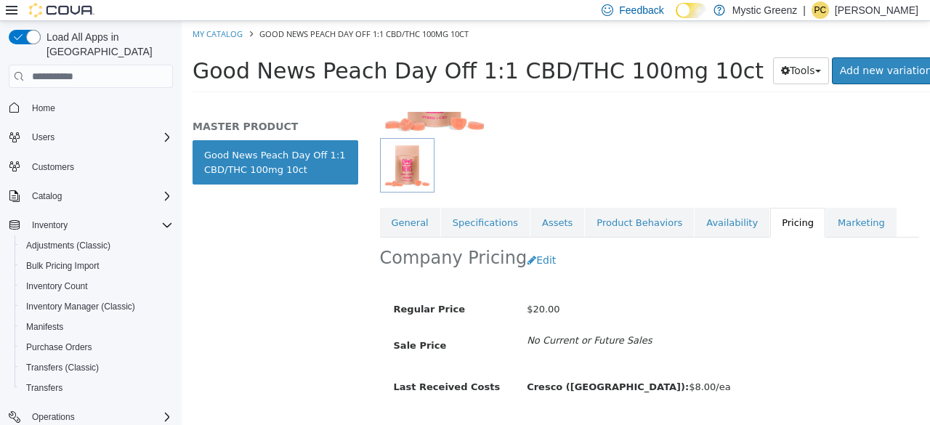
scroll to position [169, 0]
click at [543, 264] on button "Edit" at bounding box center [545, 259] width 37 height 27
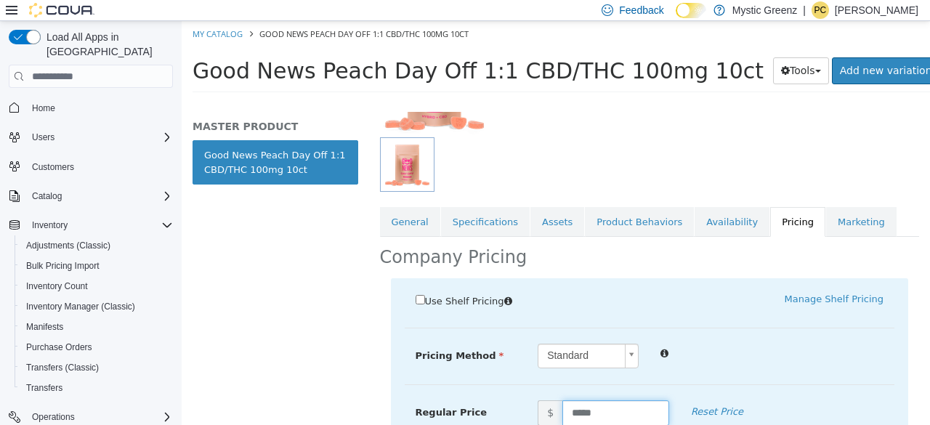
click at [589, 408] on input "*****" at bounding box center [615, 412] width 107 height 25
type input "*****"
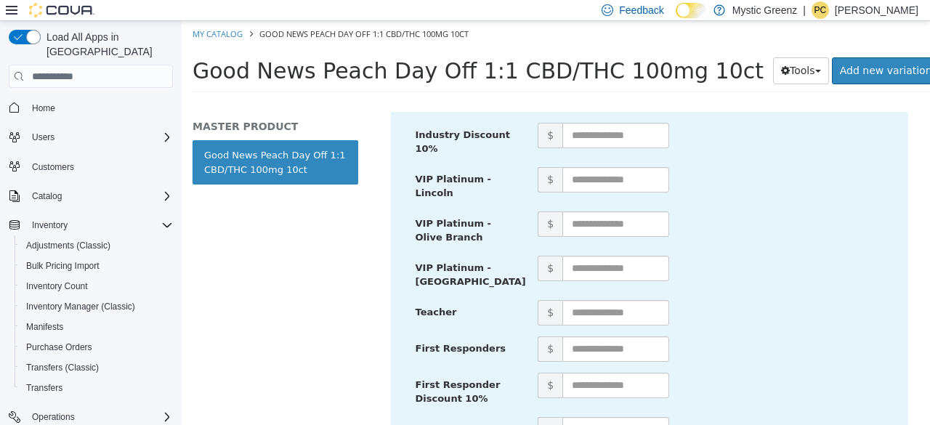
scroll to position [972, 0]
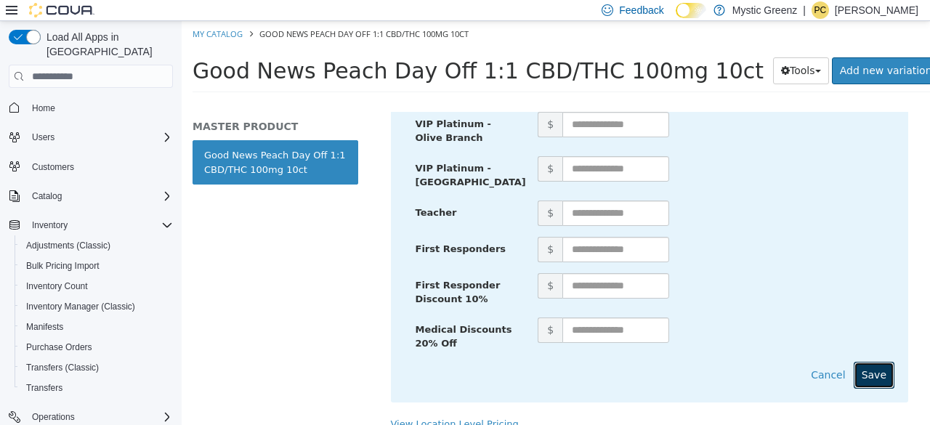
click at [872, 362] on button "Save" at bounding box center [874, 375] width 41 height 27
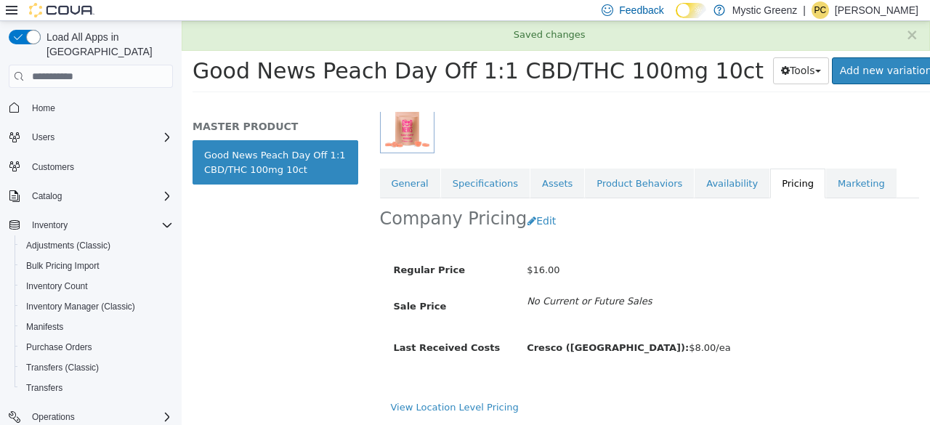
scroll to position [206, 0]
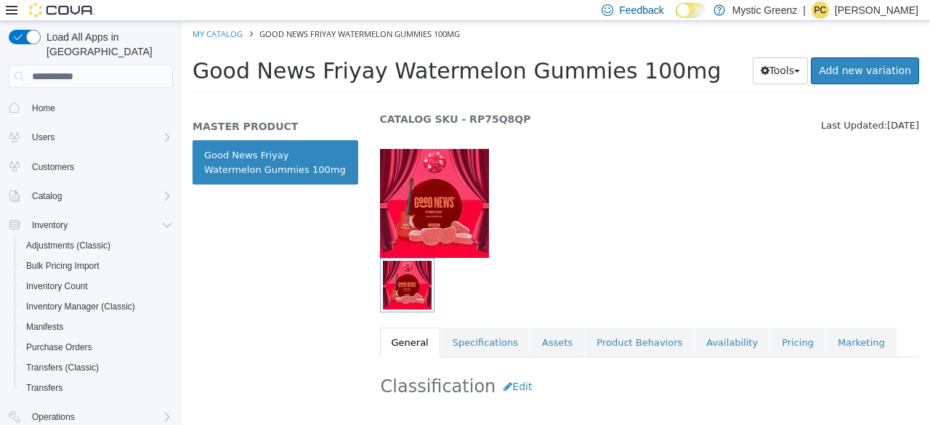
scroll to position [49, 0]
click at [770, 346] on link "Pricing" at bounding box center [797, 342] width 55 height 31
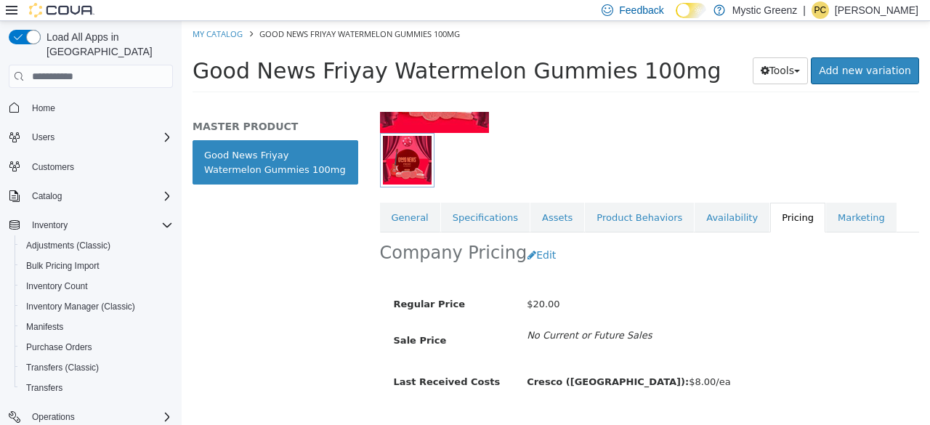
scroll to position [174, 0]
click at [529, 251] on button "Edit" at bounding box center [545, 254] width 37 height 27
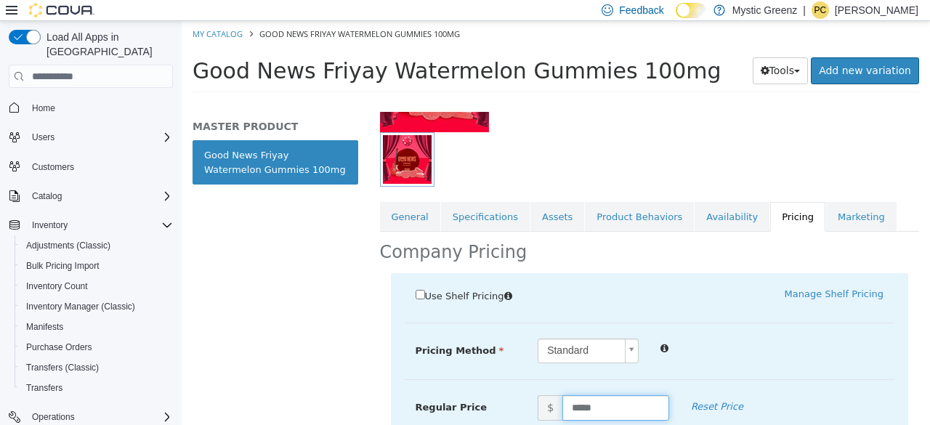
click at [584, 408] on input "*****" at bounding box center [615, 407] width 107 height 25
type input "*****"
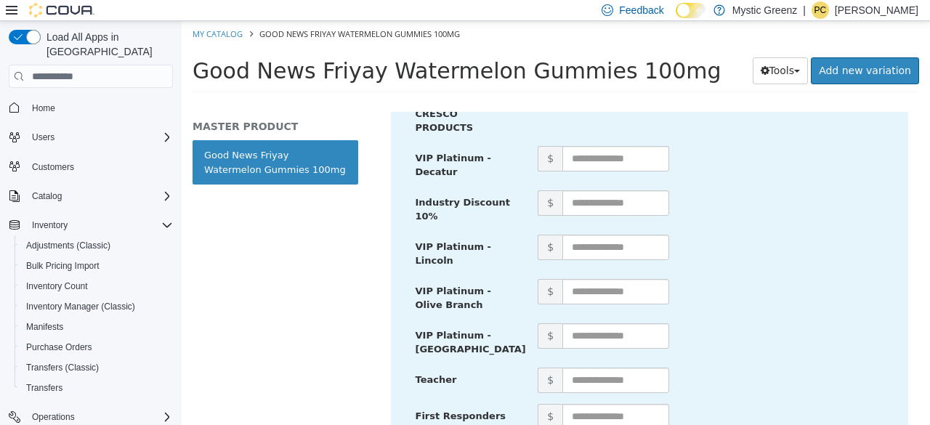
scroll to position [972, 0]
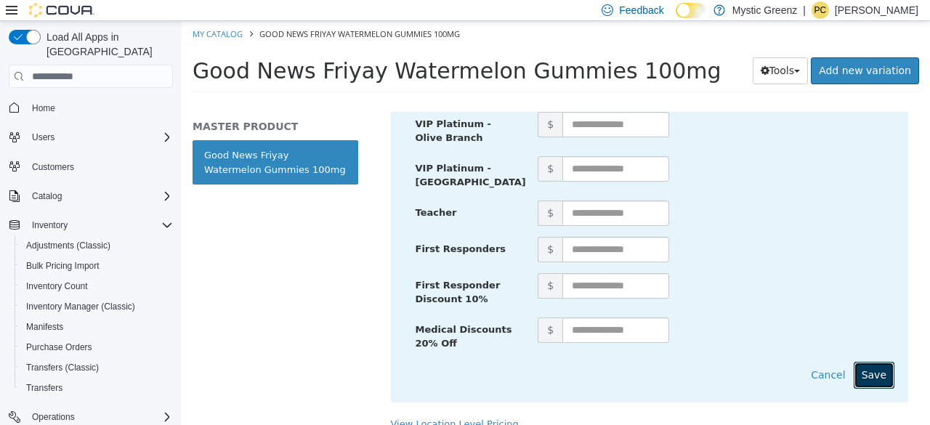
click at [860, 362] on button "Save" at bounding box center [874, 375] width 41 height 27
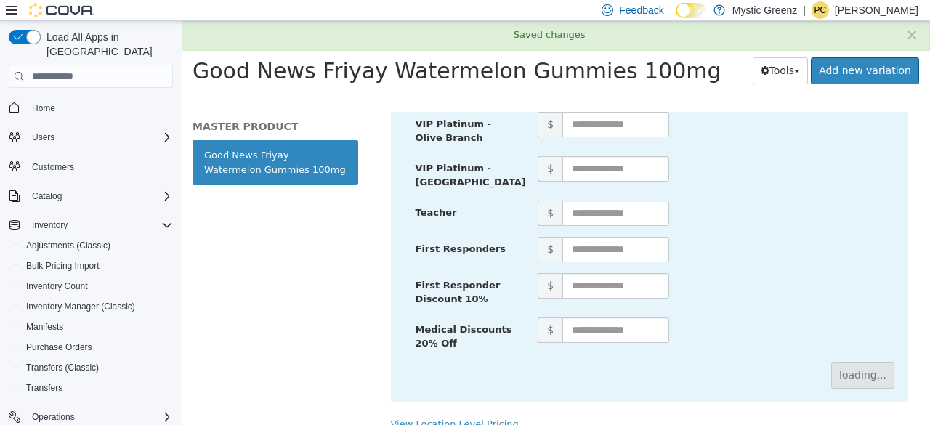
scroll to position [206, 0]
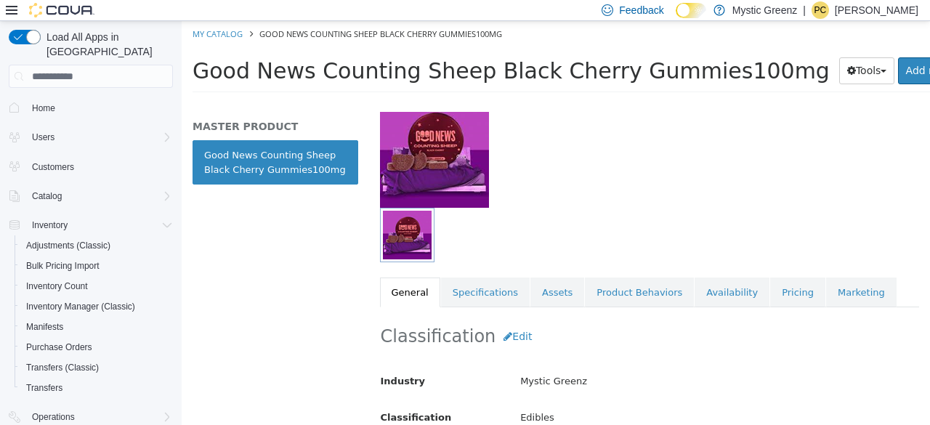
scroll to position [100, 0]
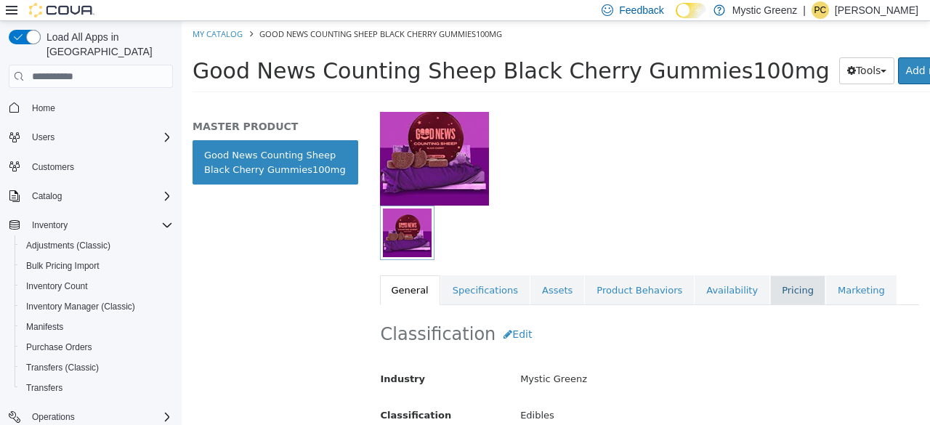
click at [770, 298] on link "Pricing" at bounding box center [797, 290] width 55 height 31
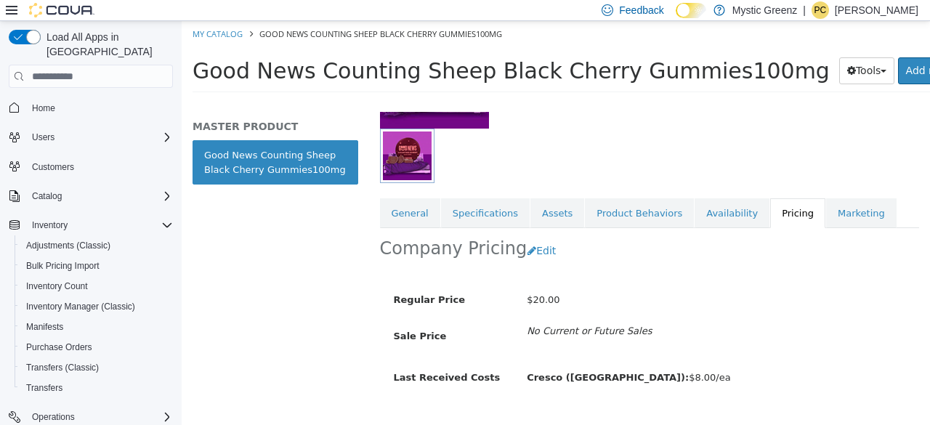
scroll to position [178, 0]
click at [538, 246] on button "Edit" at bounding box center [545, 250] width 37 height 27
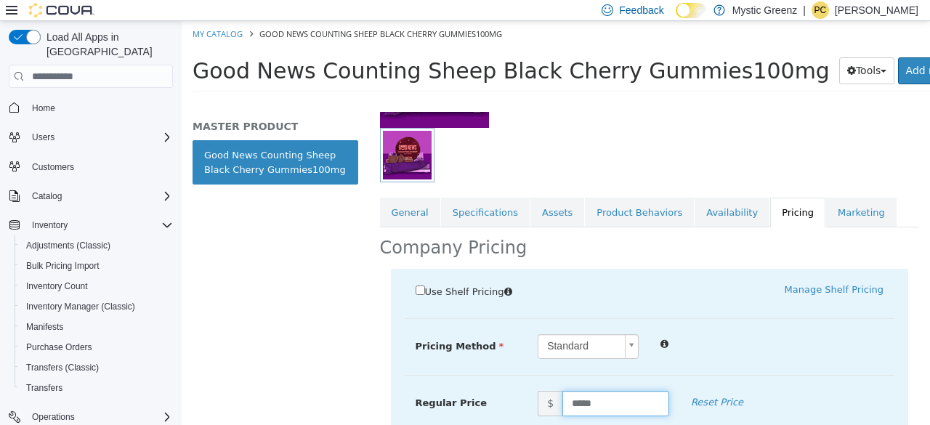
click at [580, 398] on input "*****" at bounding box center [615, 403] width 107 height 25
type input "*****"
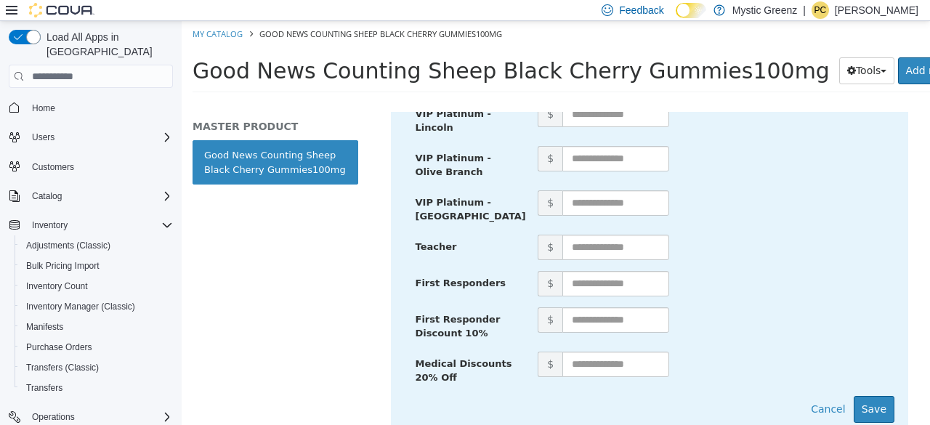
scroll to position [972, 0]
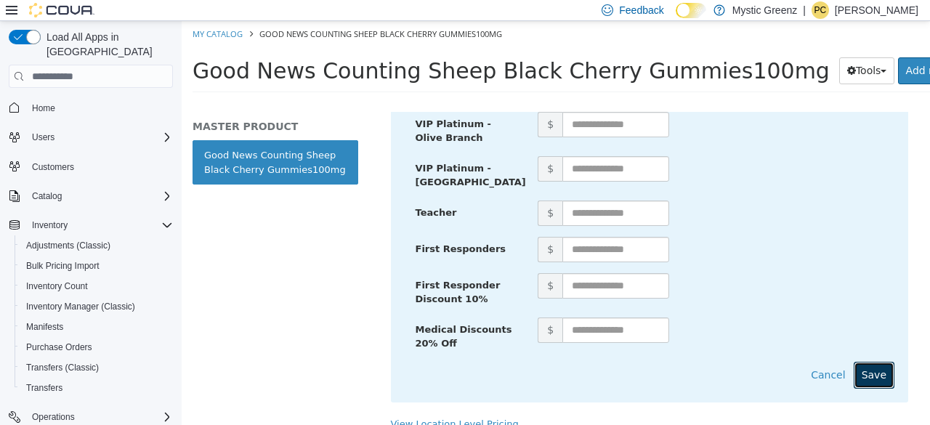
click at [872, 365] on button "Save" at bounding box center [874, 375] width 41 height 27
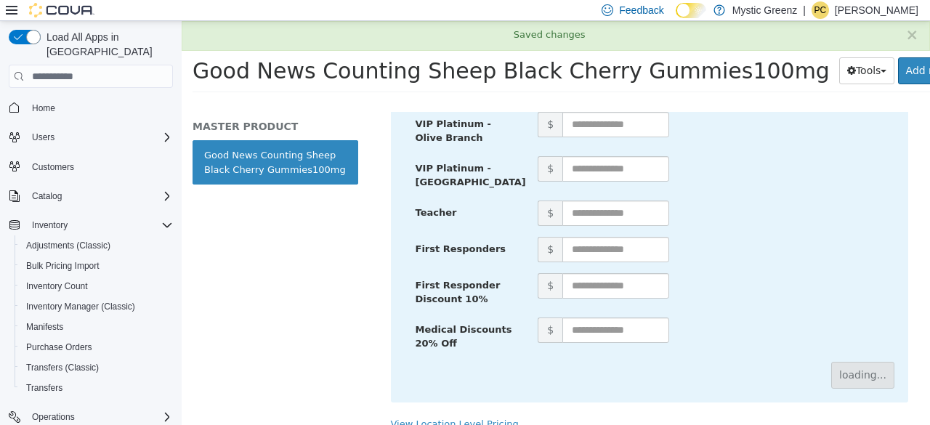
scroll to position [206, 0]
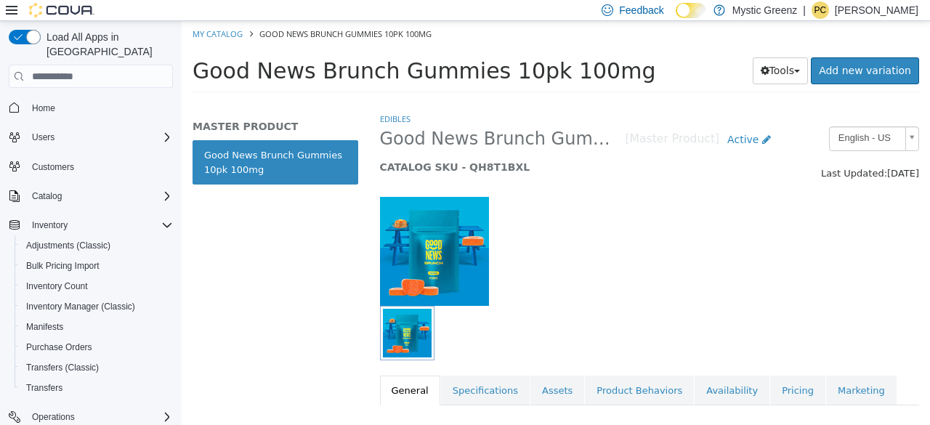
scroll to position [70, 0]
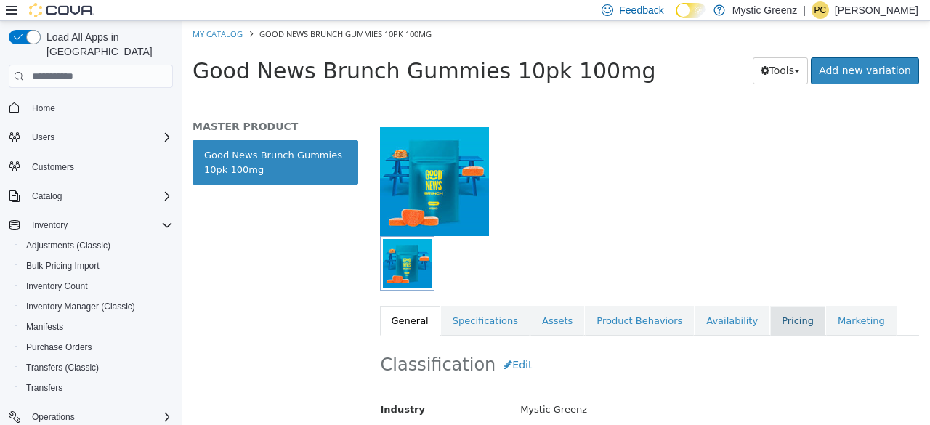
click at [770, 333] on link "Pricing" at bounding box center [797, 321] width 55 height 31
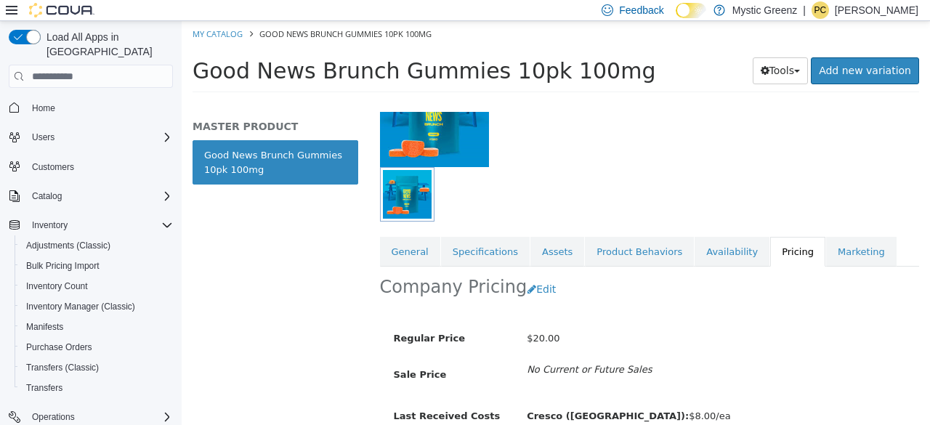
scroll to position [206, 0]
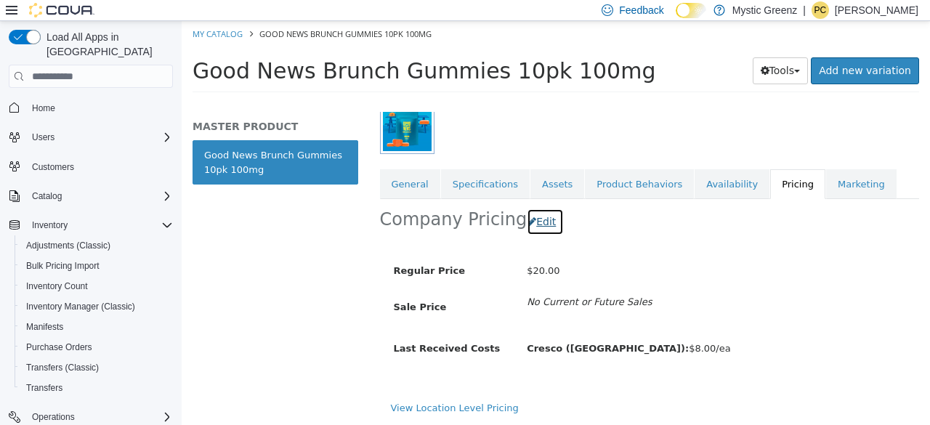
click at [528, 221] on button "Edit" at bounding box center [545, 222] width 37 height 27
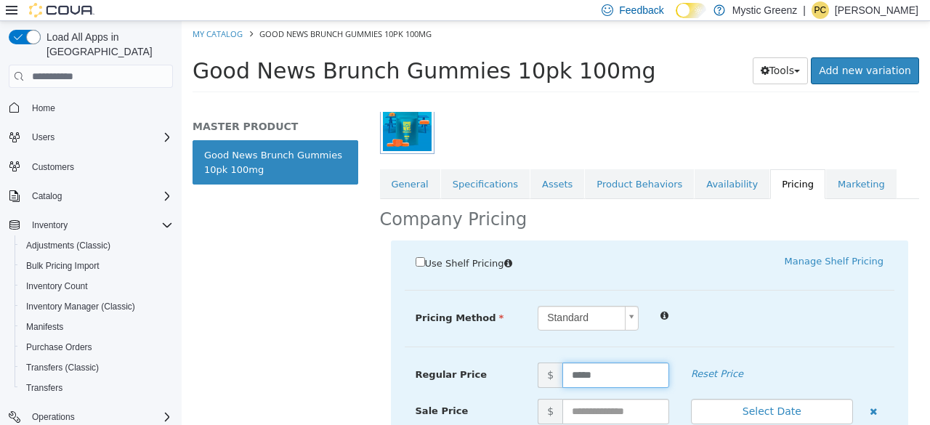
click at [599, 376] on input "*****" at bounding box center [615, 375] width 107 height 25
type input "*****"
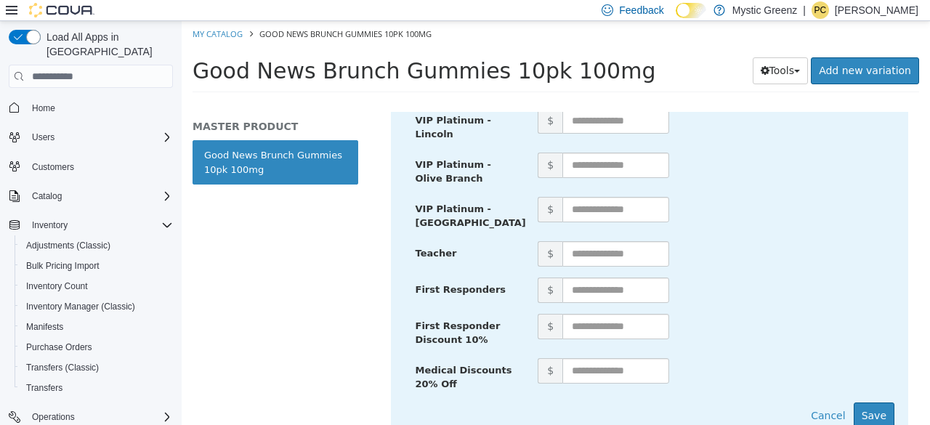
scroll to position [935, 0]
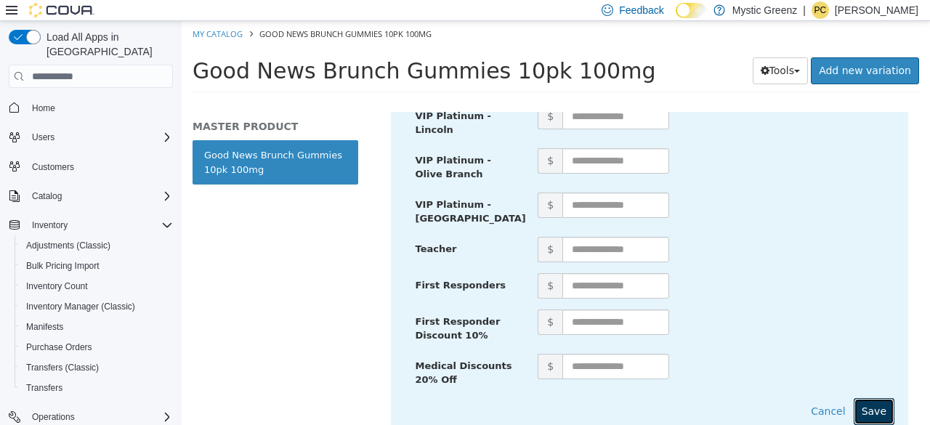
click at [875, 401] on button "Save" at bounding box center [874, 411] width 41 height 27
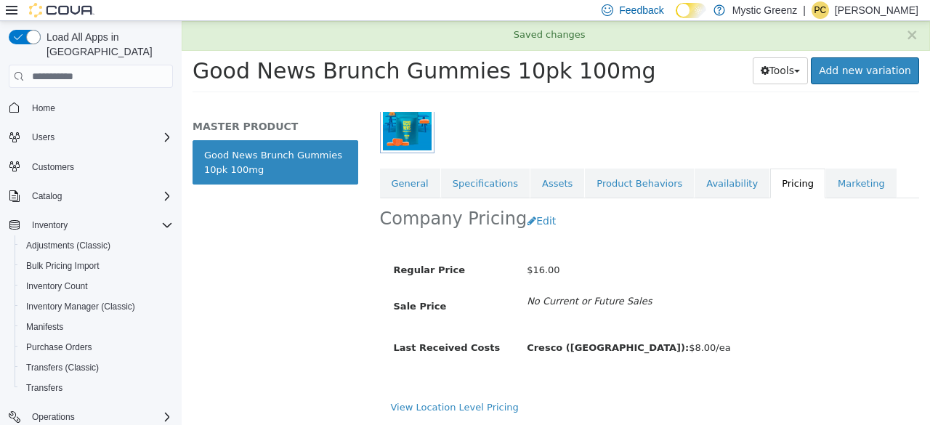
scroll to position [206, 0]
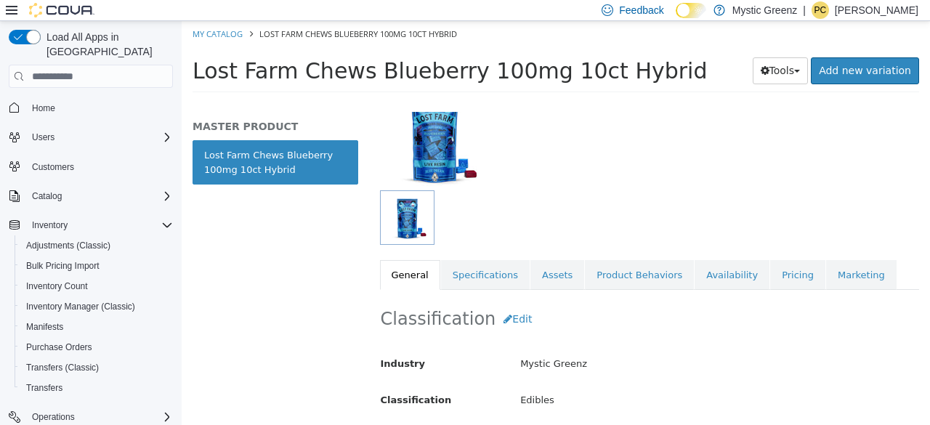
scroll to position [116, 0]
click at [770, 270] on link "Pricing" at bounding box center [797, 274] width 55 height 31
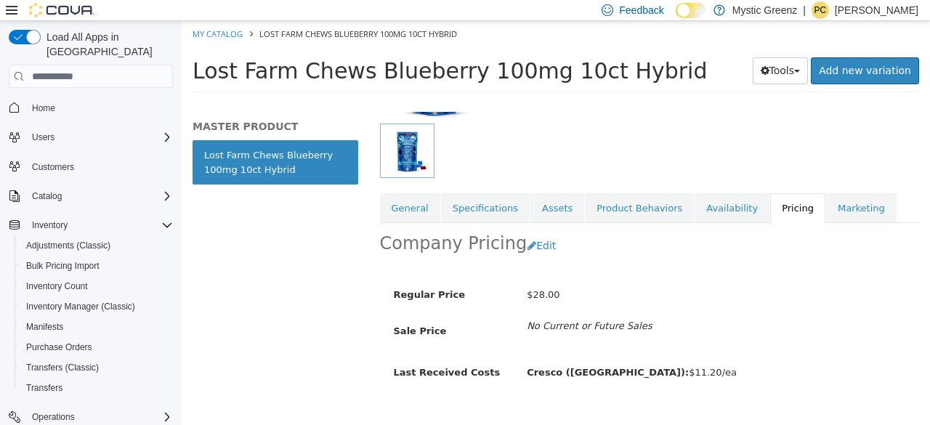
scroll to position [183, 0]
click at [533, 233] on button "Edit" at bounding box center [545, 245] width 37 height 27
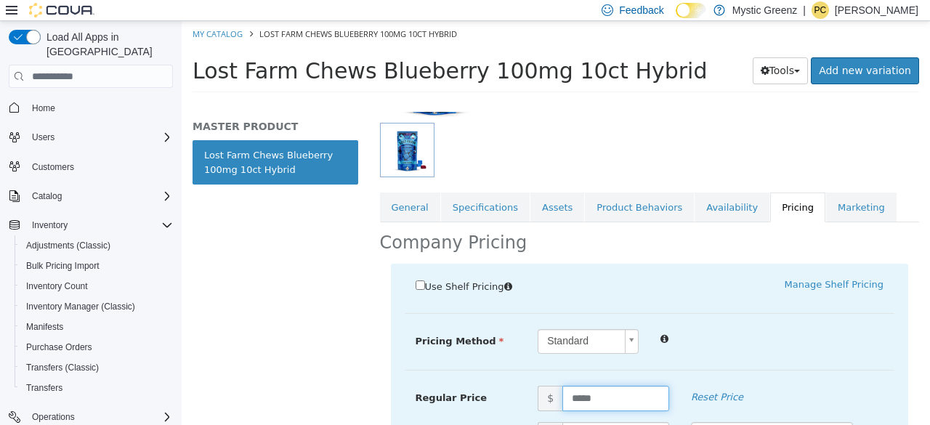
click at [603, 394] on input "*****" at bounding box center [615, 398] width 107 height 25
type input "*****"
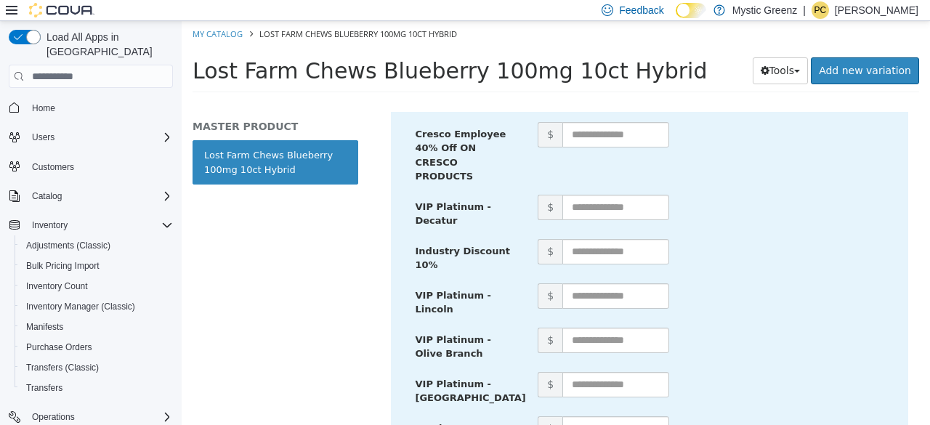
scroll to position [972, 0]
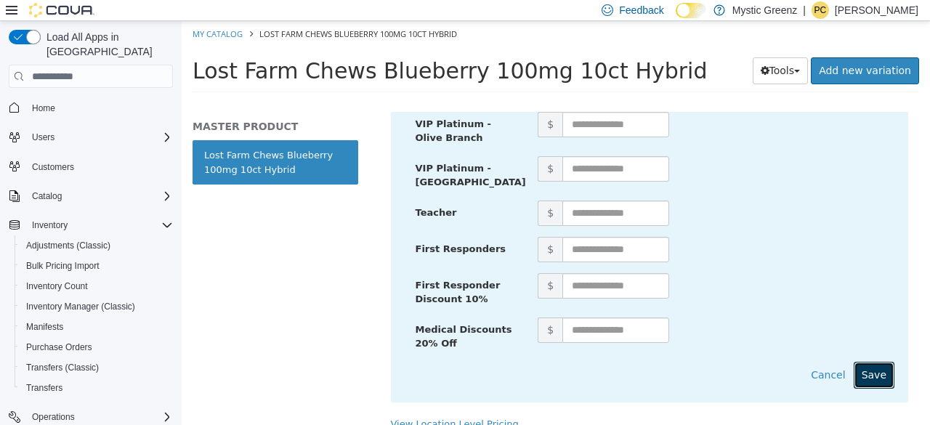
click at [871, 362] on button "Save" at bounding box center [874, 375] width 41 height 27
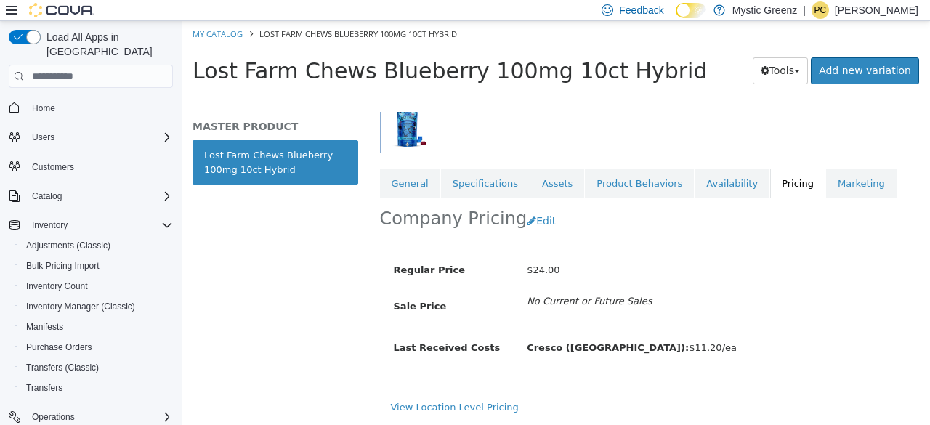
scroll to position [206, 0]
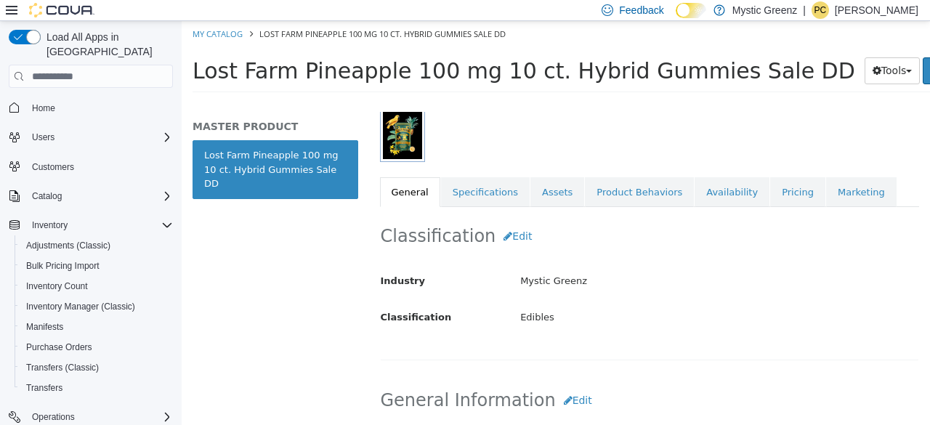
scroll to position [199, 0]
click at [770, 187] on link "Pricing" at bounding box center [797, 192] width 55 height 31
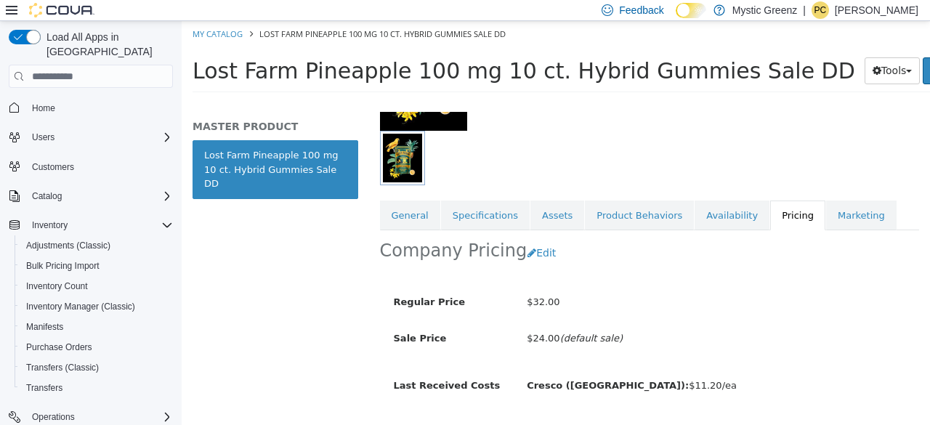
scroll to position [169, 0]
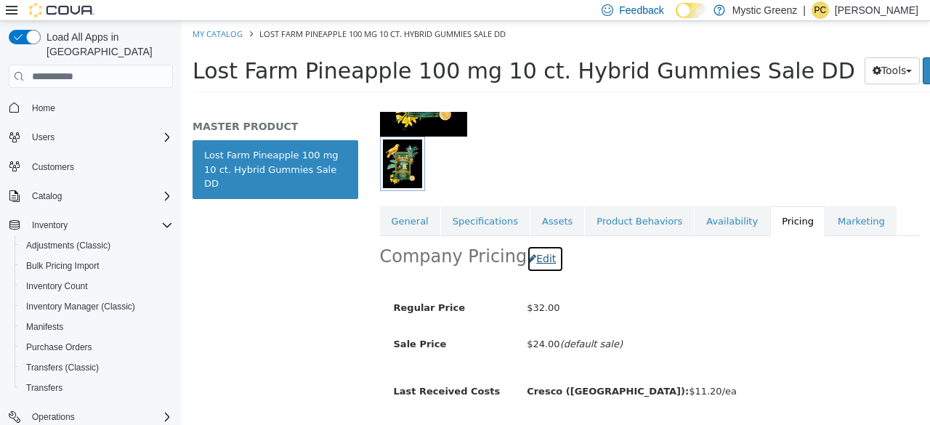
click at [531, 264] on button "Edit" at bounding box center [545, 259] width 37 height 27
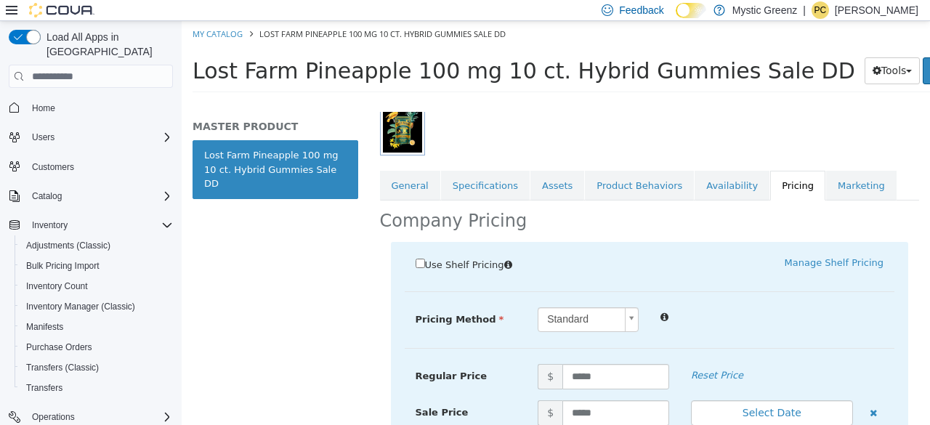
scroll to position [227, 0]
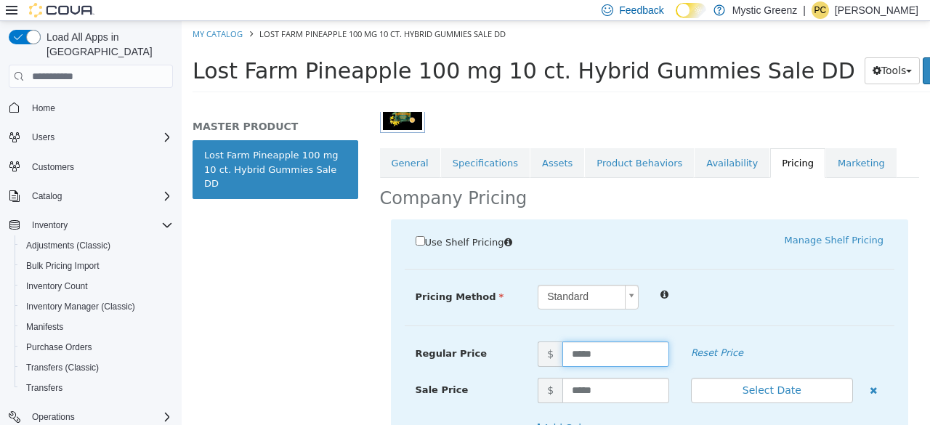
click at [577, 350] on input "*****" at bounding box center [615, 354] width 107 height 25
type input "*****"
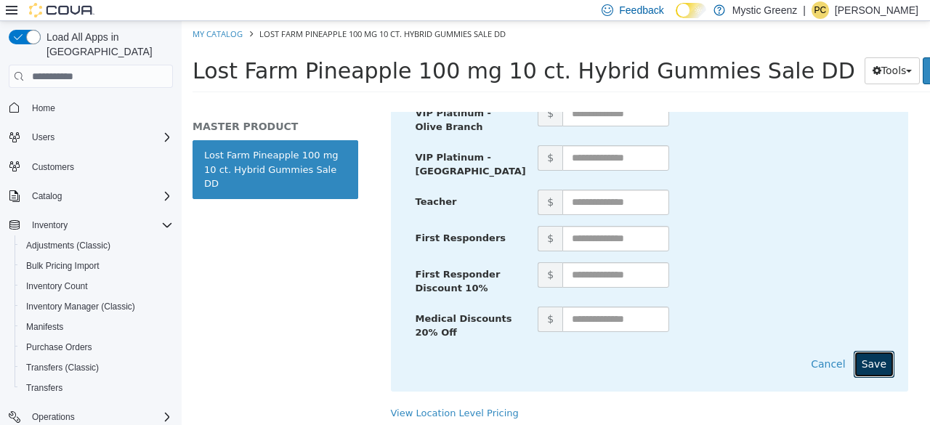
click at [873, 355] on button "Save" at bounding box center [874, 364] width 41 height 27
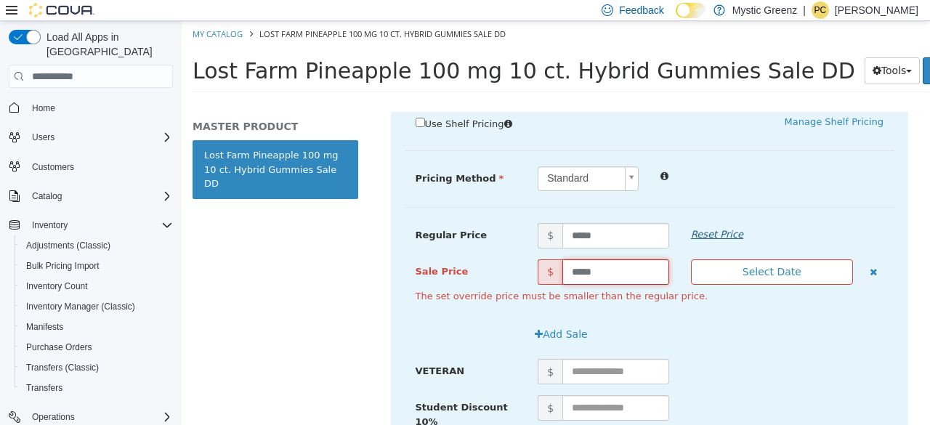
scroll to position [346, 0]
click at [626, 268] on input "*****" at bounding box center [615, 271] width 107 height 25
click at [625, 270] on input "*****" at bounding box center [615, 271] width 107 height 25
type input "*****"
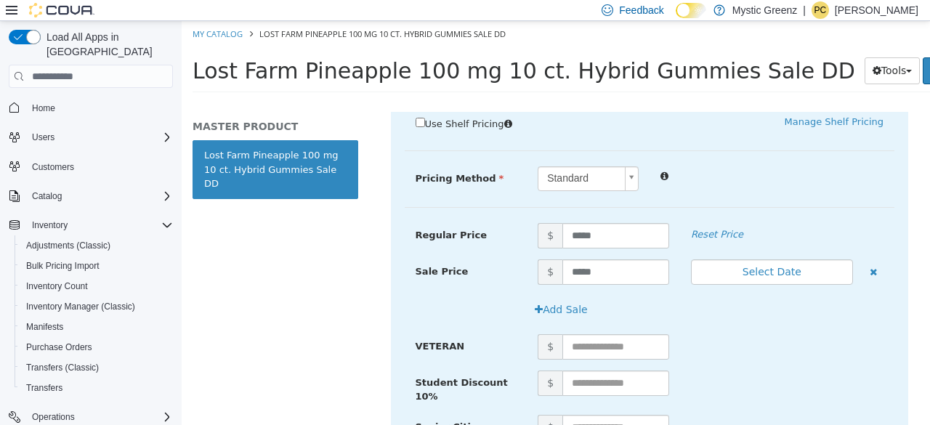
click at [669, 331] on div "Add Sale" at bounding box center [650, 315] width 490 height 38
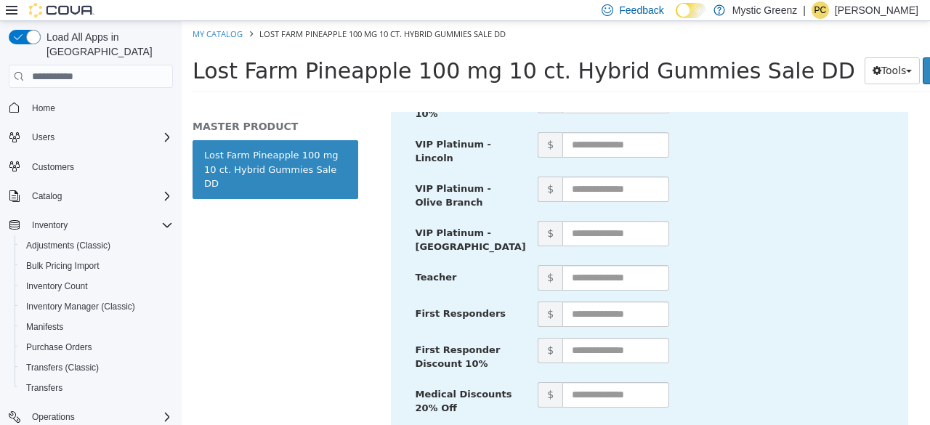
scroll to position [982, 0]
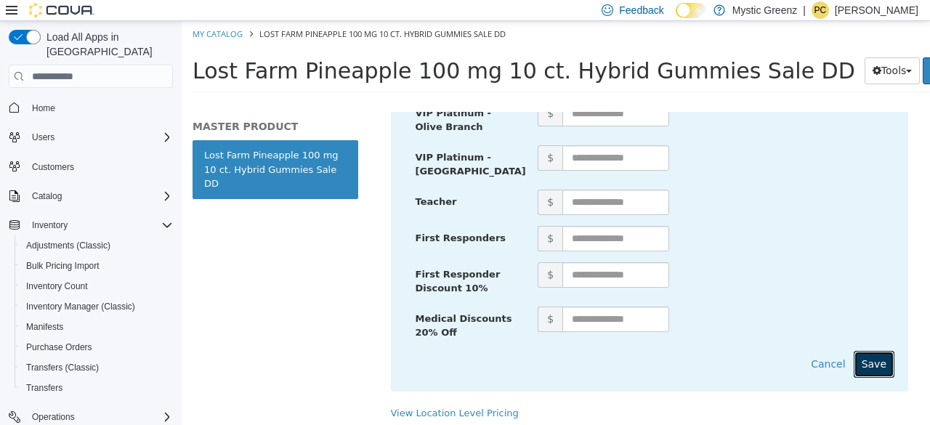
click at [860, 351] on button "Save" at bounding box center [874, 364] width 41 height 27
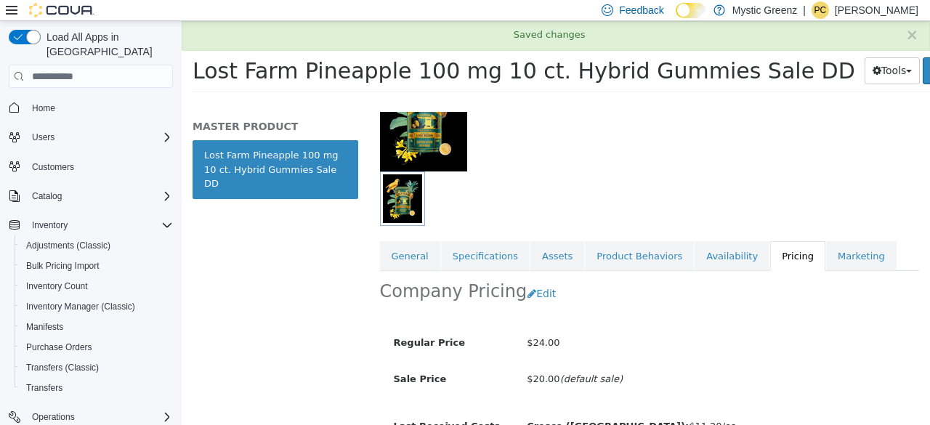
scroll to position [132, 0]
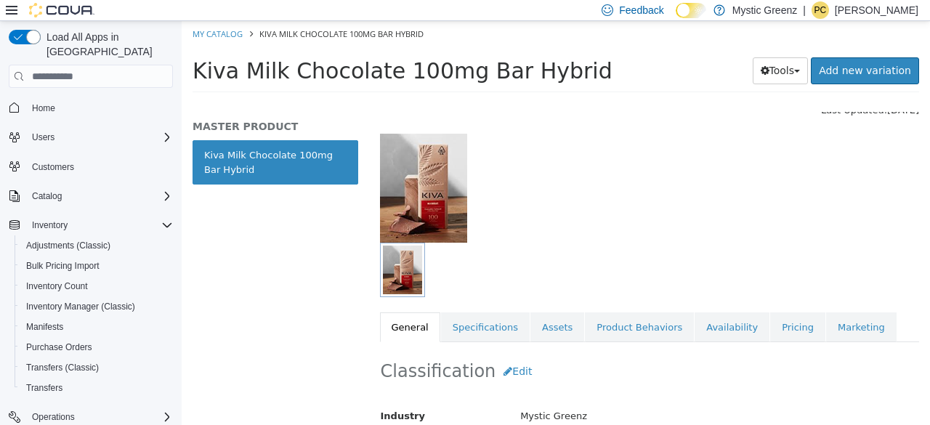
scroll to position [65, 0]
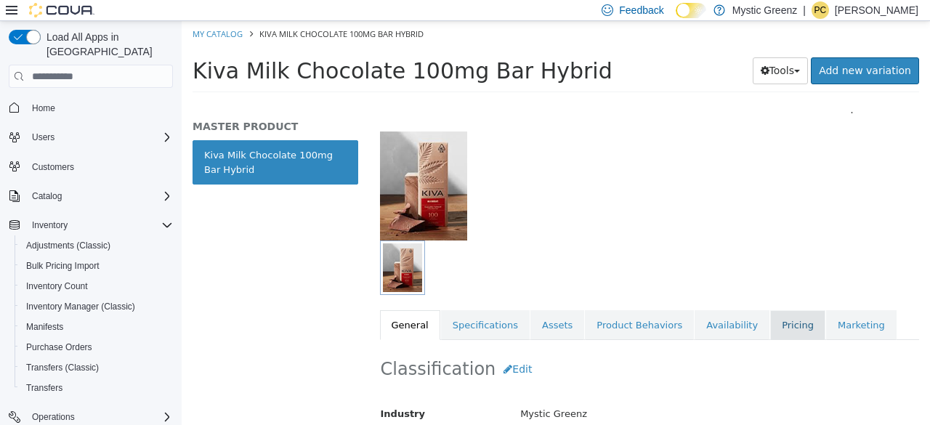
click at [770, 318] on link "Pricing" at bounding box center [797, 325] width 55 height 31
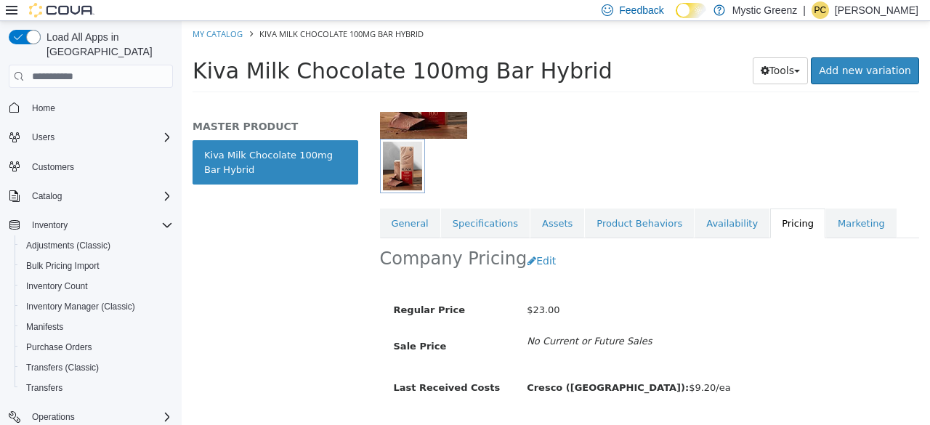
scroll to position [168, 0]
click at [535, 257] on button "Edit" at bounding box center [545, 260] width 37 height 27
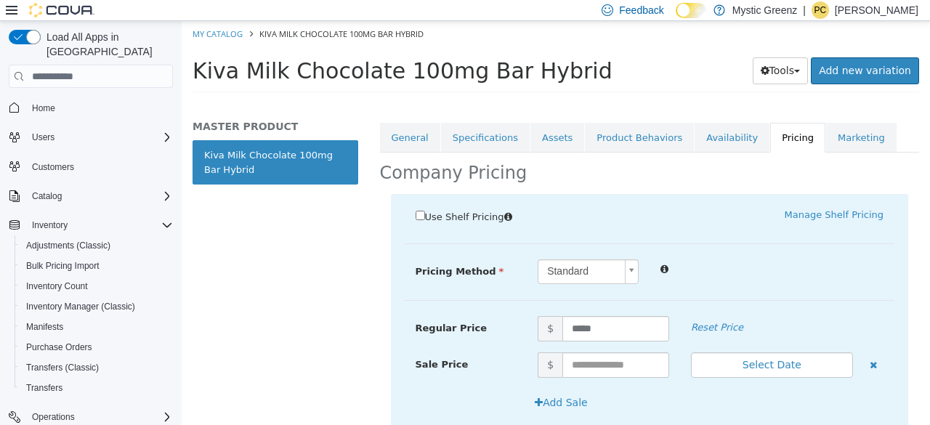
scroll to position [254, 0]
click at [578, 326] on input "*****" at bounding box center [615, 327] width 107 height 25
type input "*****"
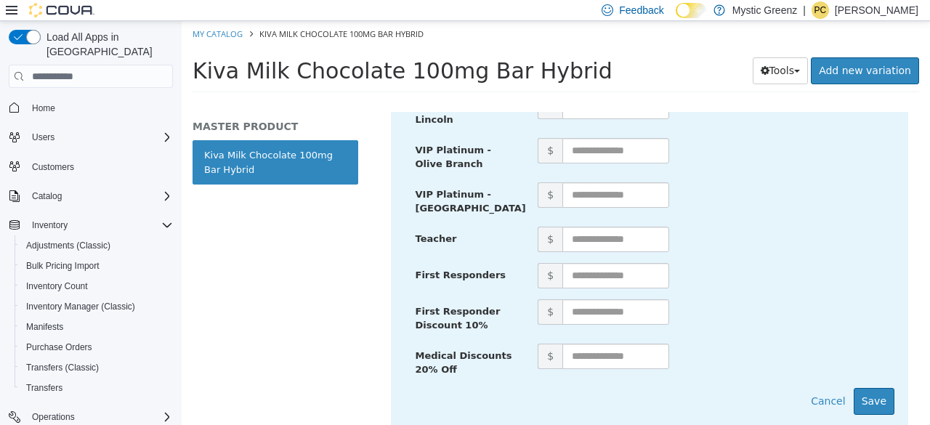
scroll to position [982, 0]
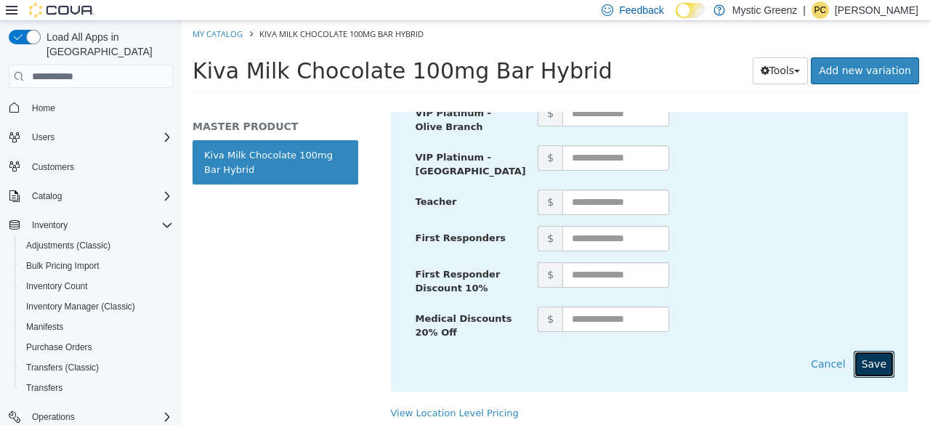
click at [880, 351] on button "Save" at bounding box center [874, 364] width 41 height 27
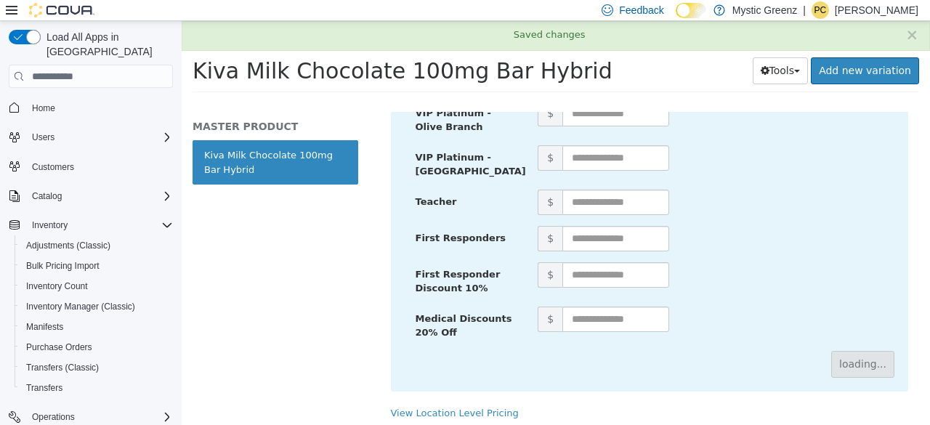
scroll to position [217, 0]
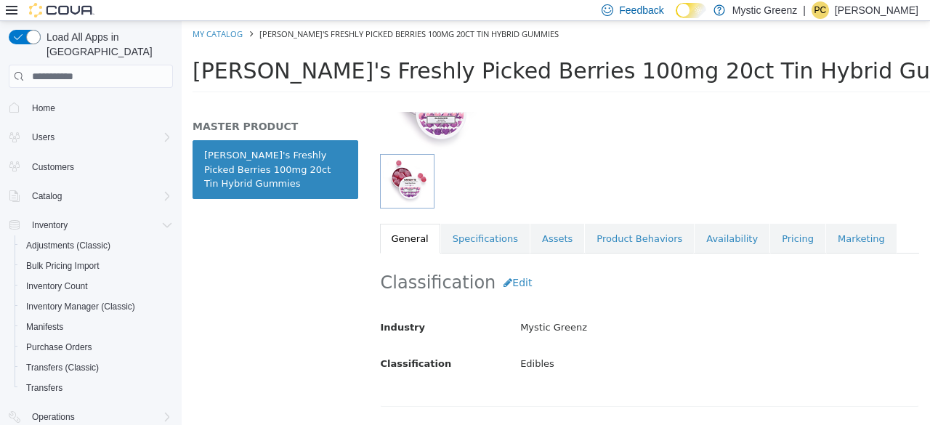
scroll to position [163, 0]
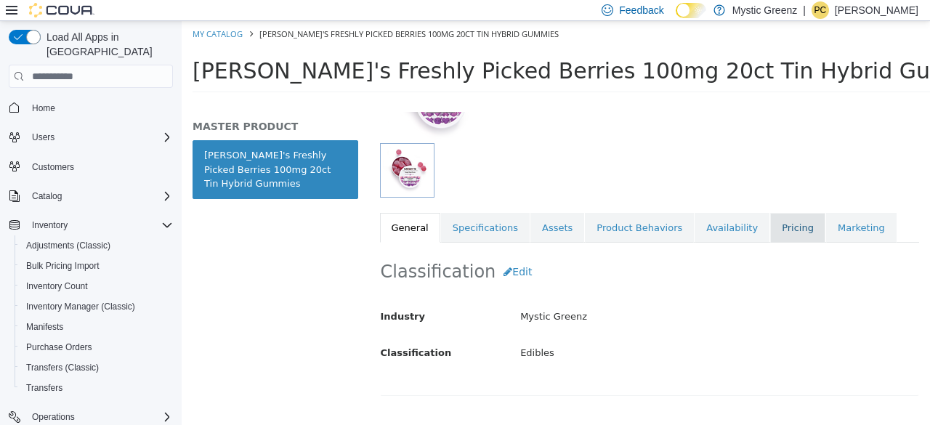
click at [770, 227] on link "Pricing" at bounding box center [797, 228] width 55 height 31
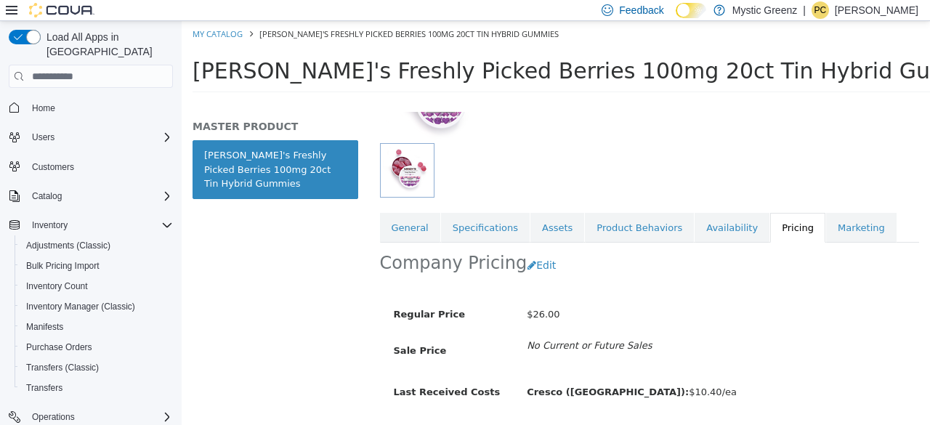
scroll to position [217, 0]
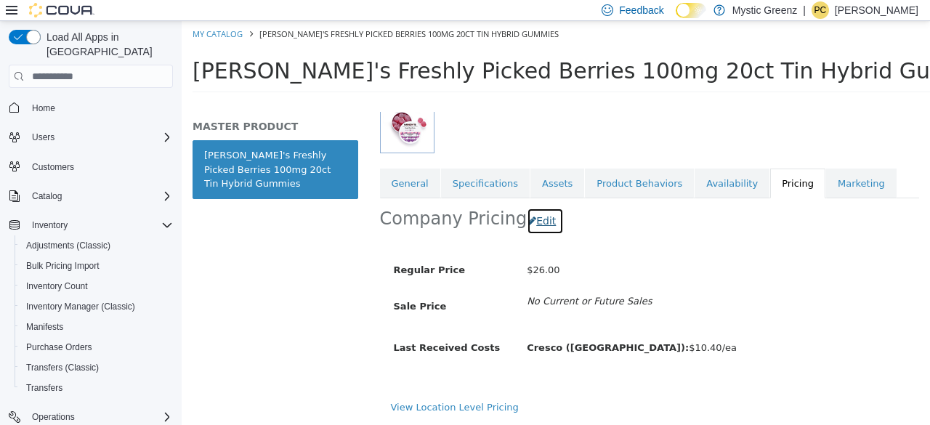
click at [531, 208] on button "Edit" at bounding box center [545, 221] width 37 height 27
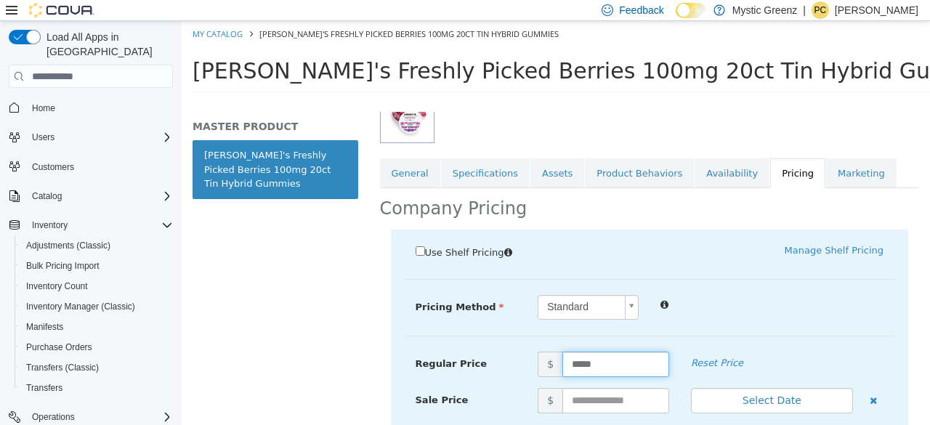
click at [578, 372] on input "*****" at bounding box center [615, 364] width 107 height 25
type input "*****"
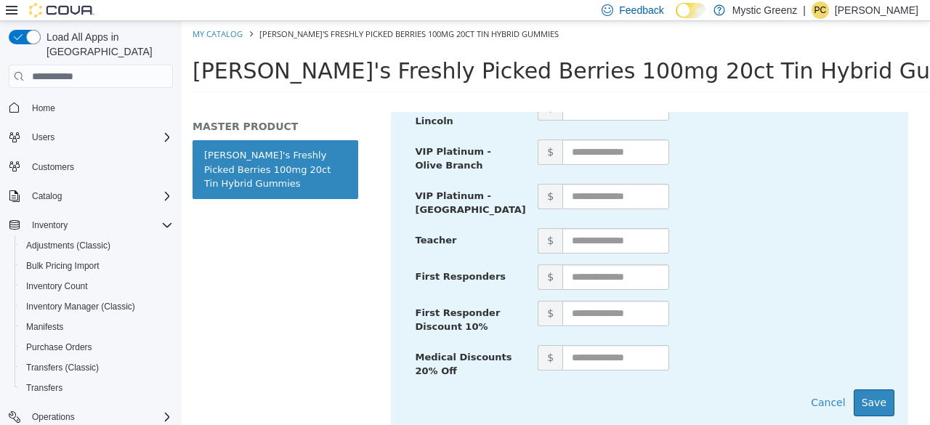
scroll to position [982, 0]
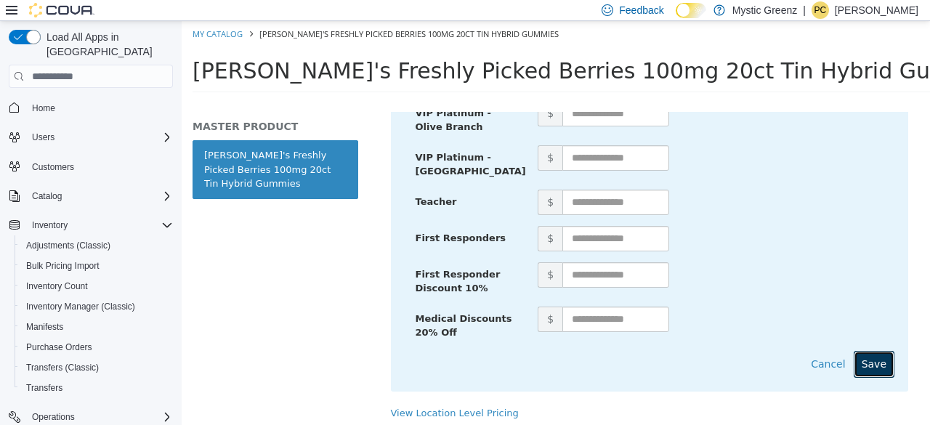
click at [866, 352] on button "Save" at bounding box center [874, 364] width 41 height 27
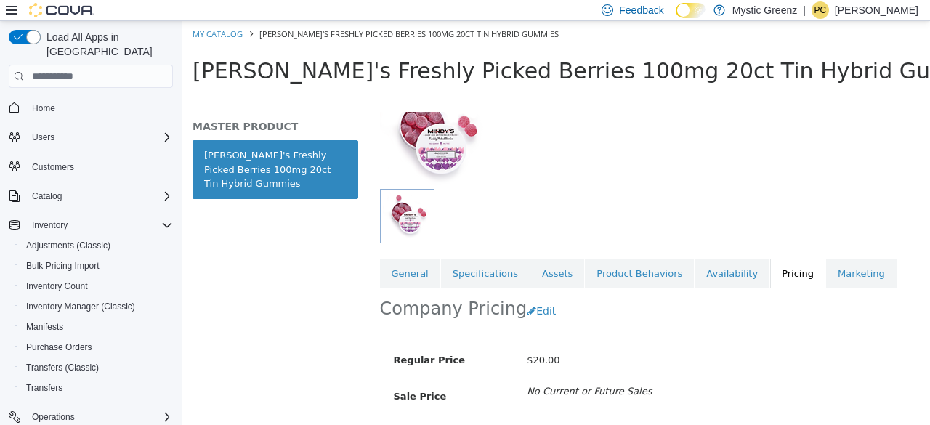
scroll to position [114, 0]
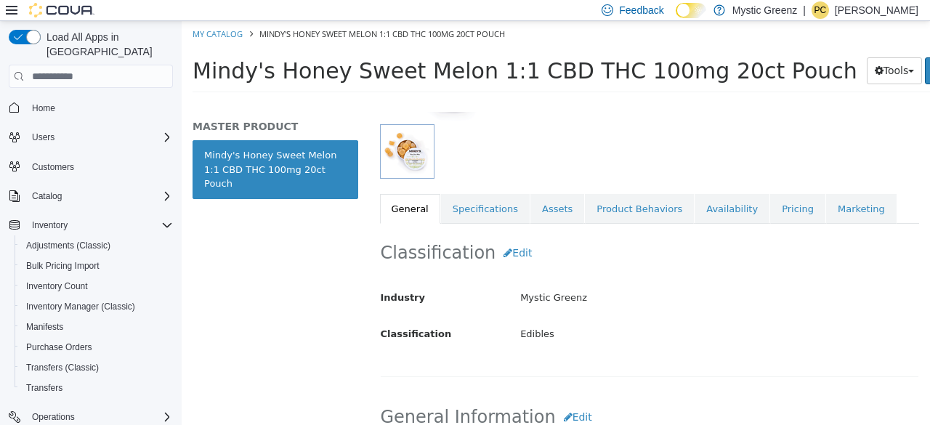
scroll to position [182, 0]
click at [770, 211] on link "Pricing" at bounding box center [797, 208] width 55 height 31
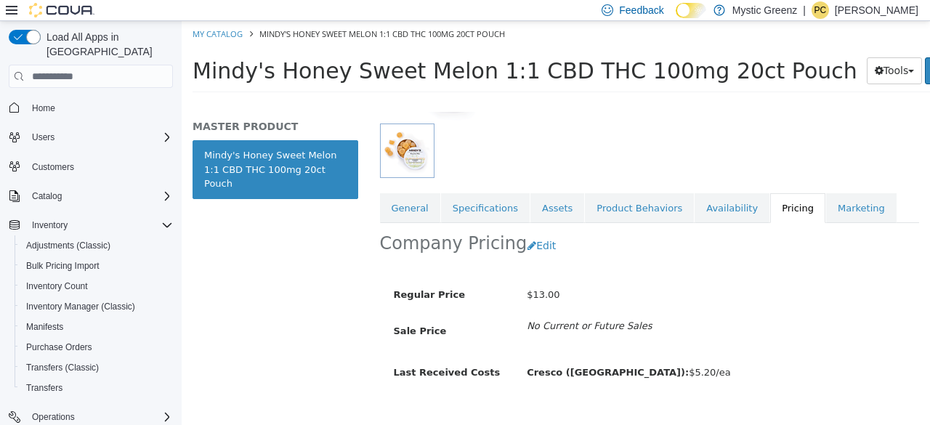
scroll to position [217, 0]
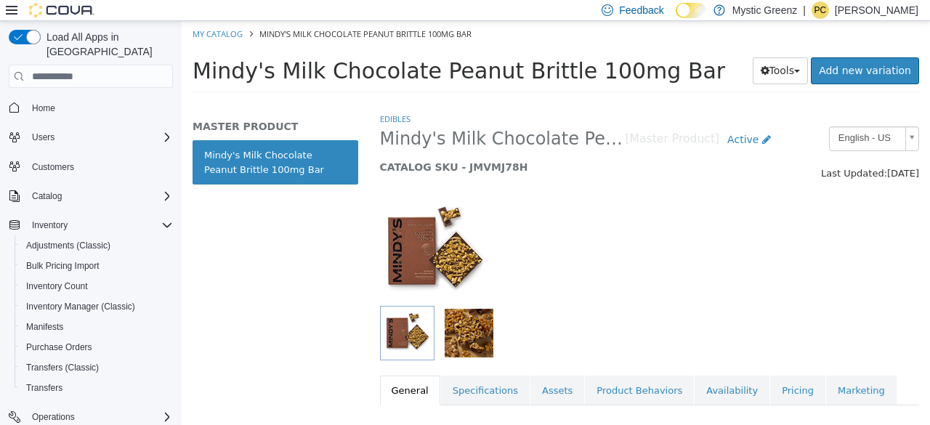
scroll to position [50, 0]
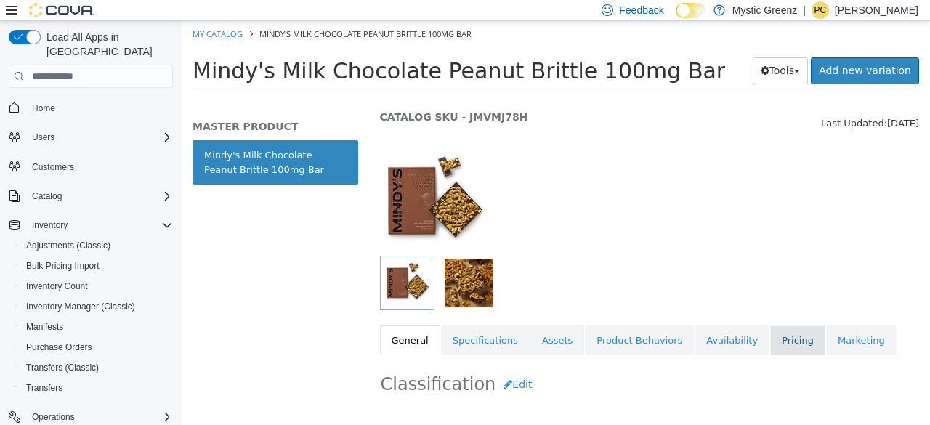
click at [770, 343] on link "Pricing" at bounding box center [797, 341] width 55 height 31
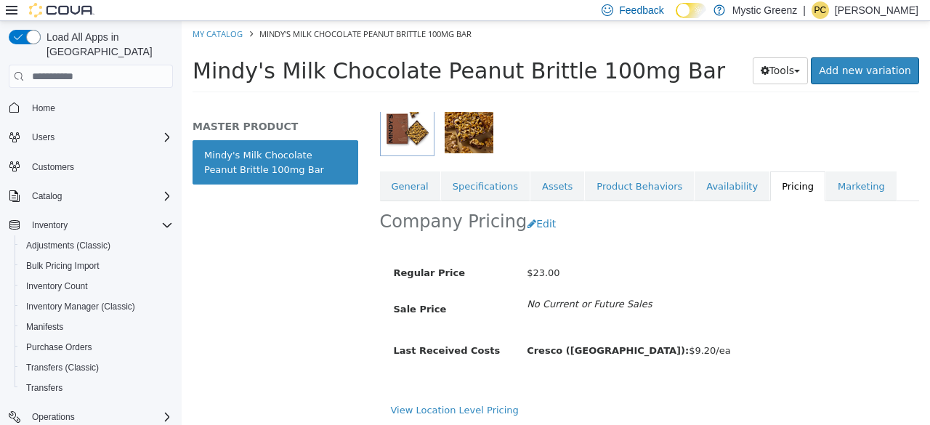
scroll to position [205, 0]
click at [528, 226] on button "Edit" at bounding box center [545, 223] width 37 height 27
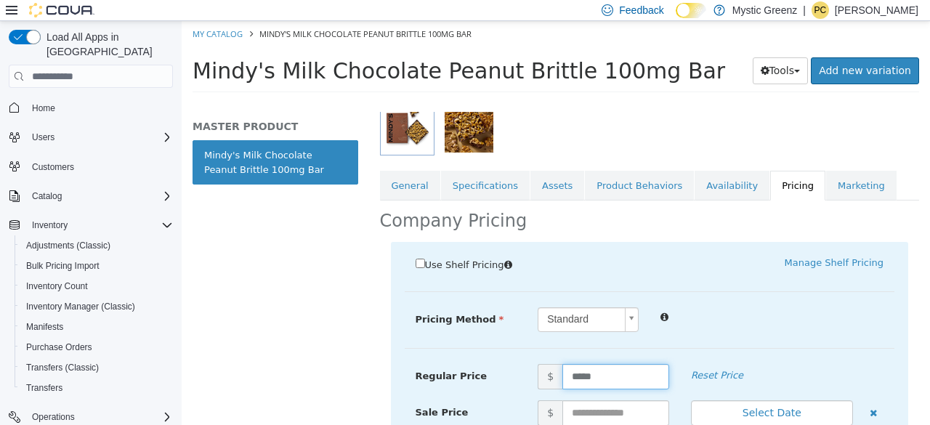
click at [593, 378] on input "*****" at bounding box center [615, 376] width 107 height 25
type input "*****"
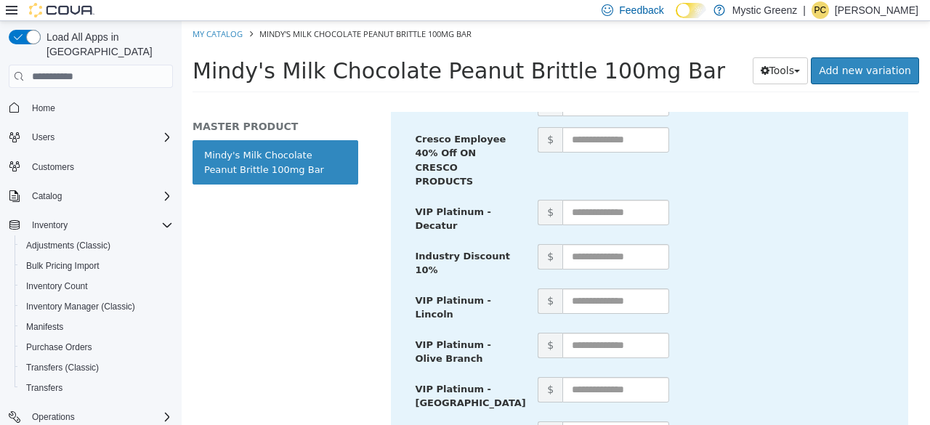
scroll to position [972, 0]
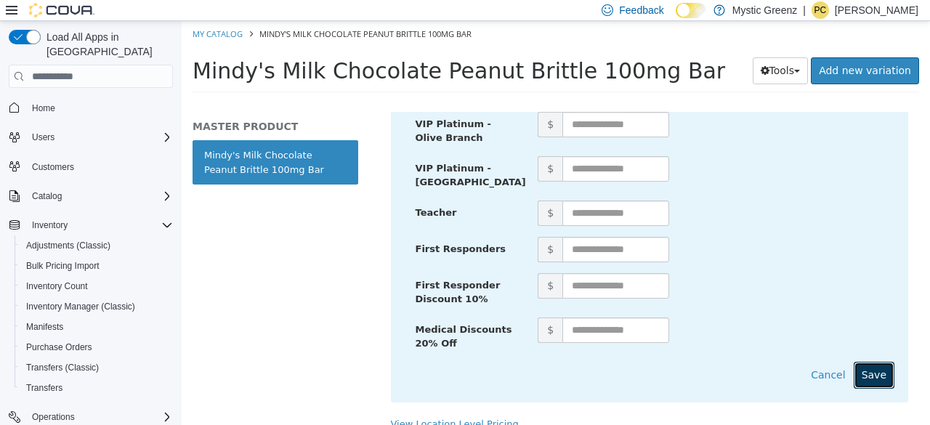
click at [869, 362] on button "Save" at bounding box center [874, 375] width 41 height 27
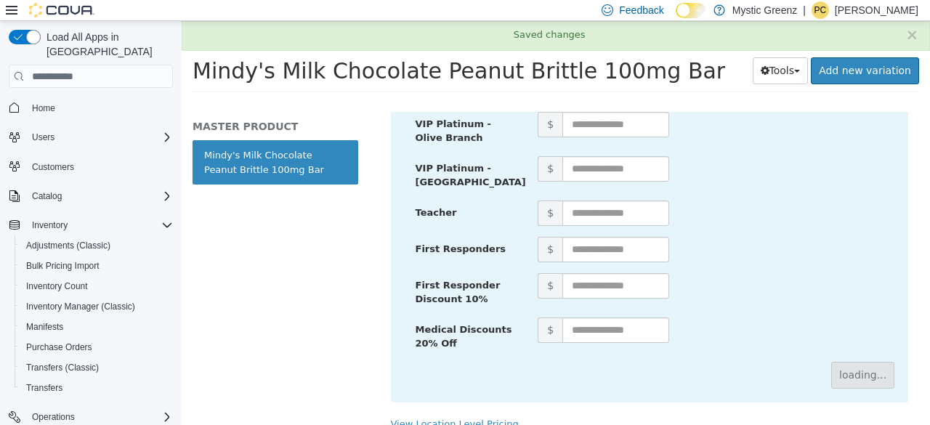
scroll to position [206, 0]
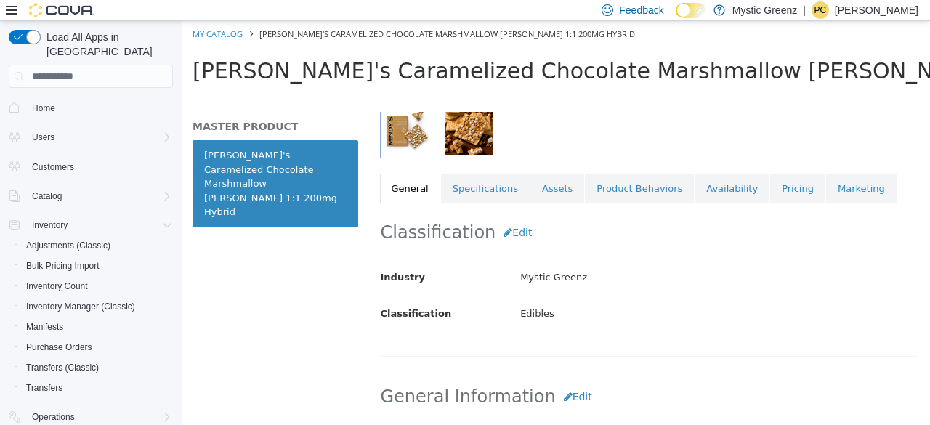
scroll to position [204, 0]
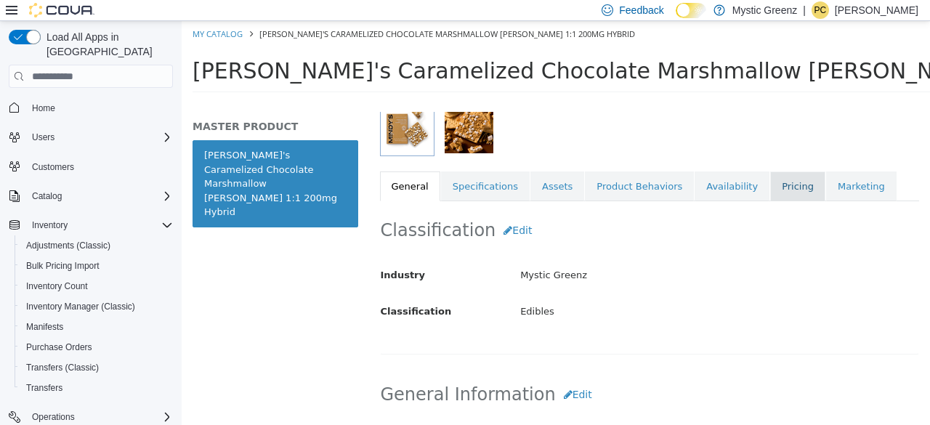
click at [770, 182] on link "Pricing" at bounding box center [797, 186] width 55 height 31
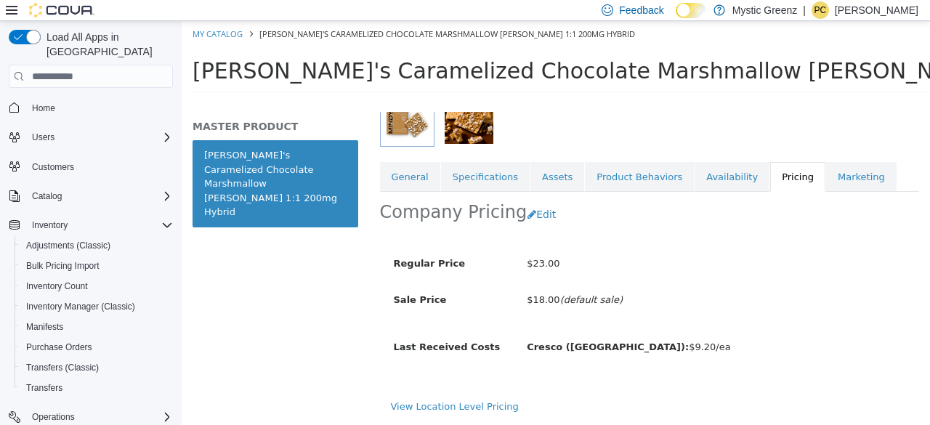
scroll to position [222, 0]
click at [536, 203] on button "Edit" at bounding box center [545, 214] width 37 height 27
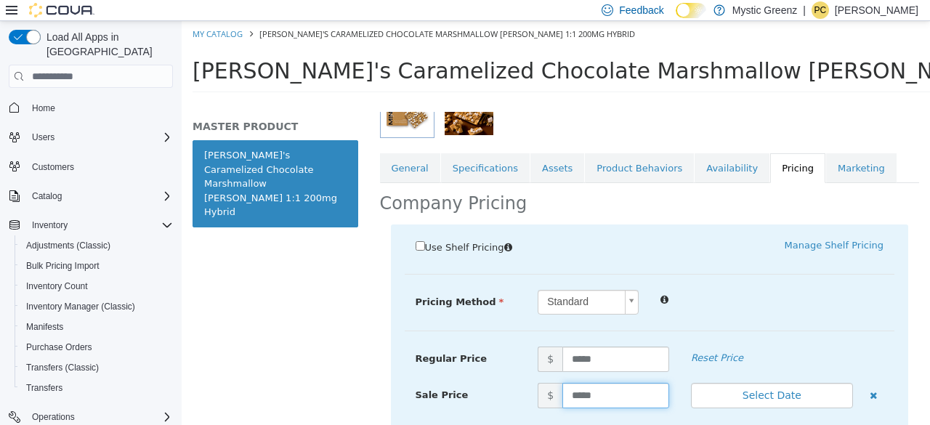
click at [586, 392] on input "*****" at bounding box center [615, 395] width 107 height 25
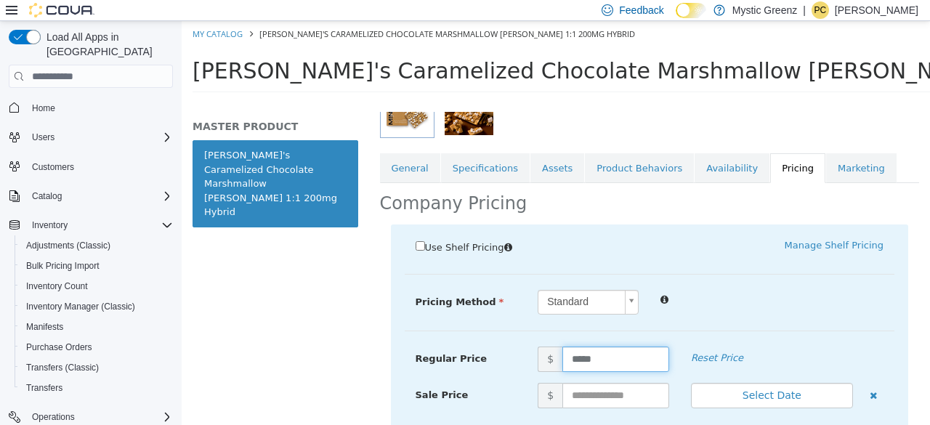
click at [584, 356] on input "*****" at bounding box center [615, 359] width 107 height 25
type input "*****"
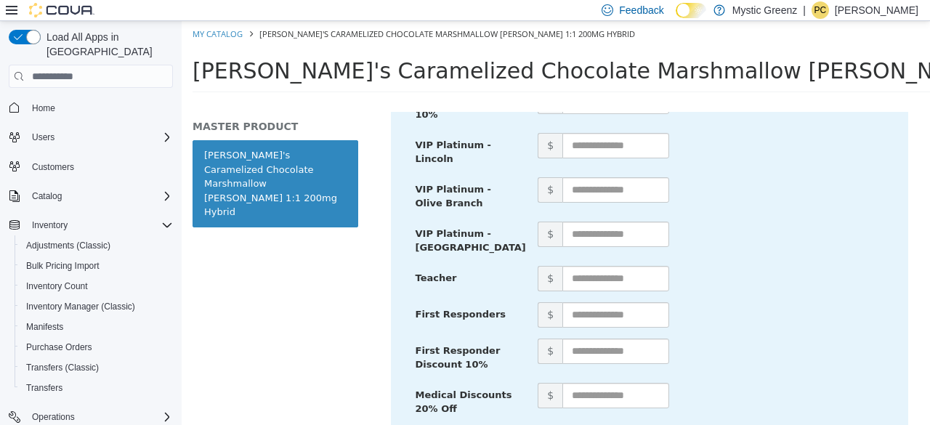
scroll to position [982, 0]
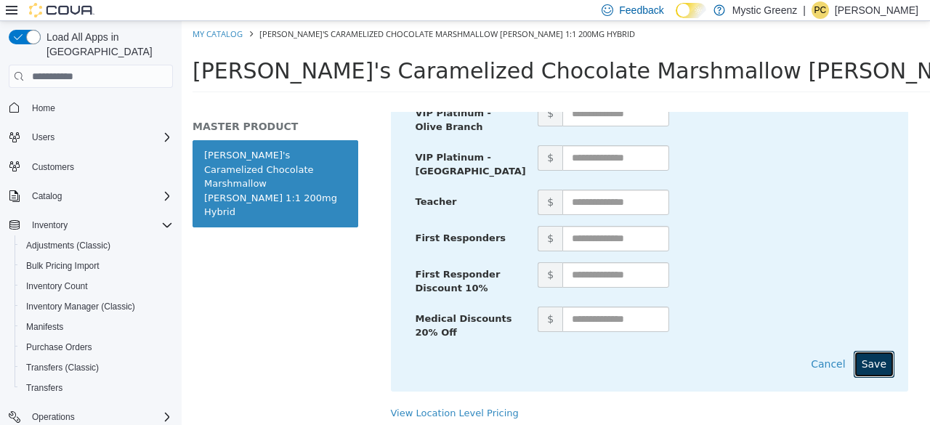
click at [878, 351] on button "Save" at bounding box center [874, 364] width 41 height 27
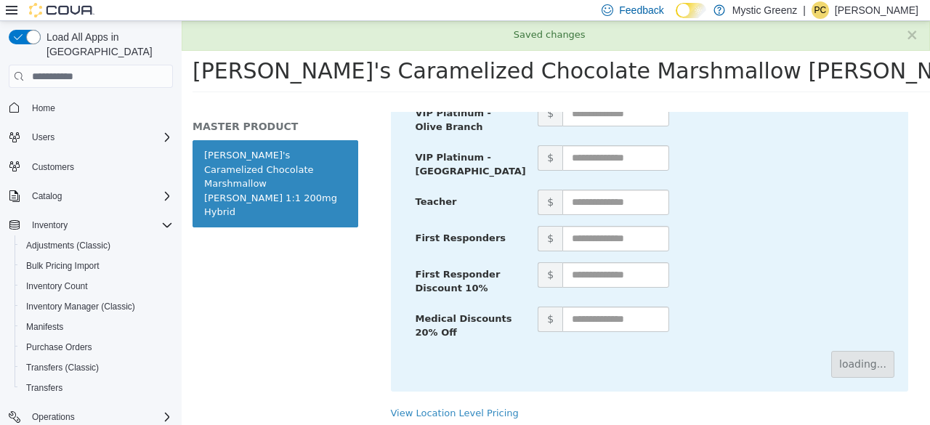
scroll to position [217, 0]
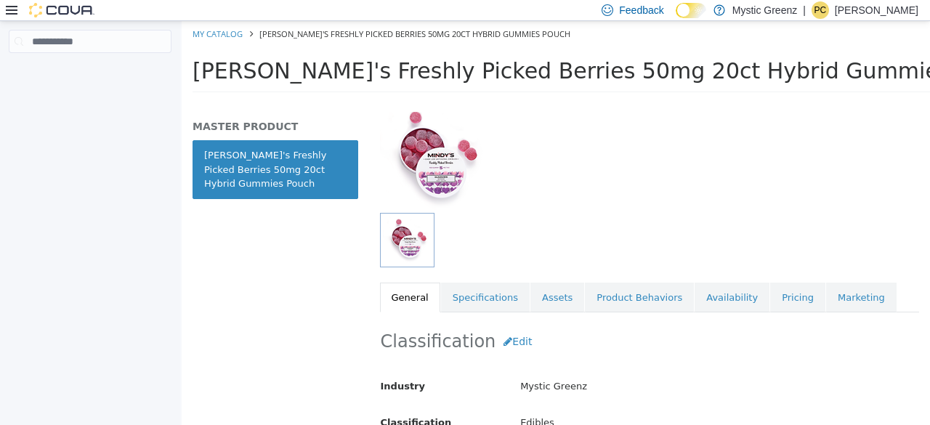
scroll to position [136, 0]
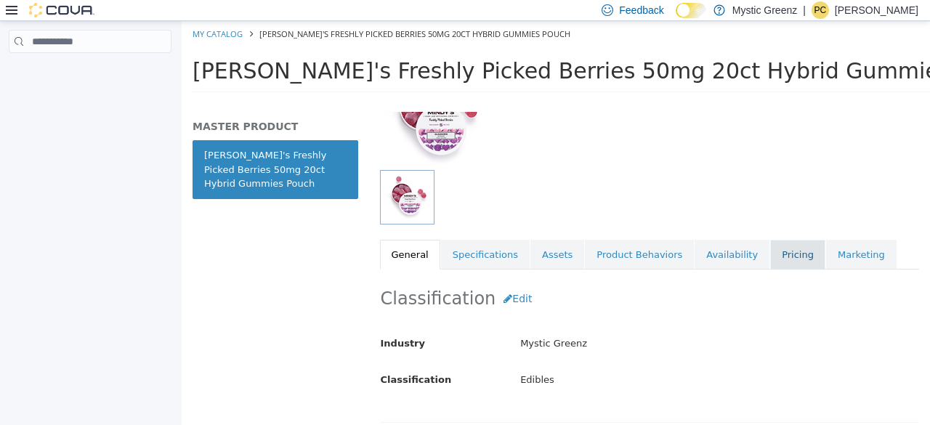
click at [770, 260] on link "Pricing" at bounding box center [797, 255] width 55 height 31
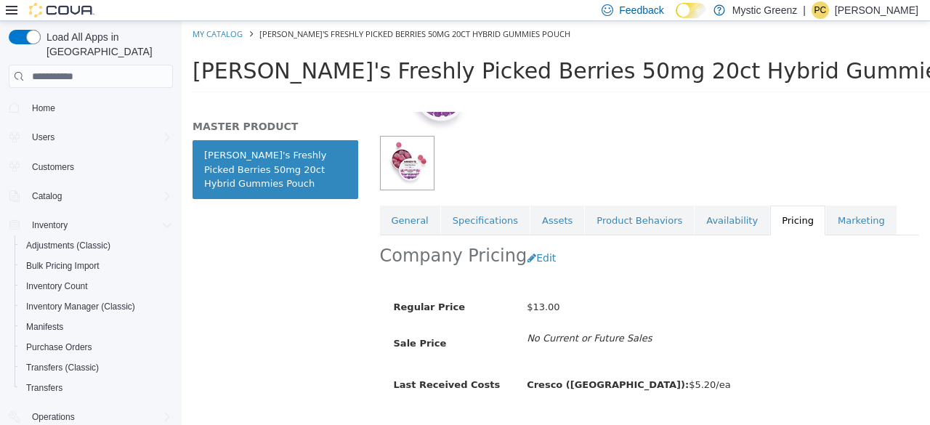
scroll to position [166, 0]
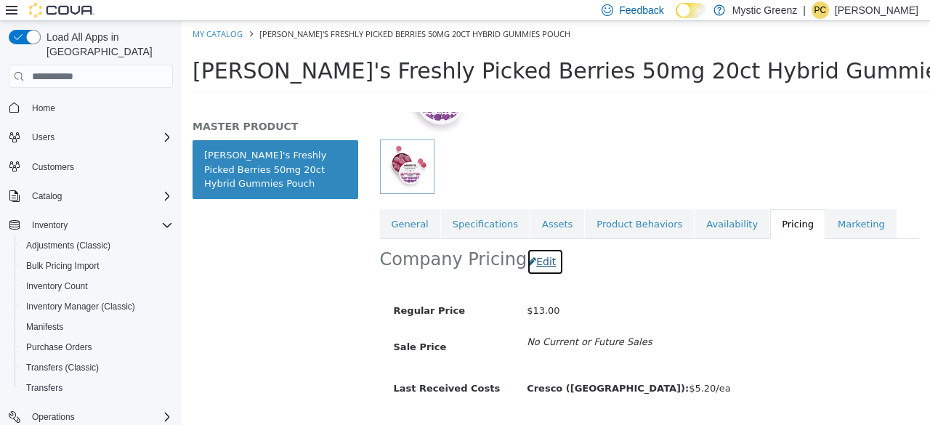
click at [542, 262] on button "Edit" at bounding box center [545, 262] width 37 height 27
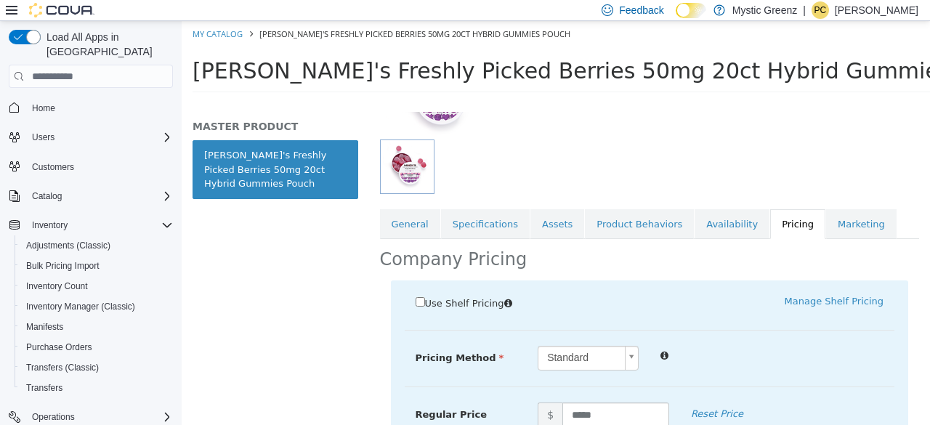
scroll to position [179, 0]
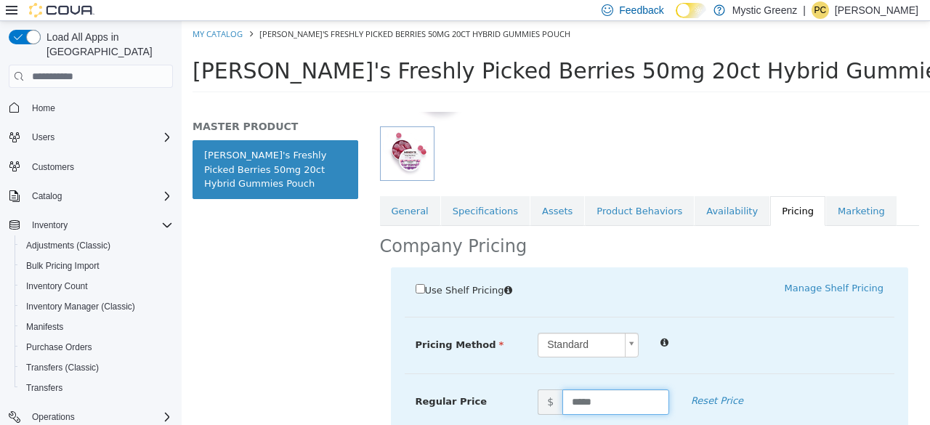
click at [586, 397] on input "*****" at bounding box center [615, 401] width 107 height 25
type input "*****"
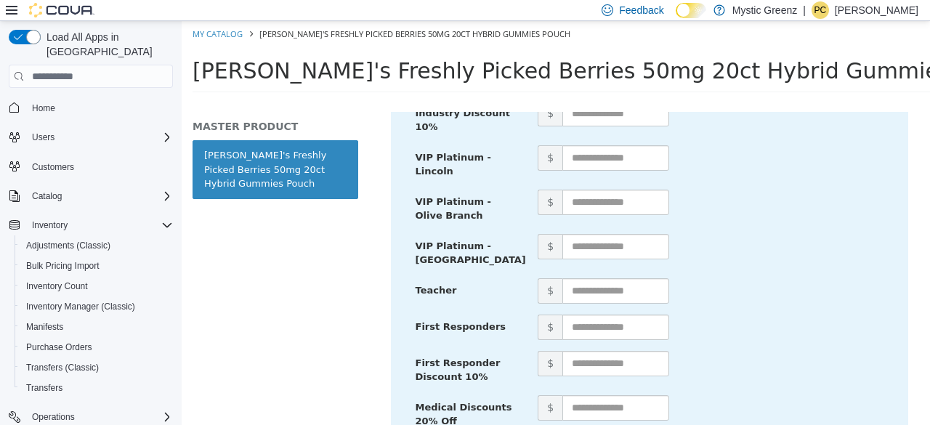
scroll to position [982, 0]
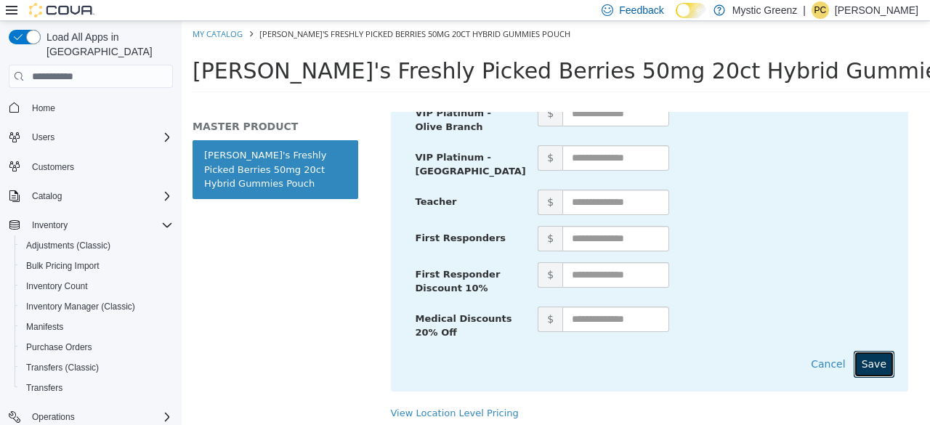
click at [869, 351] on button "Save" at bounding box center [874, 364] width 41 height 27
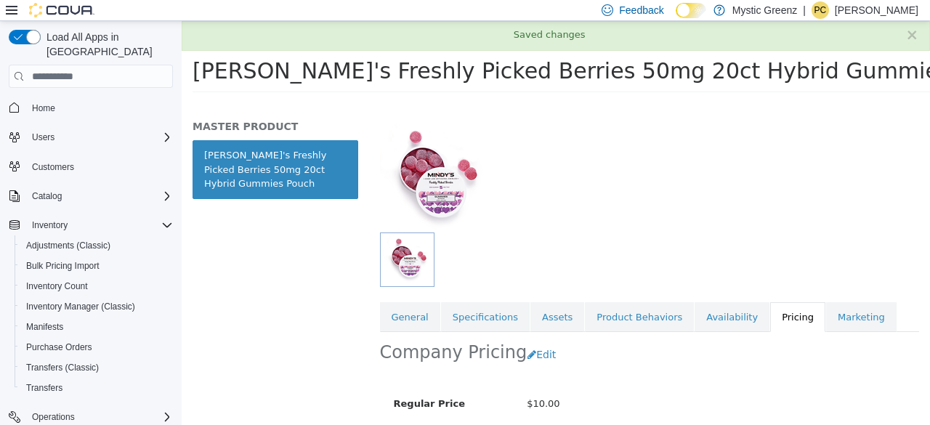
scroll to position [72, 0]
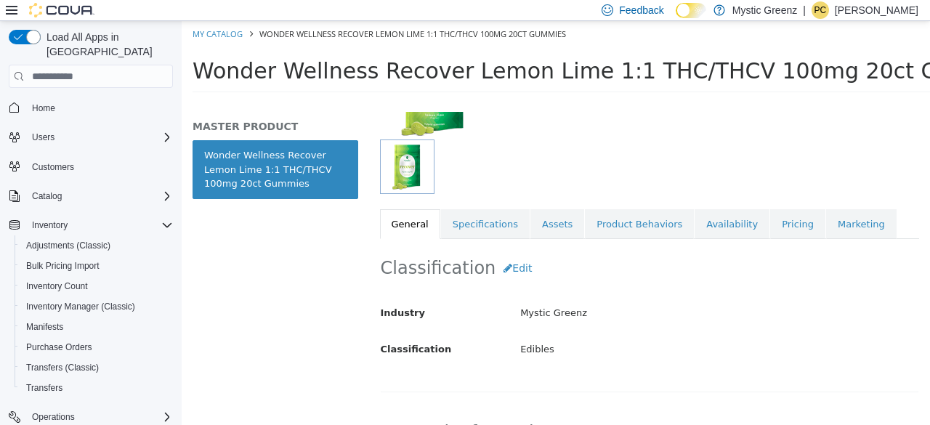
scroll to position [188, 0]
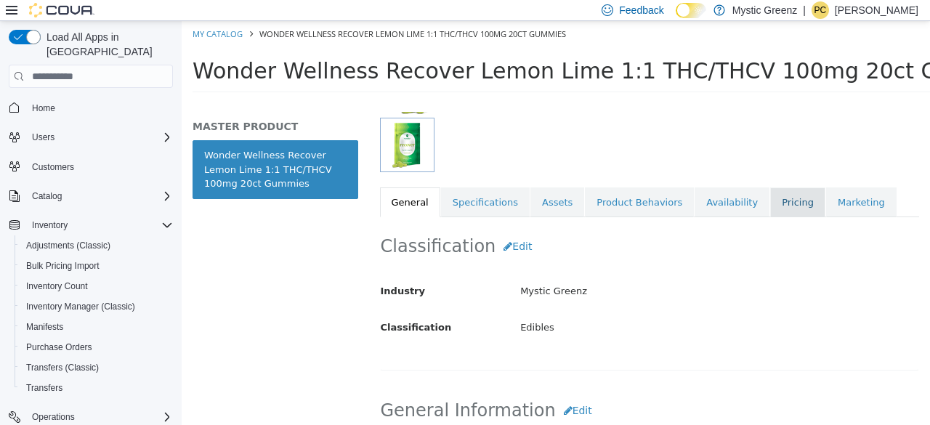
click at [770, 206] on link "Pricing" at bounding box center [797, 202] width 55 height 31
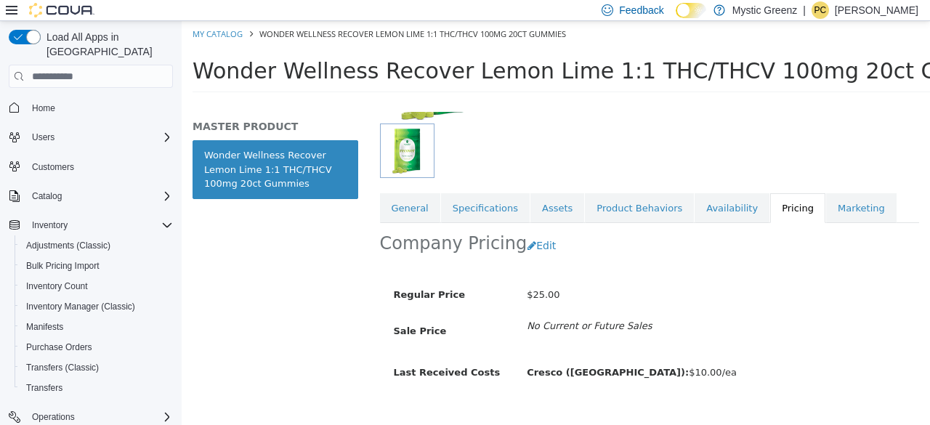
scroll to position [188, 0]
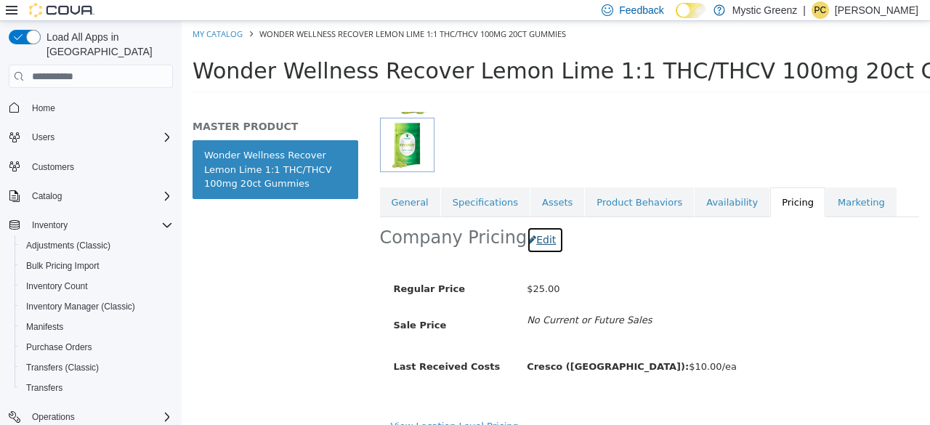
click at [538, 241] on button "Edit" at bounding box center [545, 240] width 37 height 27
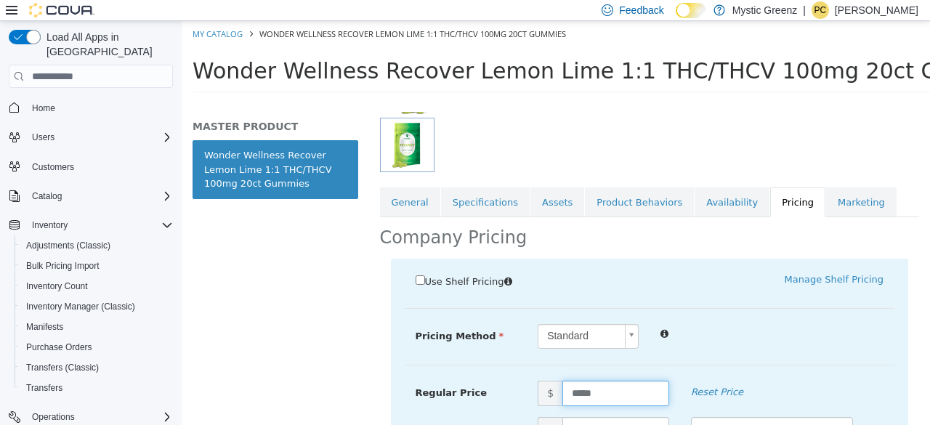
click at [578, 387] on input "*****" at bounding box center [615, 393] width 107 height 25
type input "*****"
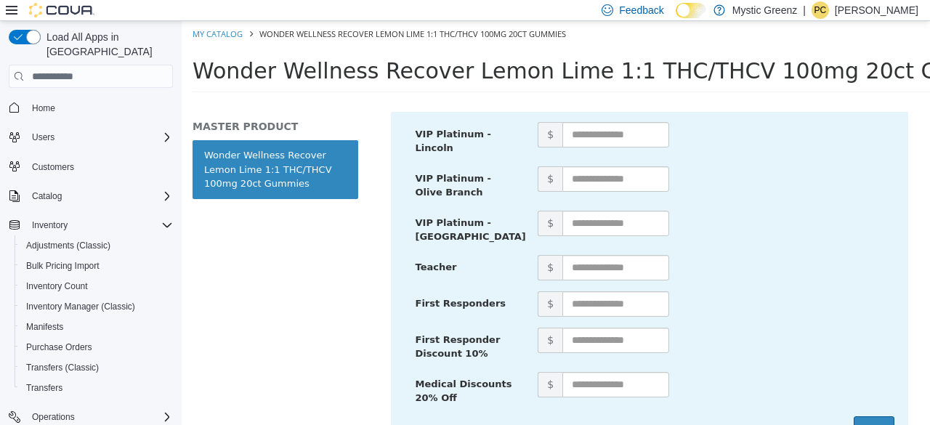
scroll to position [955, 0]
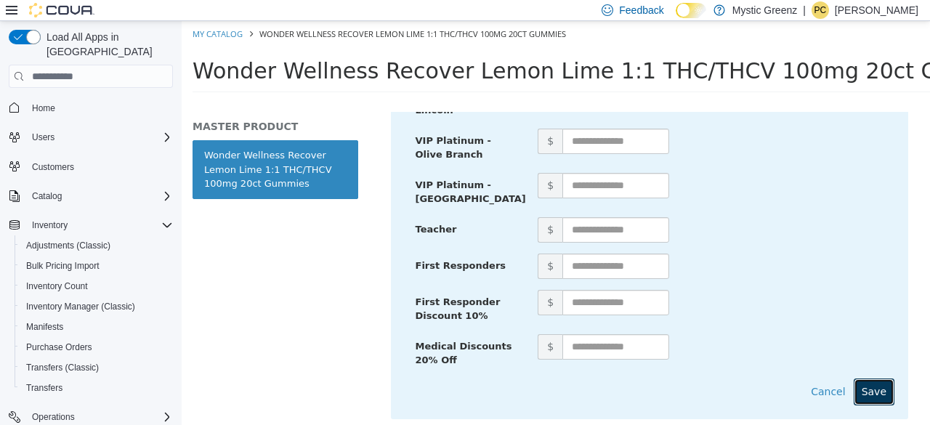
click at [876, 381] on button "Save" at bounding box center [874, 392] width 41 height 27
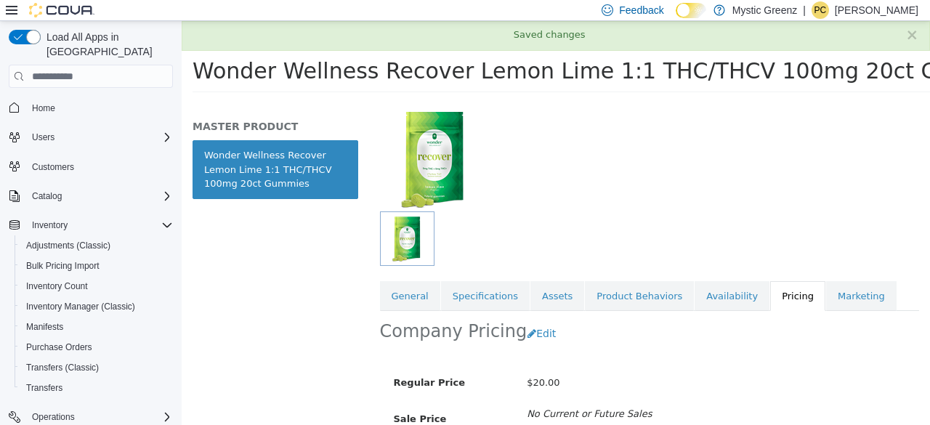
scroll to position [89, 0]
